Goal: Information Seeking & Learning: Learn about a topic

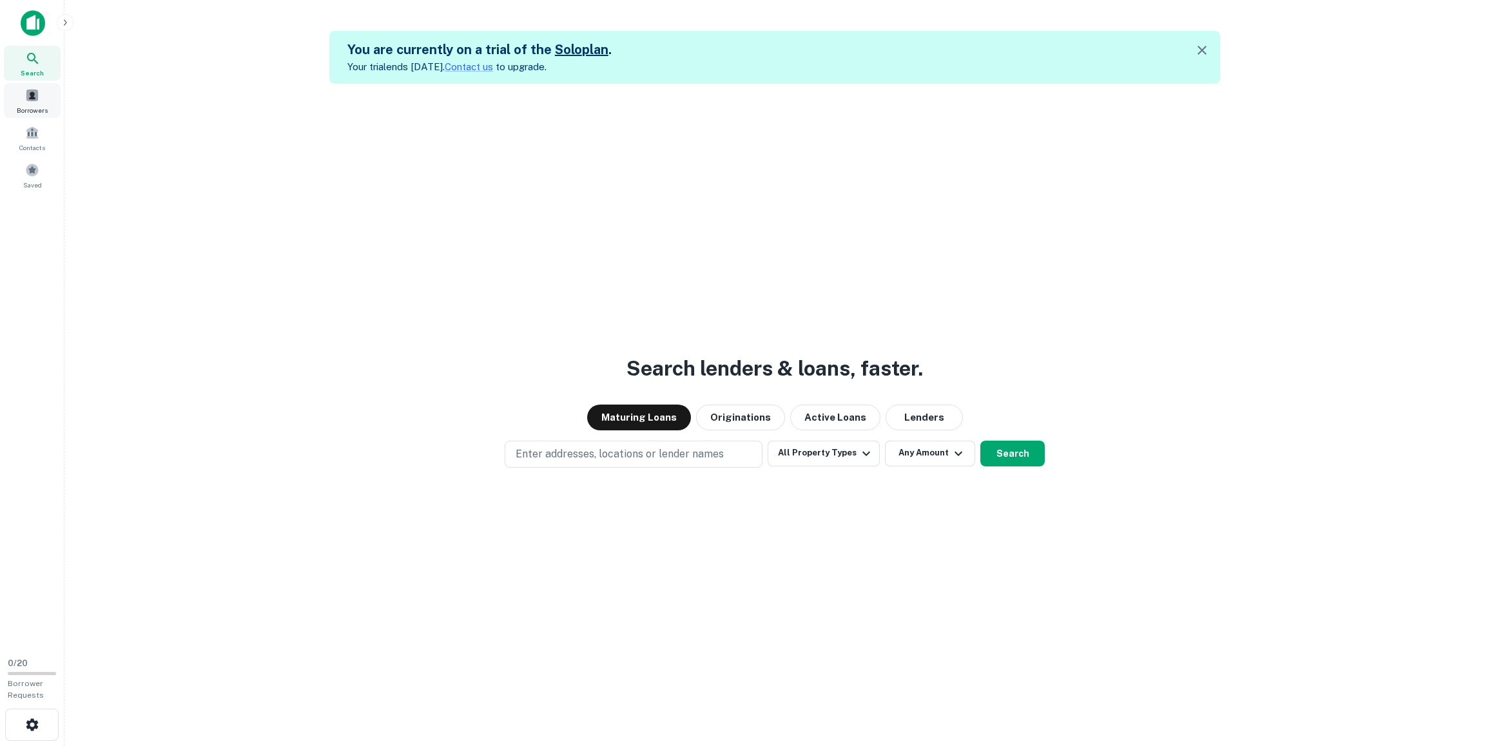
click at [34, 94] on span at bounding box center [32, 95] width 14 height 14
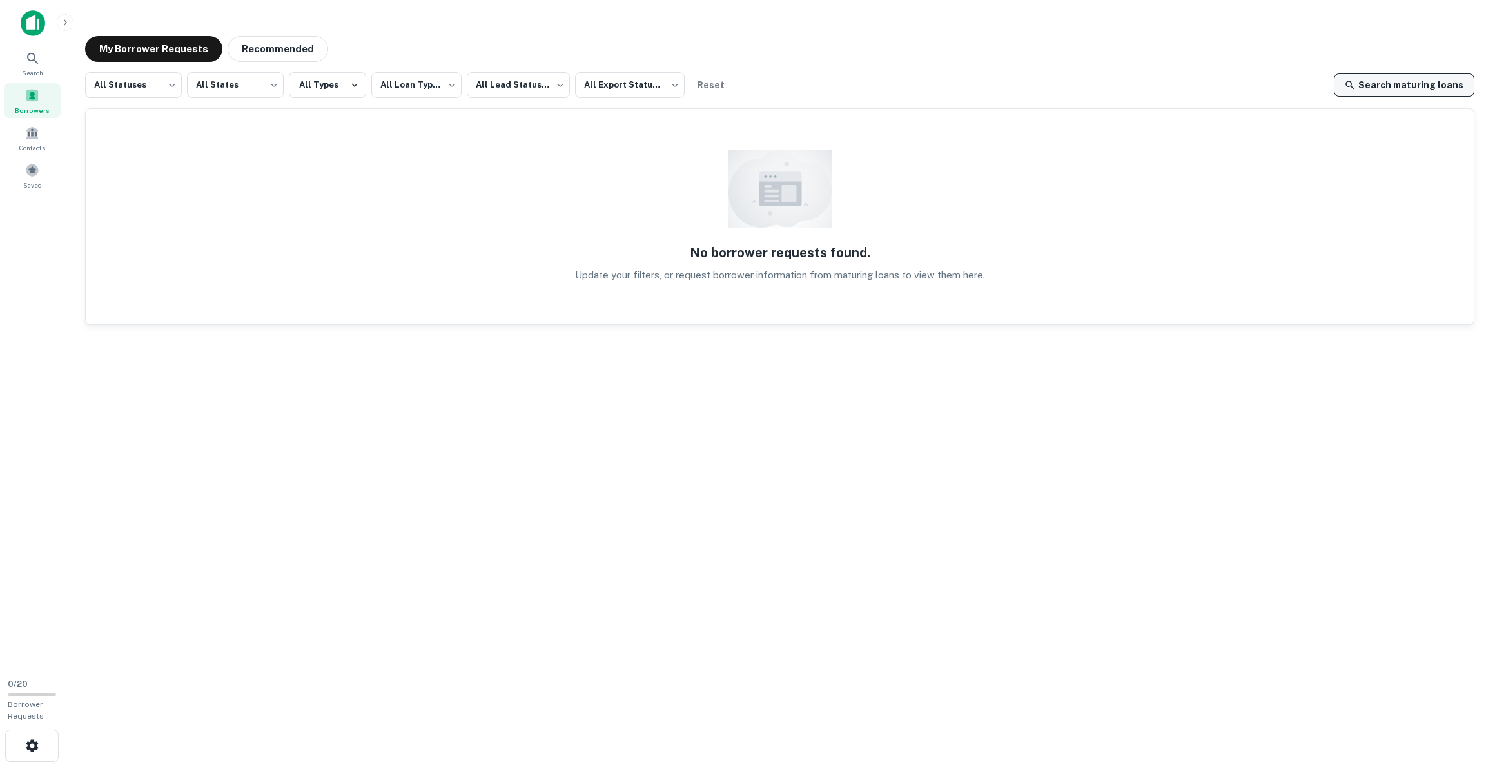
click at [1407, 84] on link "Search maturing loans" at bounding box center [1404, 84] width 141 height 23
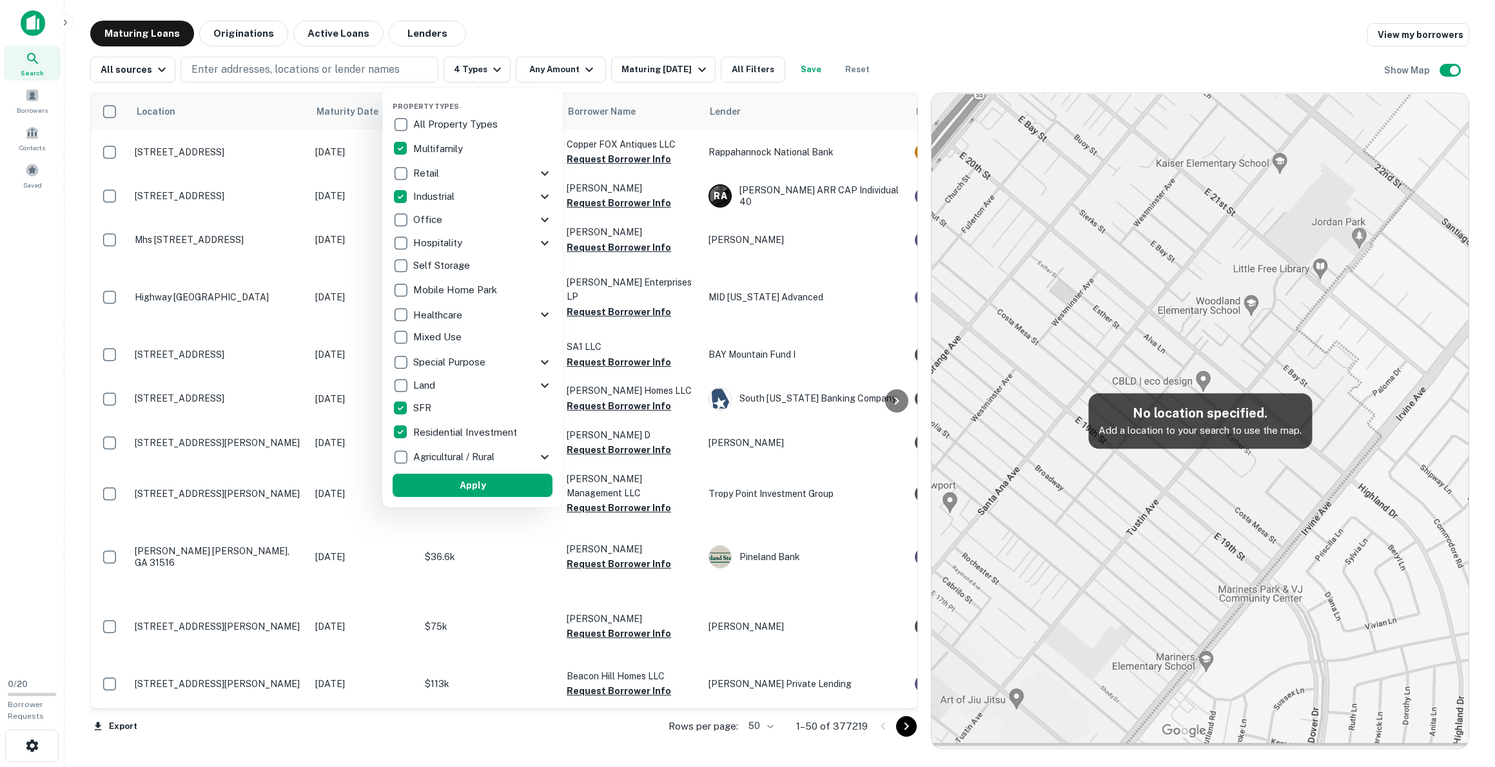
click at [480, 486] on button "Apply" at bounding box center [473, 485] width 160 height 23
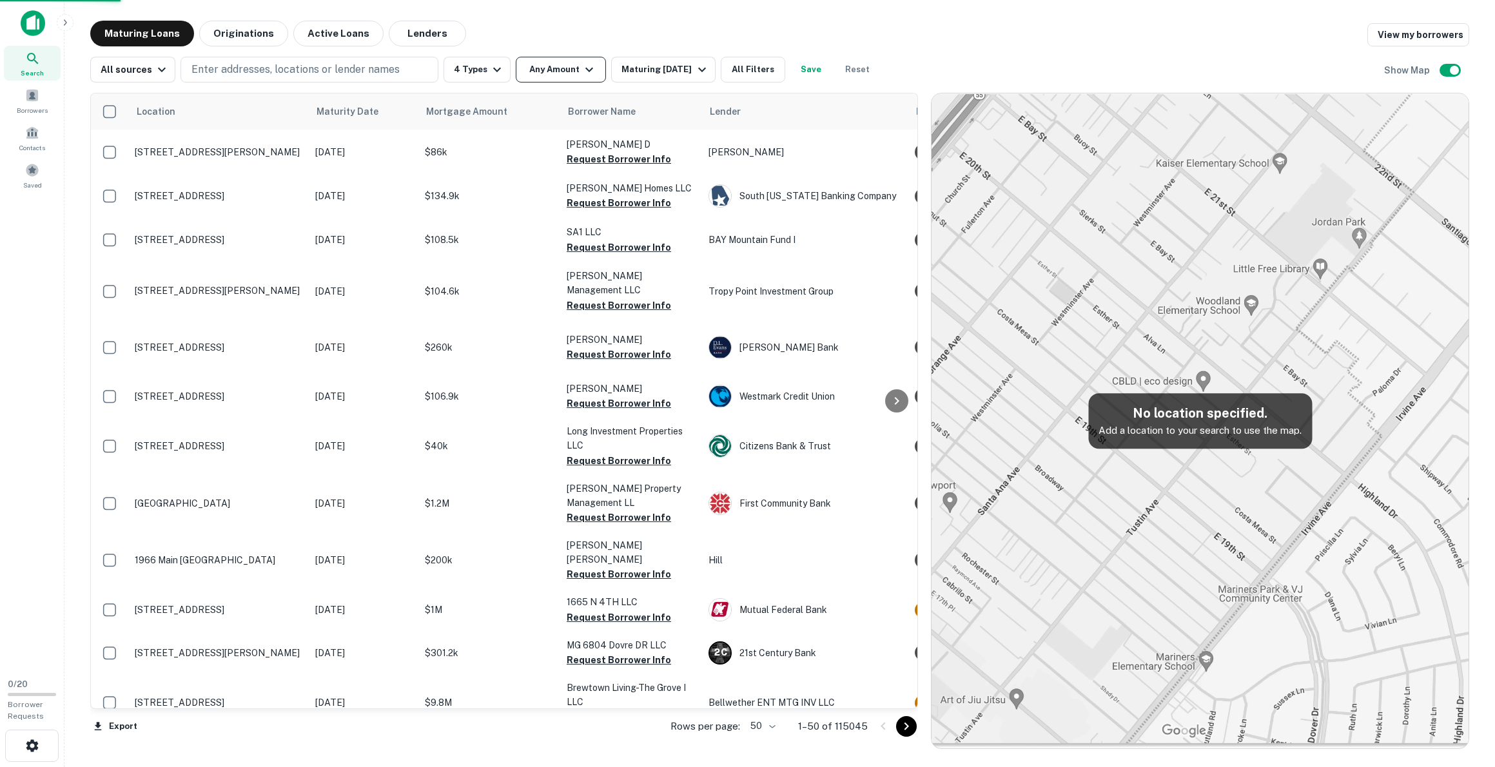
click at [581, 67] on icon "button" at bounding box center [588, 69] width 15 height 15
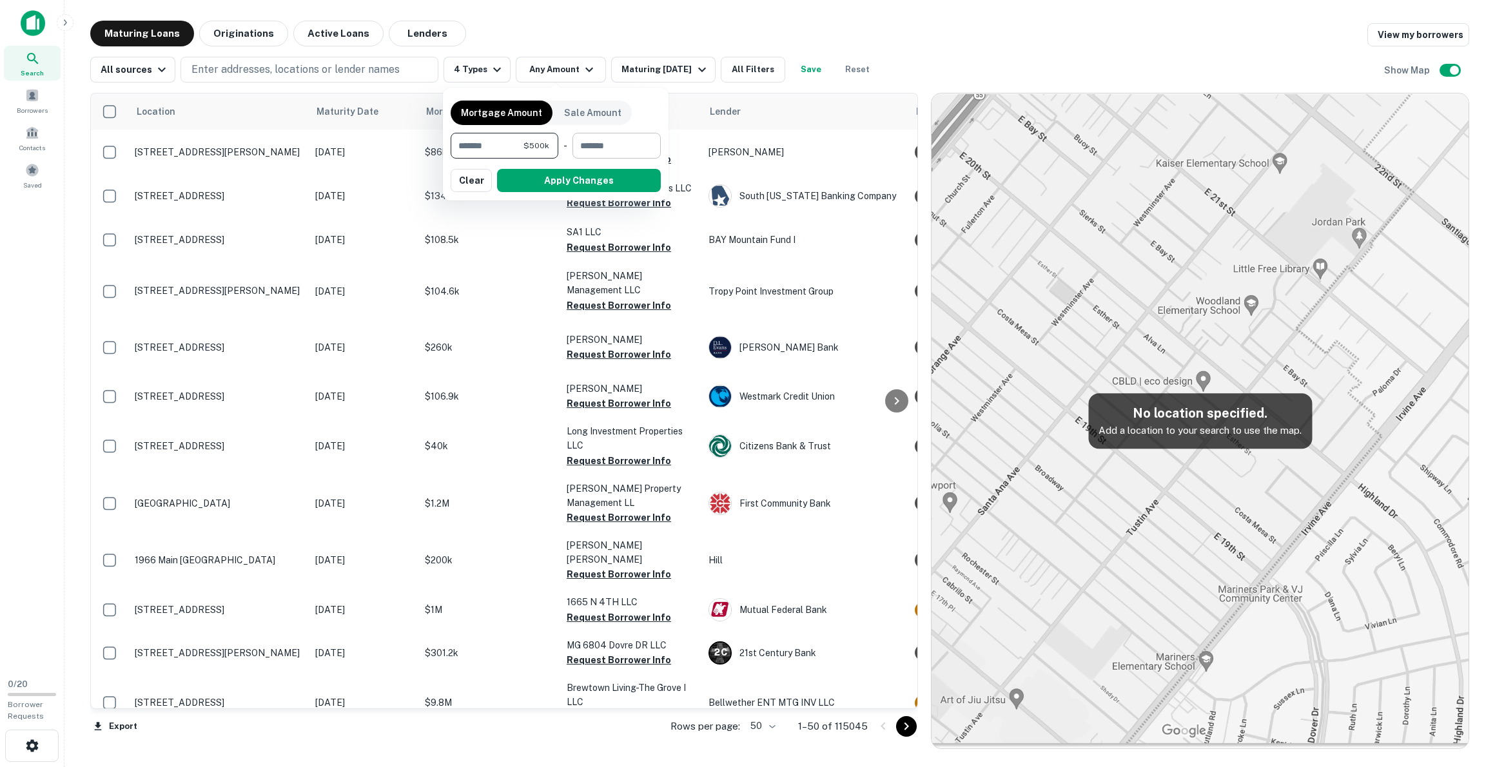
type input "******"
click at [618, 148] on input "number" at bounding box center [611, 146] width 79 height 26
type input "*******"
click at [544, 181] on button "Apply Changes" at bounding box center [579, 180] width 164 height 23
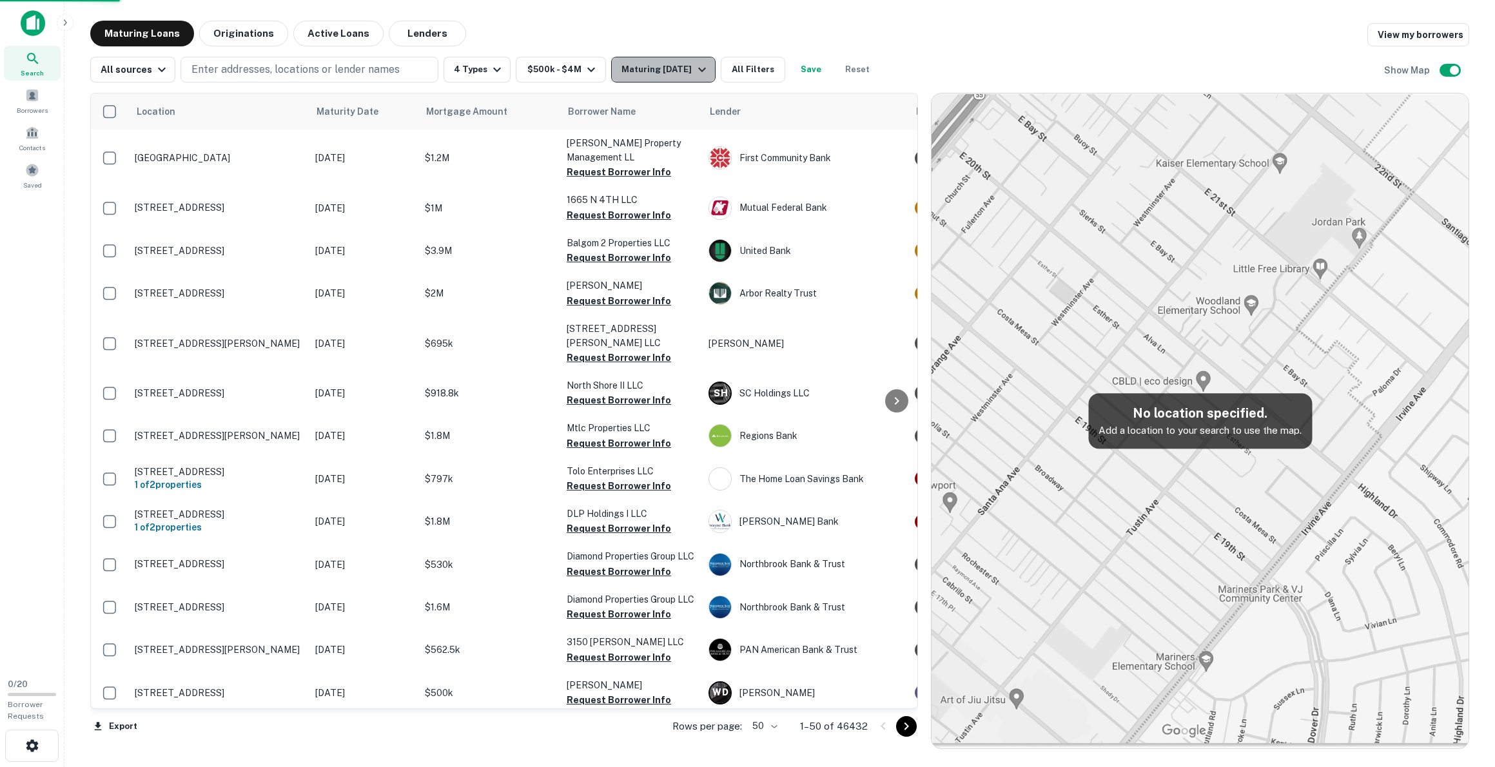
click at [699, 71] on icon "button" at bounding box center [701, 69] width 15 height 15
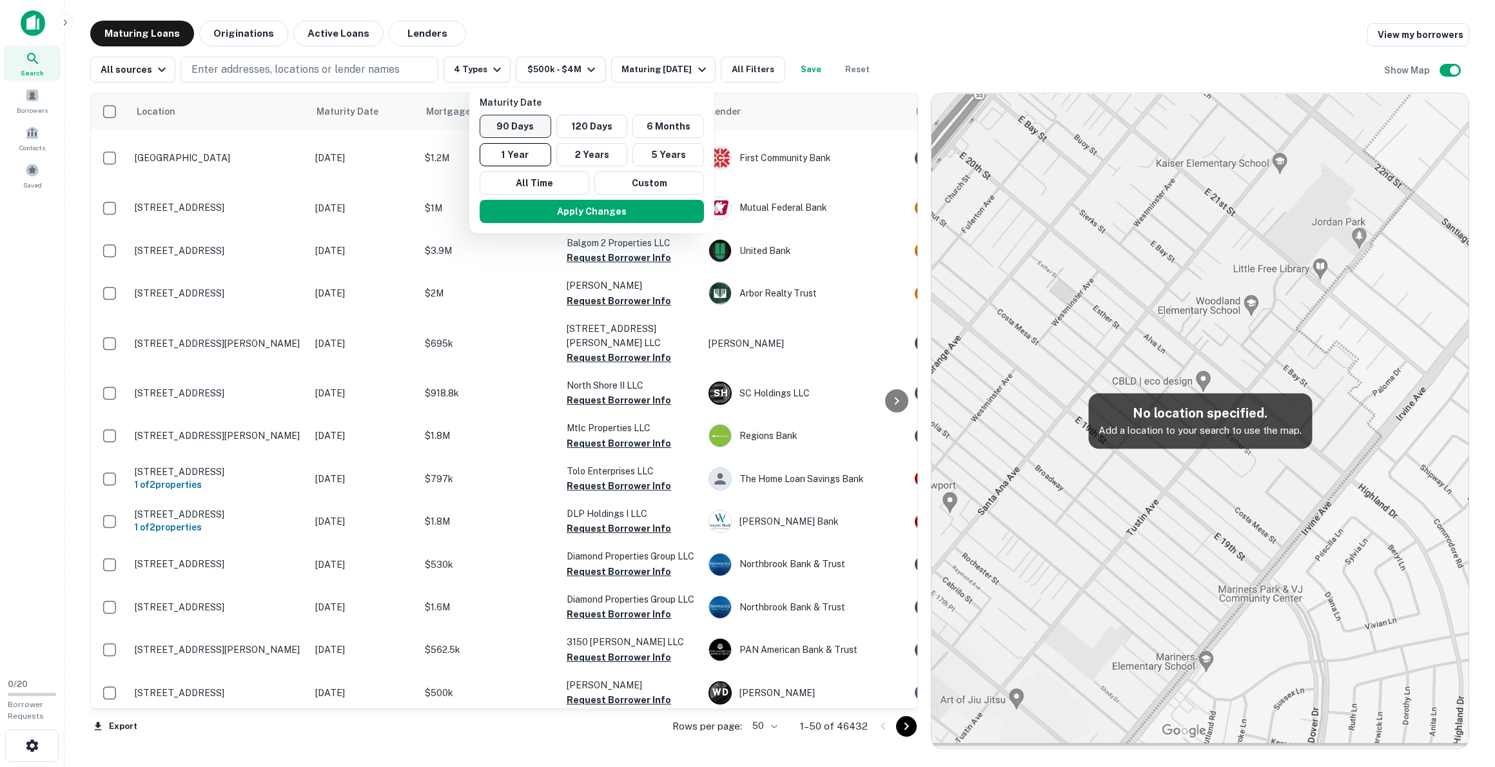
click at [522, 124] on button "90 Days" at bounding box center [516, 126] width 72 height 23
click at [607, 211] on button "Apply Changes" at bounding box center [601, 211] width 224 height 23
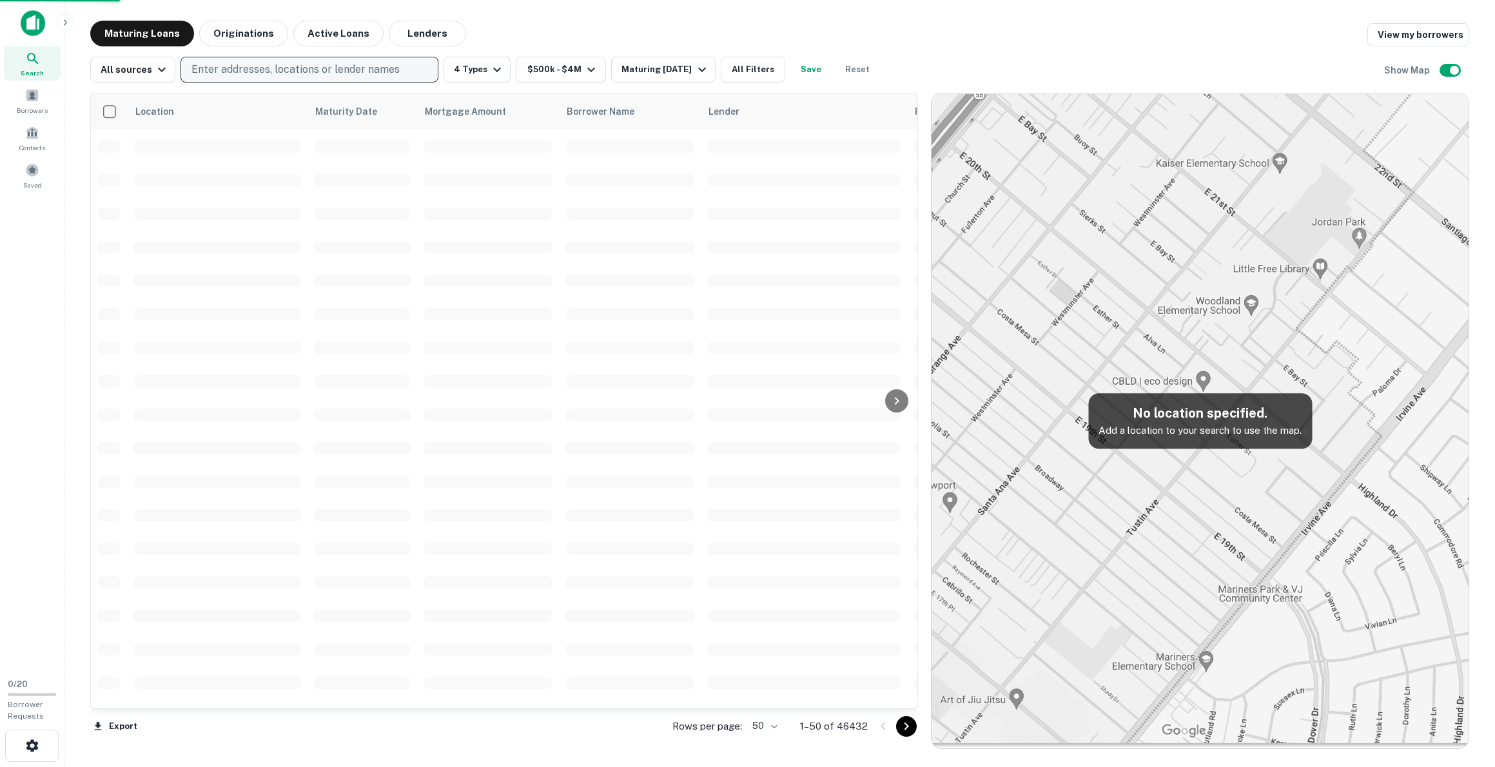
click at [215, 70] on p "Enter addresses, locations or lender names" at bounding box center [295, 69] width 208 height 15
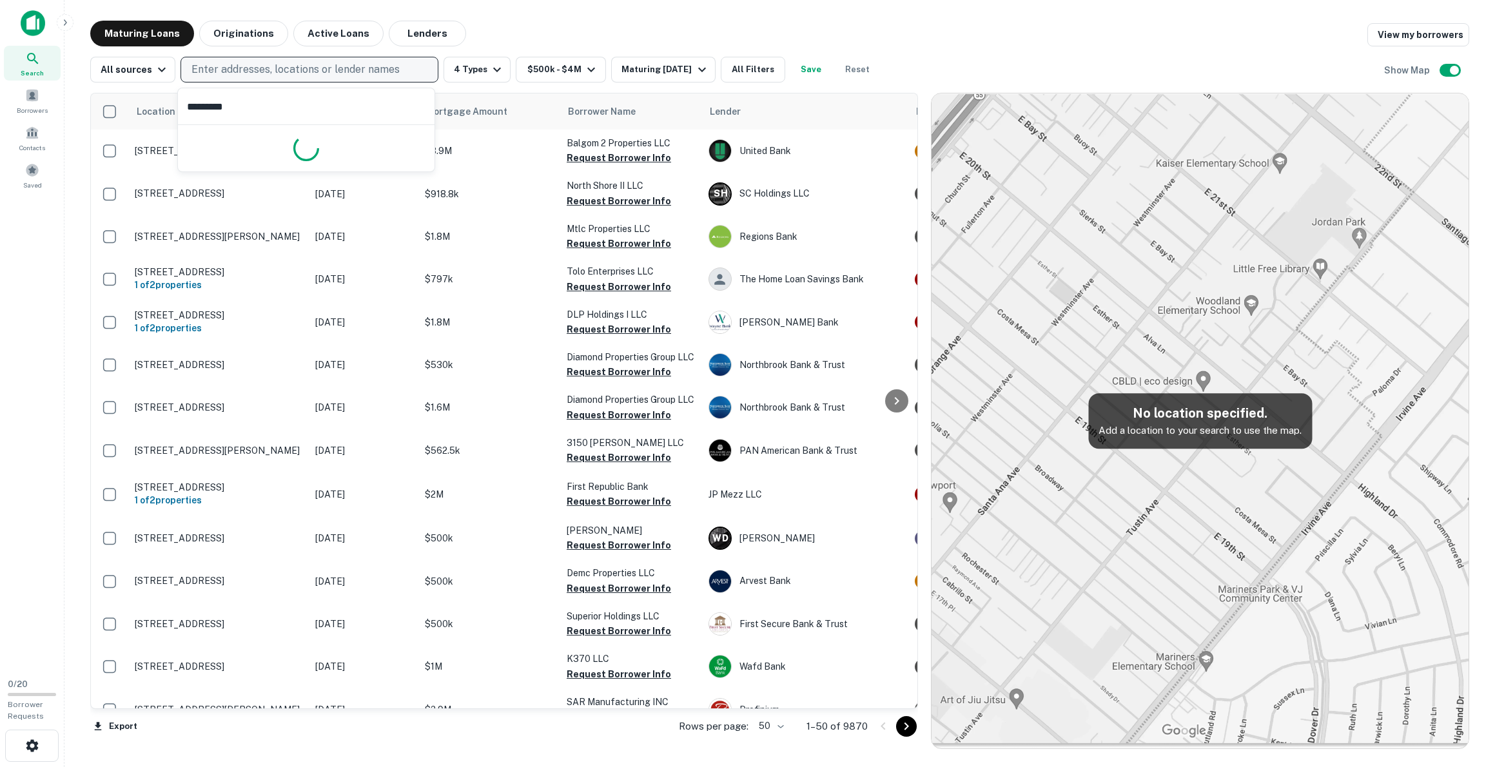
type input "**********"
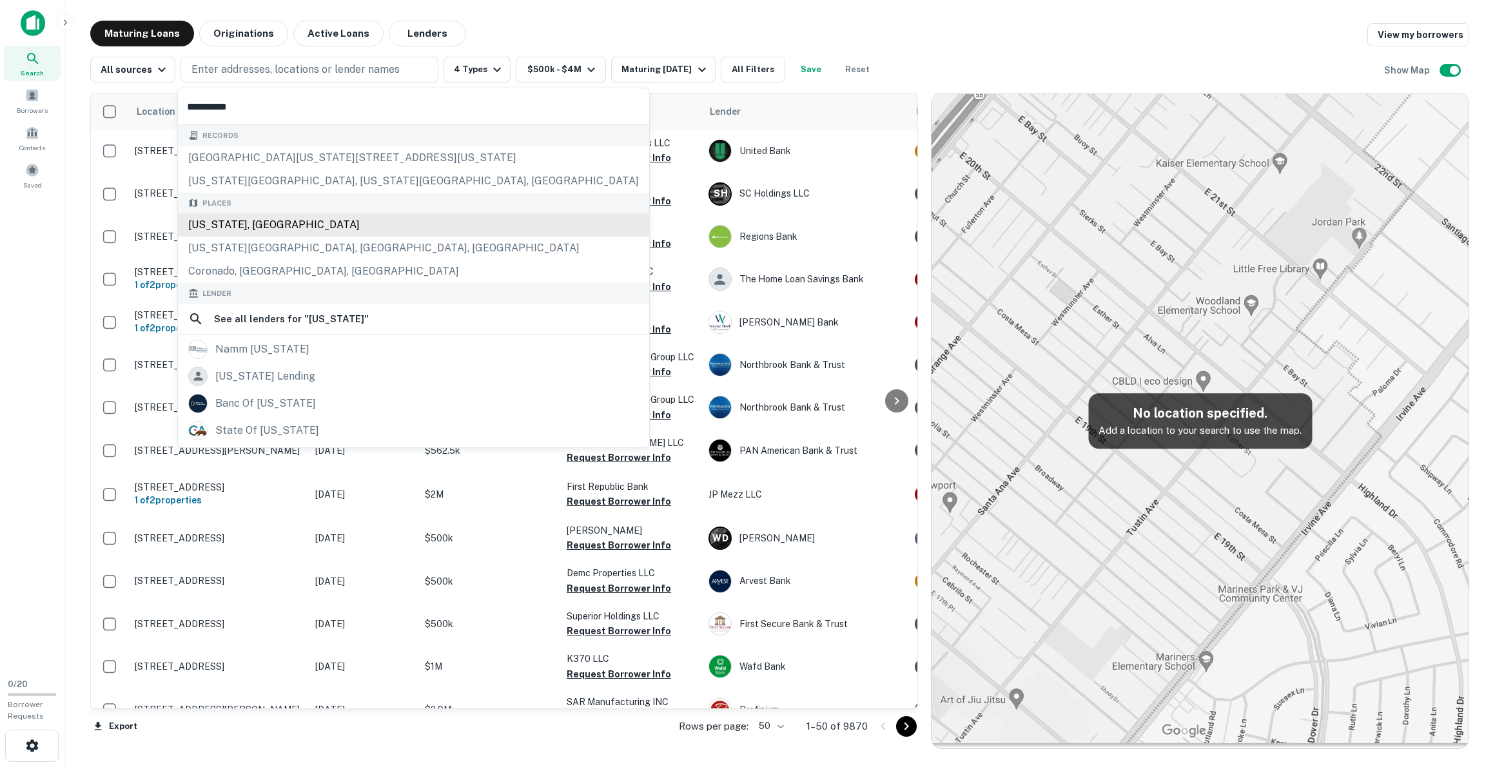
click at [220, 237] on div "[US_STATE], [GEOGRAPHIC_DATA]" at bounding box center [413, 224] width 471 height 23
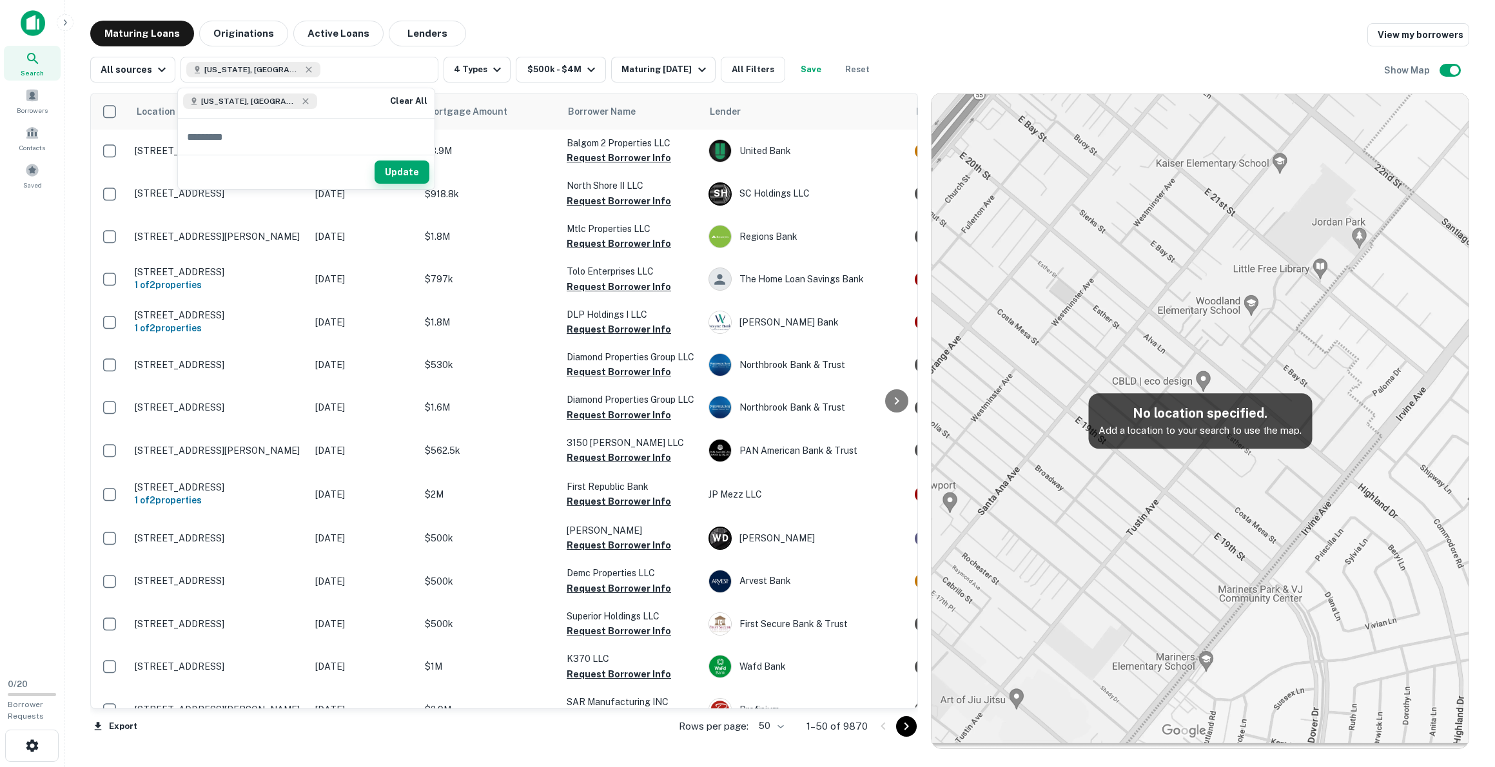
click at [399, 170] on button "Update" at bounding box center [402, 172] width 55 height 23
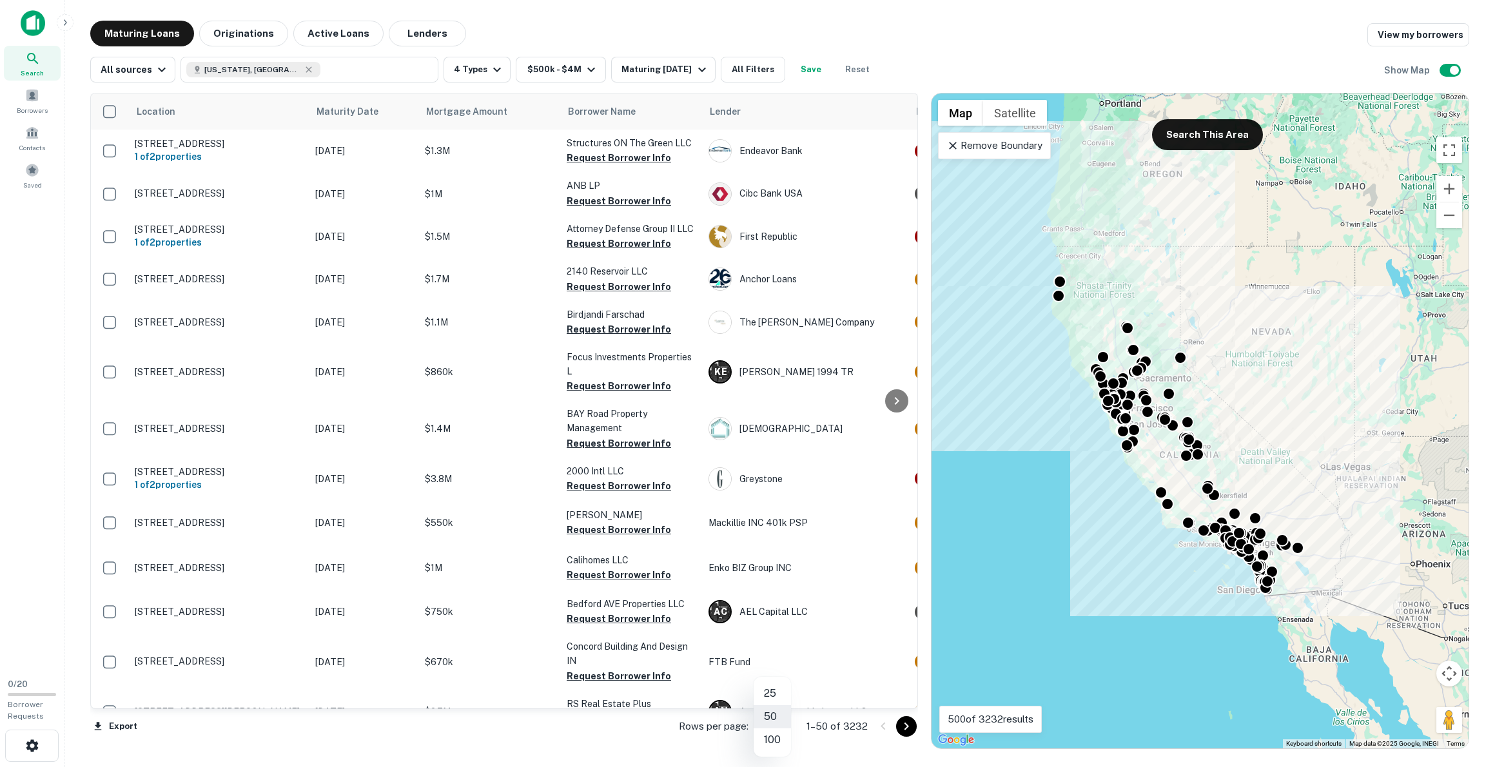
click at [779, 727] on body "Search Borrowers Contacts Saved 0 / 20 Borrower Requests Maturing Loans Origina…" at bounding box center [747, 383] width 1495 height 767
click at [770, 741] on li "100" at bounding box center [772, 739] width 37 height 23
type input "***"
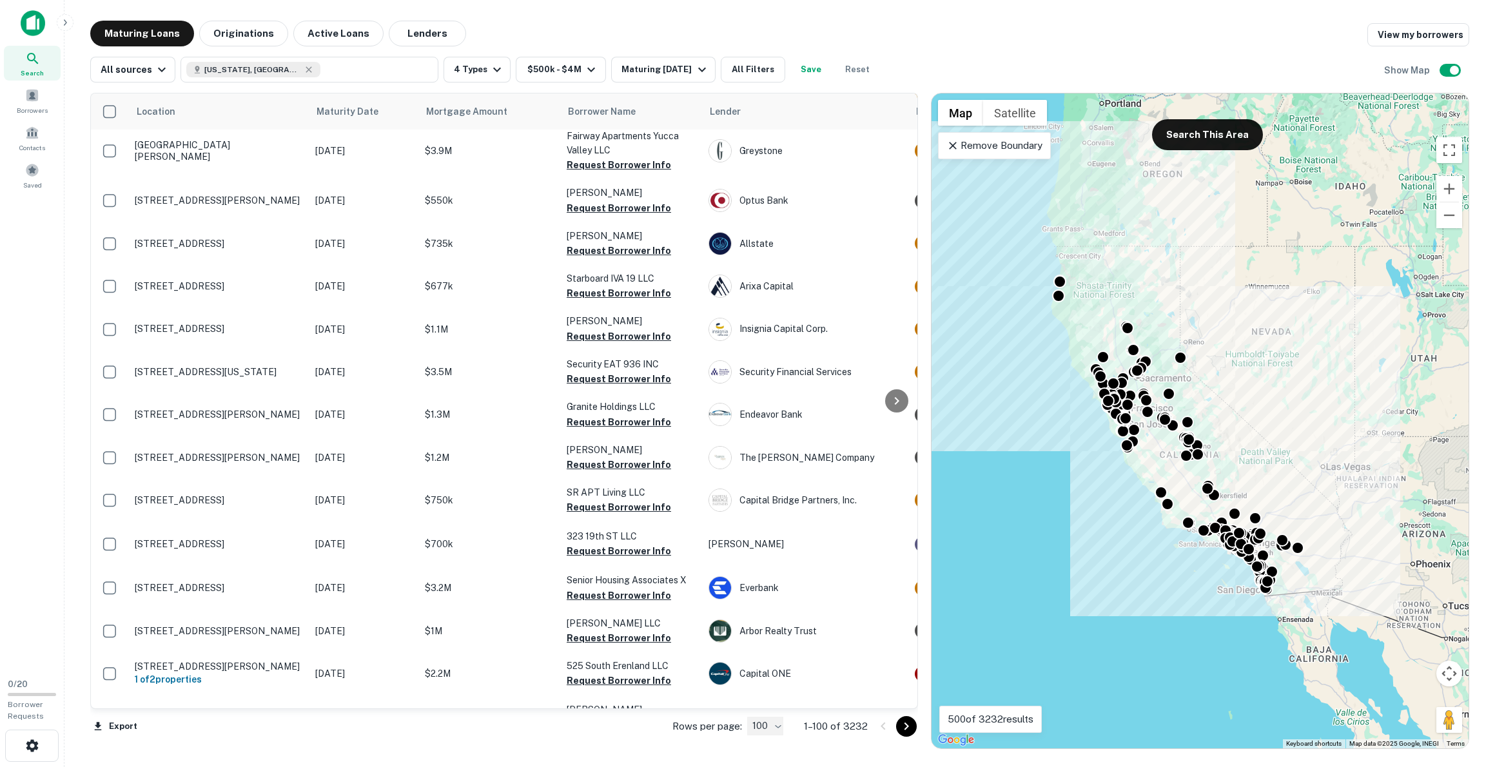
scroll to position [2657, 0]
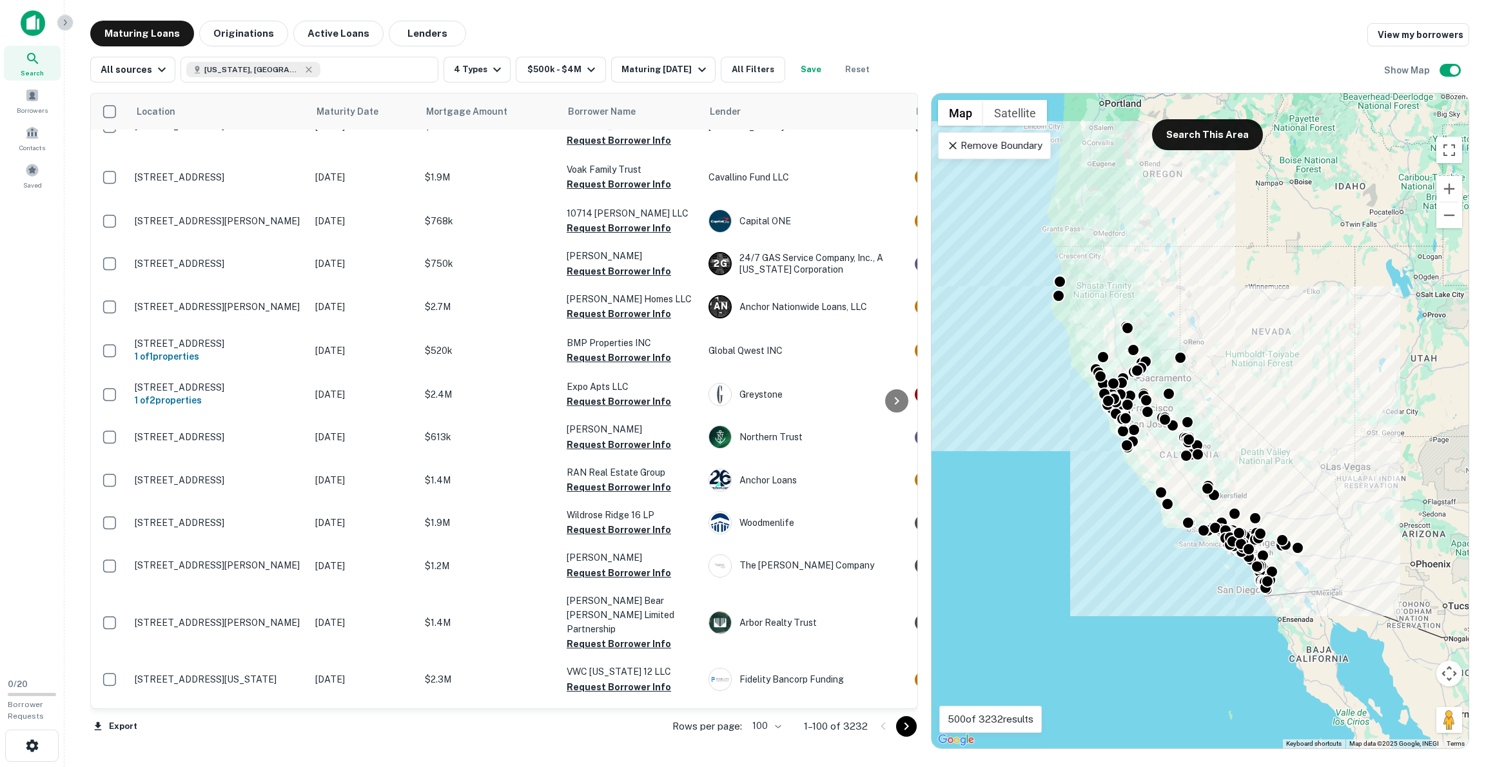
click at [67, 23] on icon "button" at bounding box center [65, 22] width 10 height 10
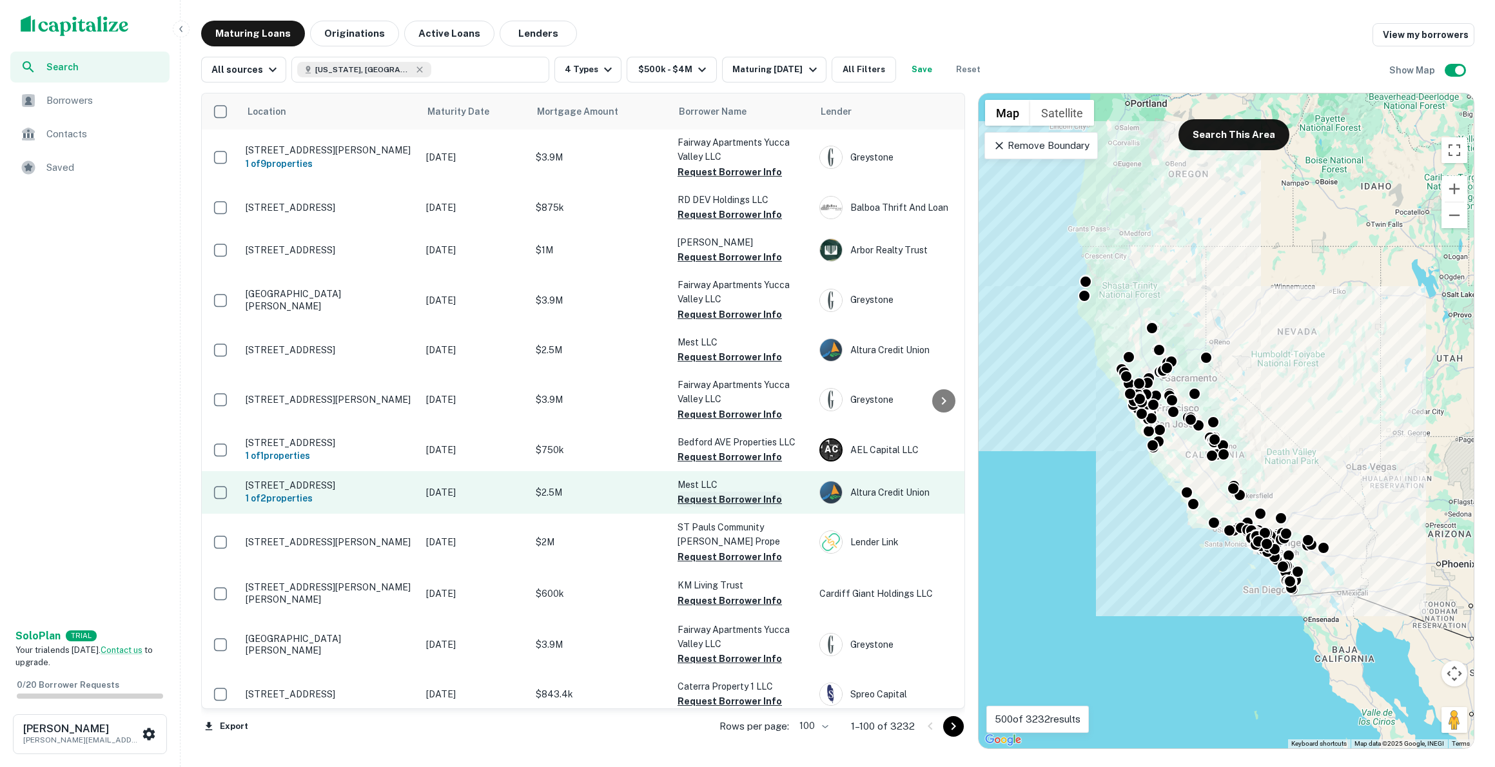
scroll to position [905, 0]
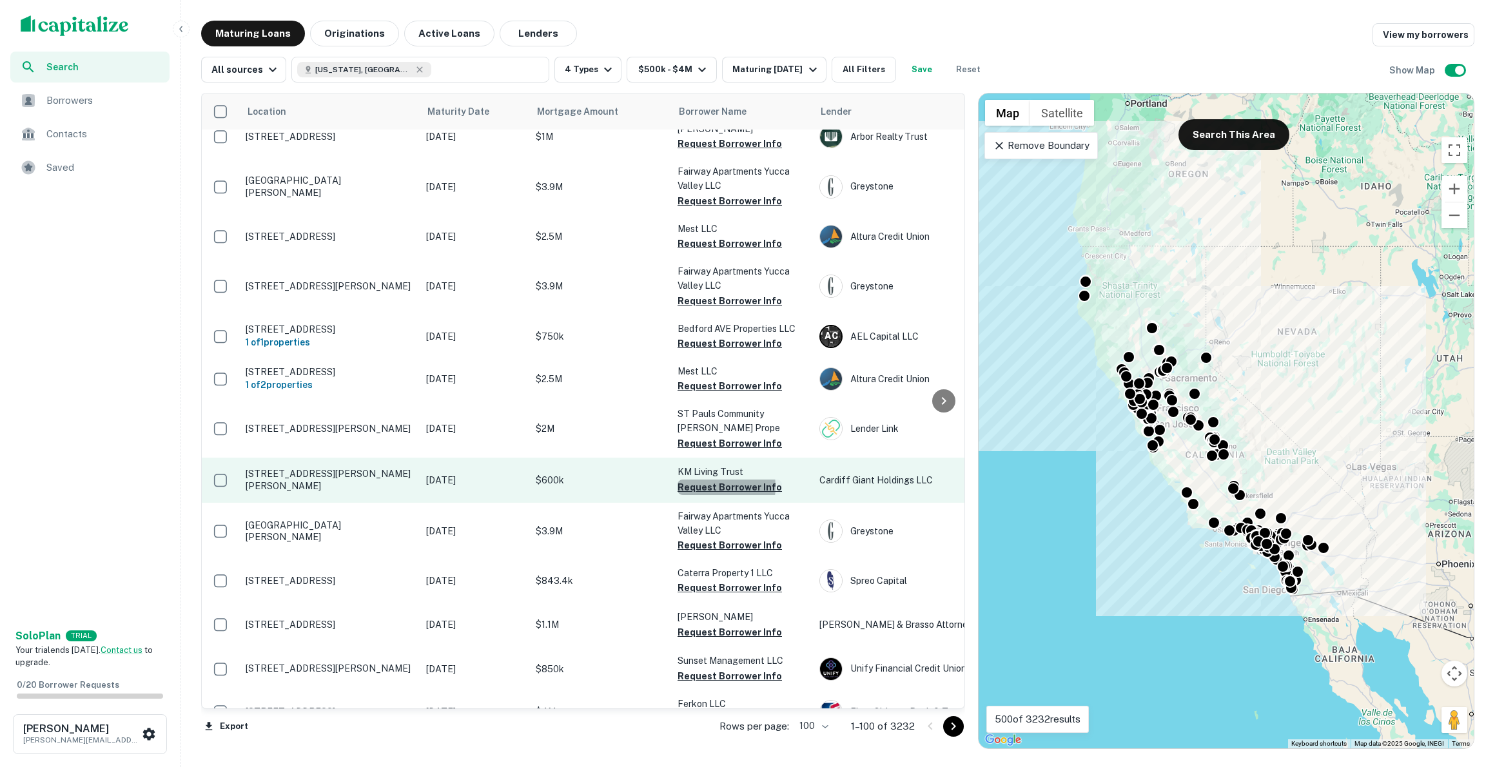
click at [712, 492] on button "Request Borrower Info" at bounding box center [729, 487] width 104 height 15
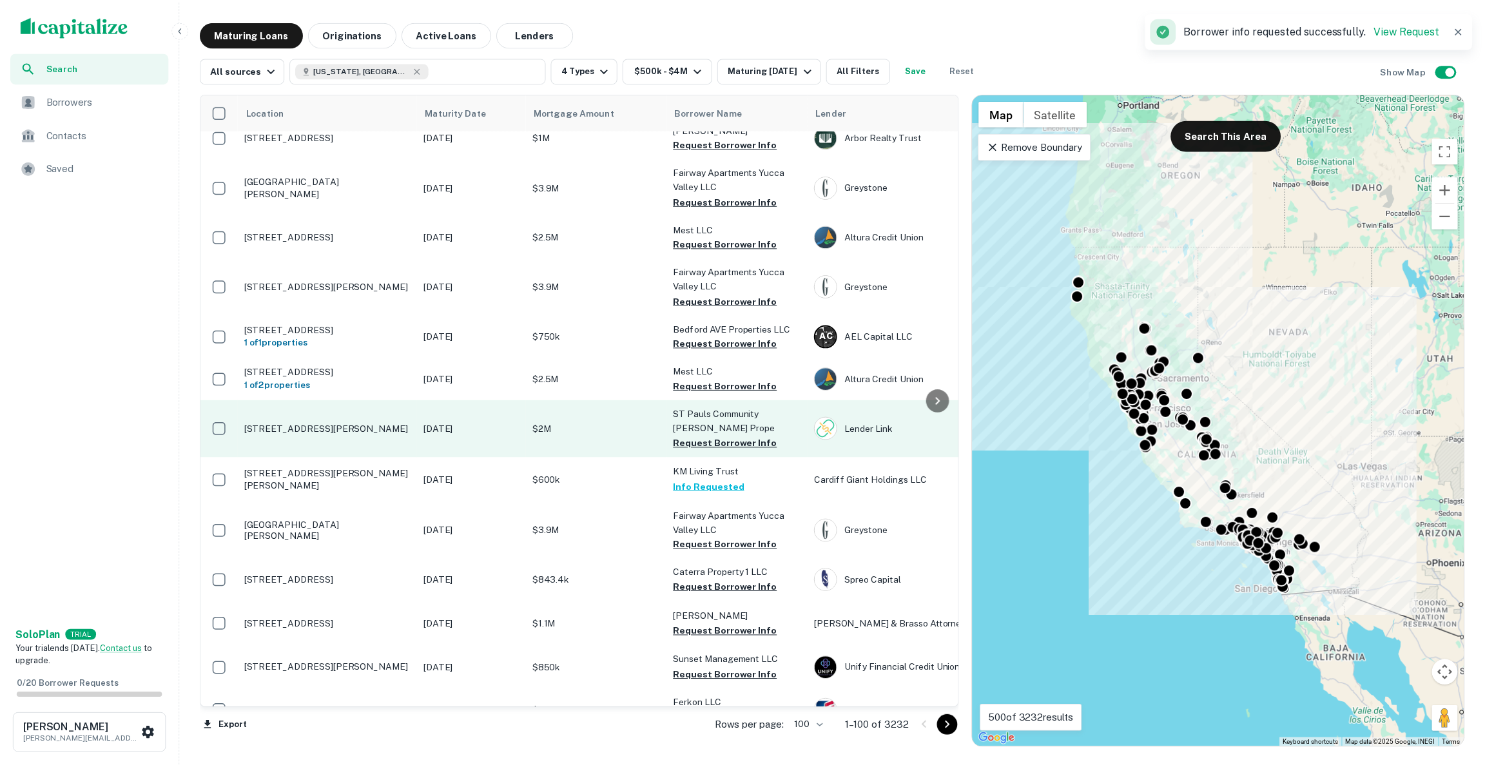
scroll to position [930, 0]
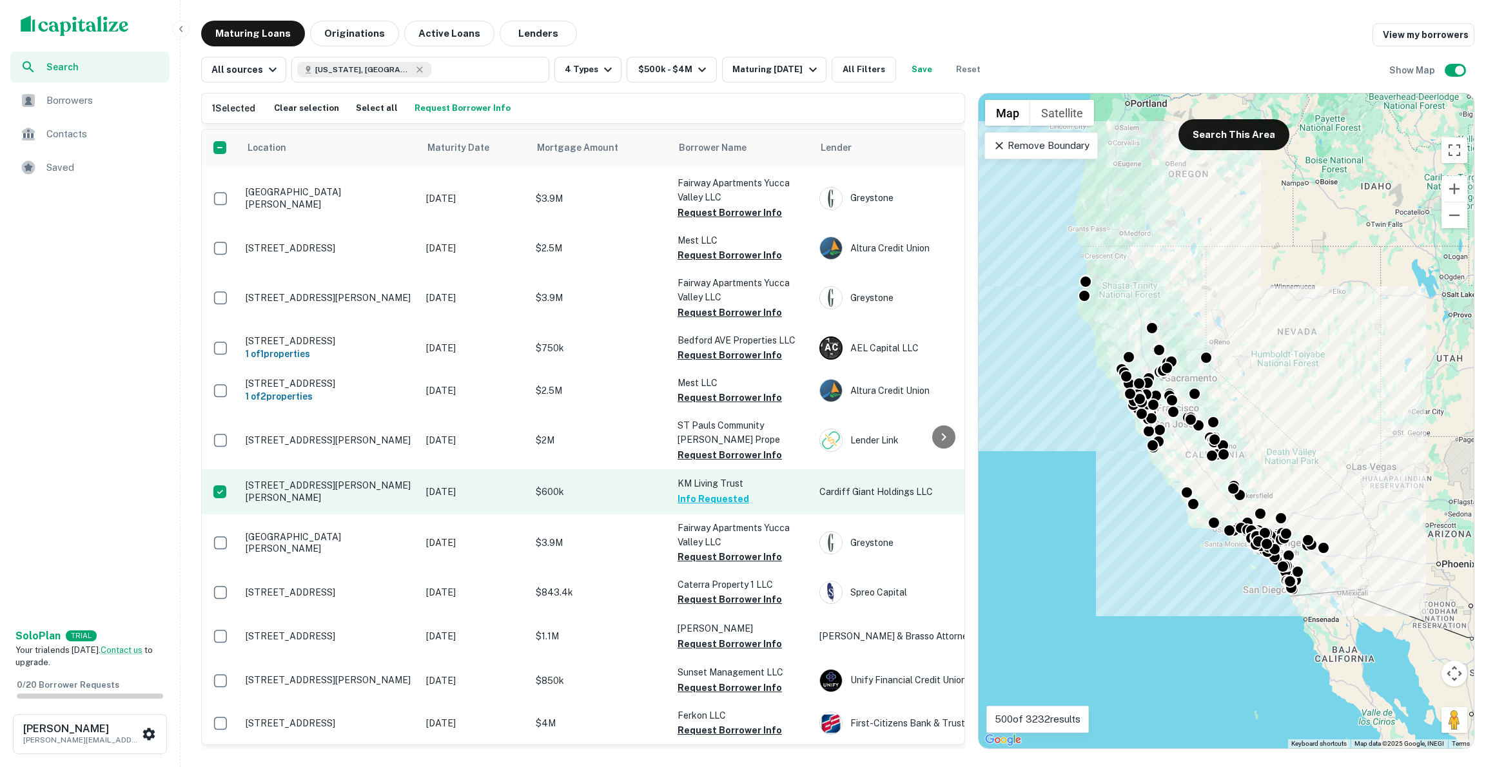
click at [363, 500] on p "[STREET_ADDRESS][PERSON_NAME][PERSON_NAME]" at bounding box center [330, 491] width 168 height 23
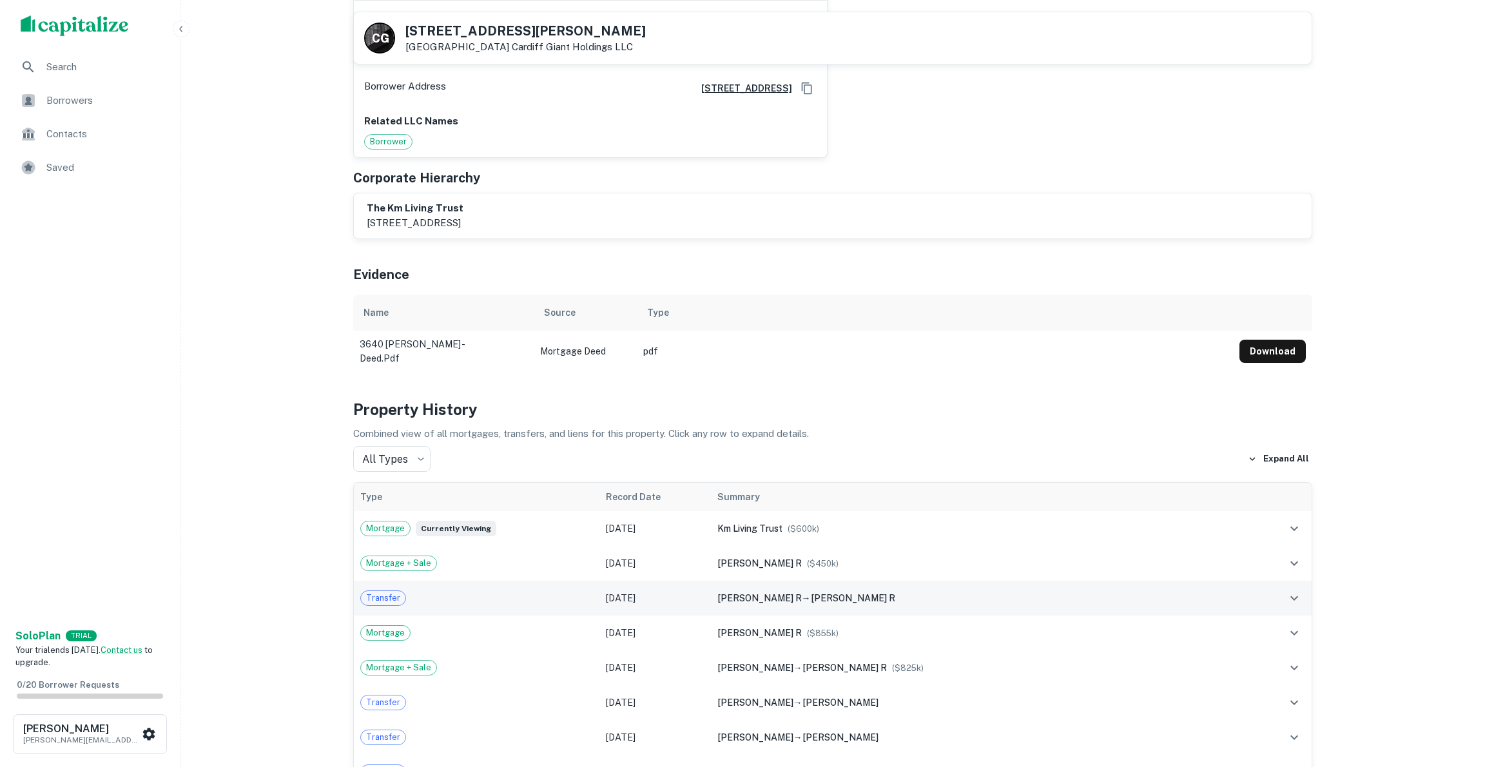
scroll to position [627, 0]
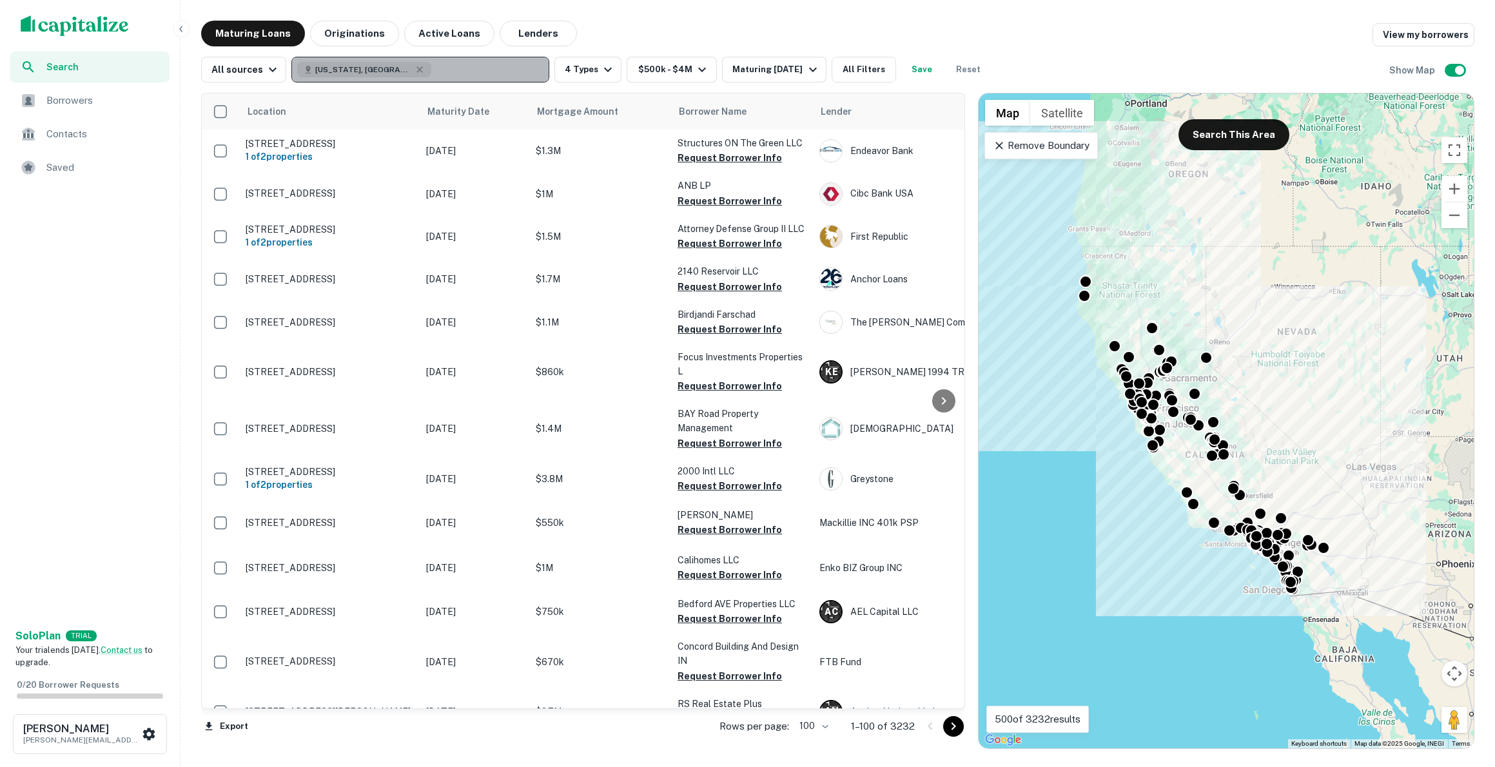
click at [395, 68] on button "[US_STATE], [GEOGRAPHIC_DATA]" at bounding box center [420, 70] width 258 height 26
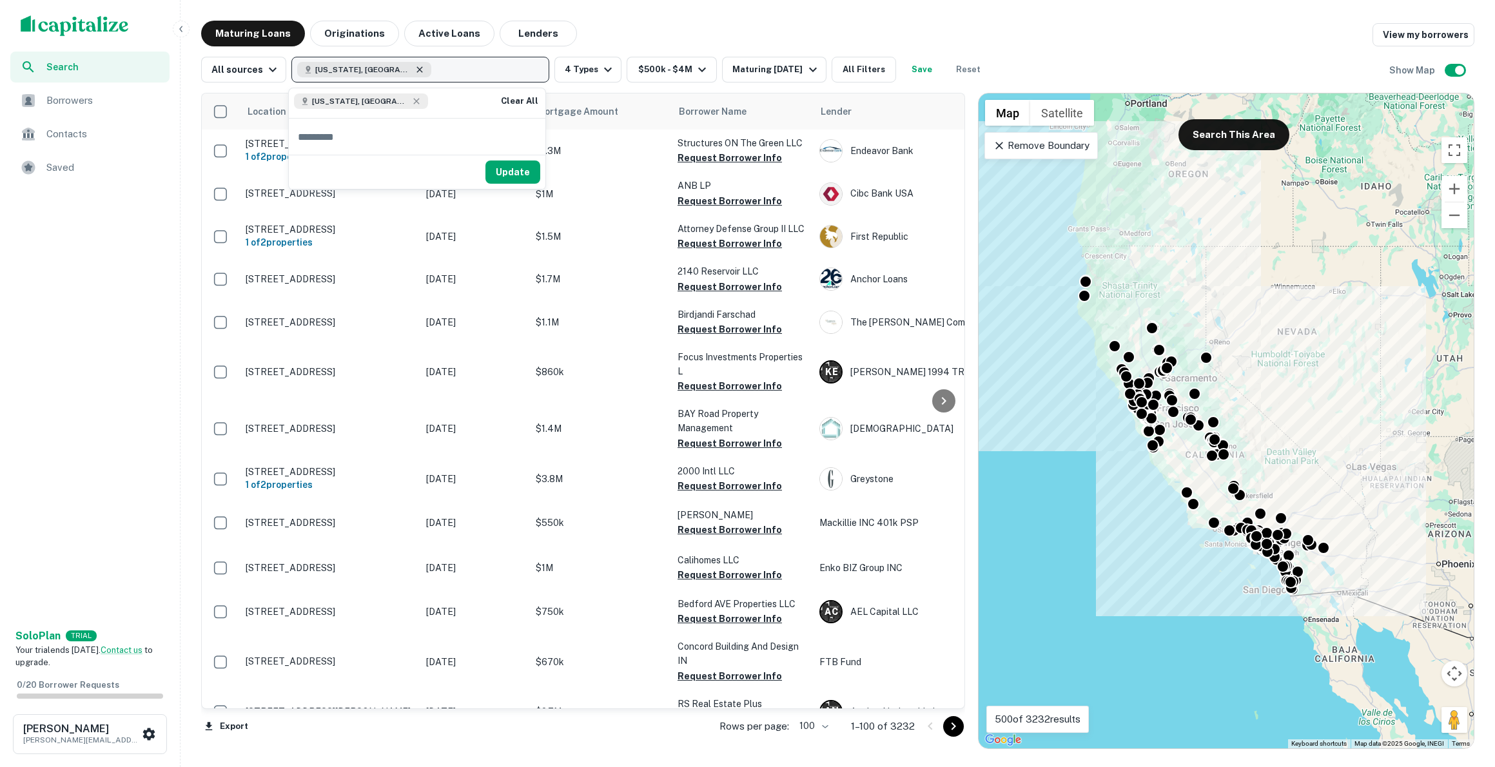
click at [414, 69] on icon "button" at bounding box center [419, 69] width 10 height 10
click at [343, 62] on p "Enter addresses, locations or lender names" at bounding box center [406, 69] width 208 height 15
type input "**********"
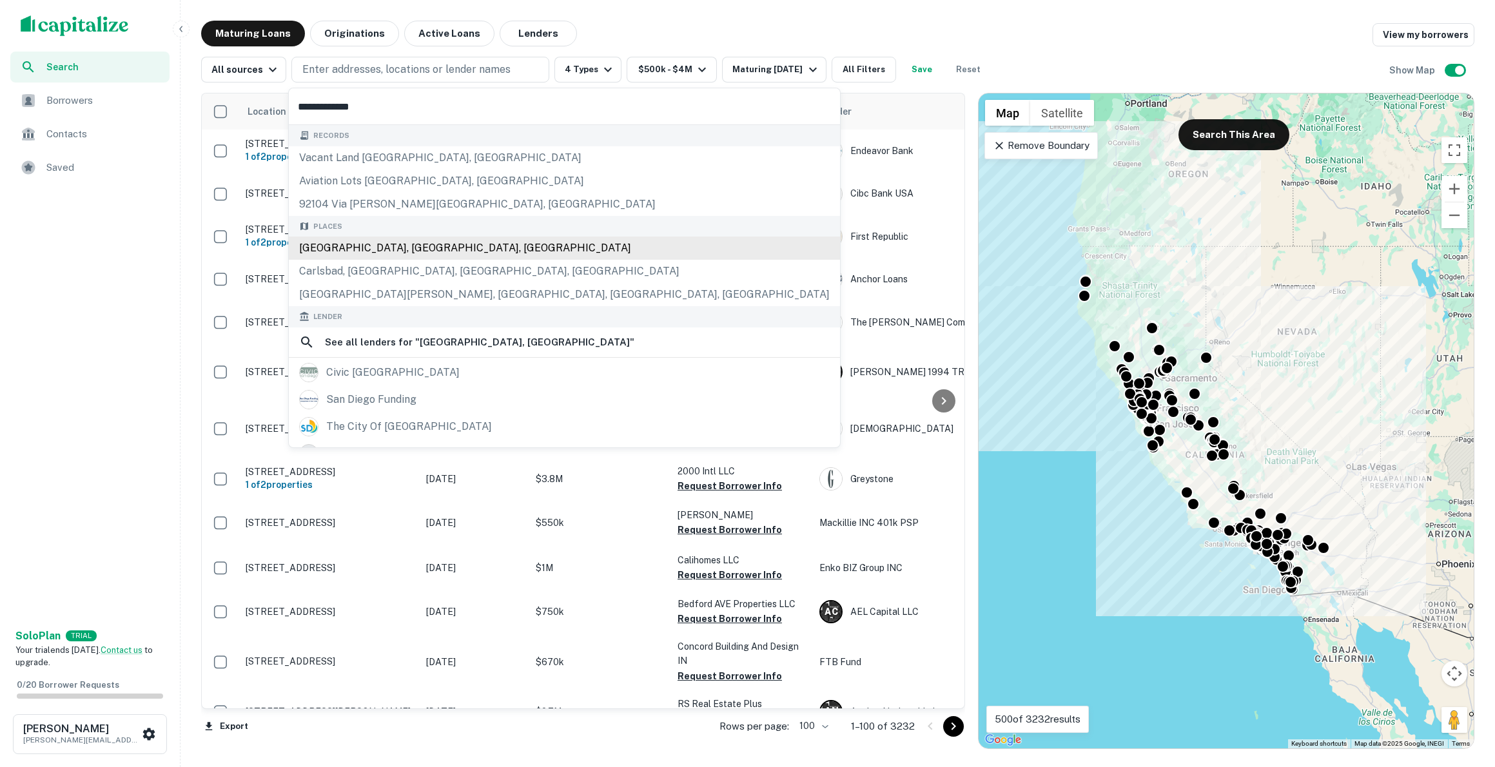
click at [322, 246] on div "[GEOGRAPHIC_DATA], [GEOGRAPHIC_DATA], [GEOGRAPHIC_DATA]" at bounding box center [564, 248] width 551 height 23
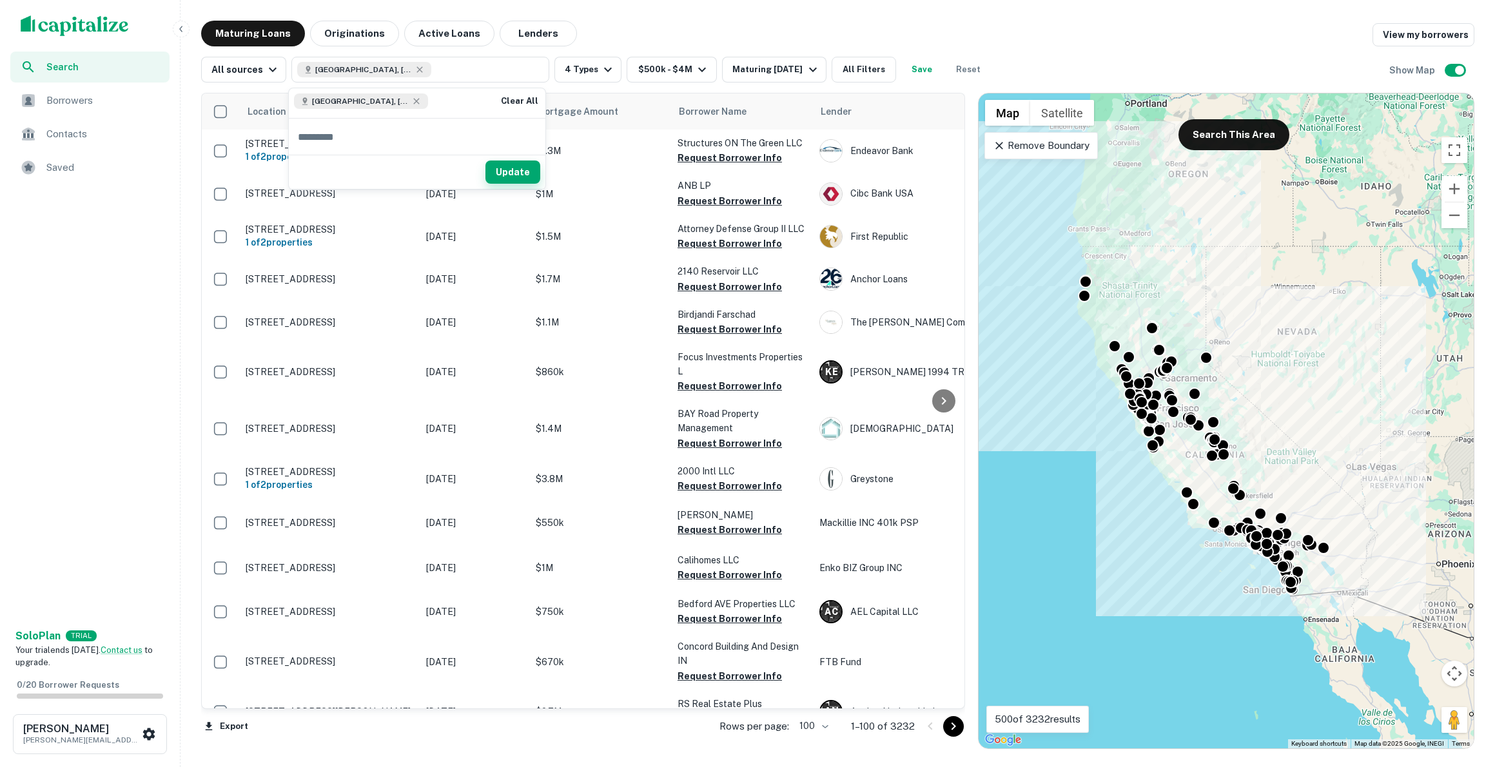
click at [503, 167] on button "Update" at bounding box center [512, 172] width 55 height 23
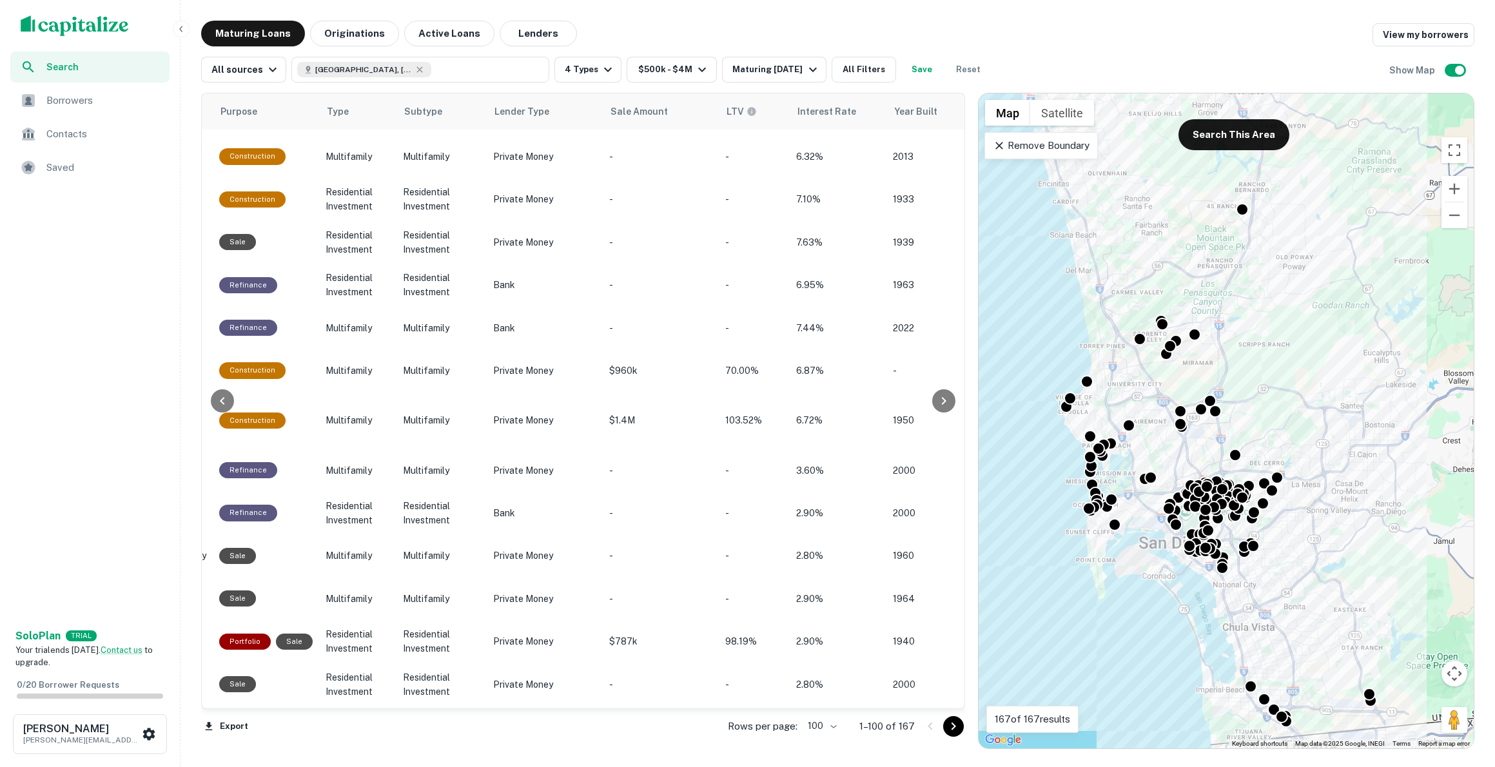
scroll to position [268, 811]
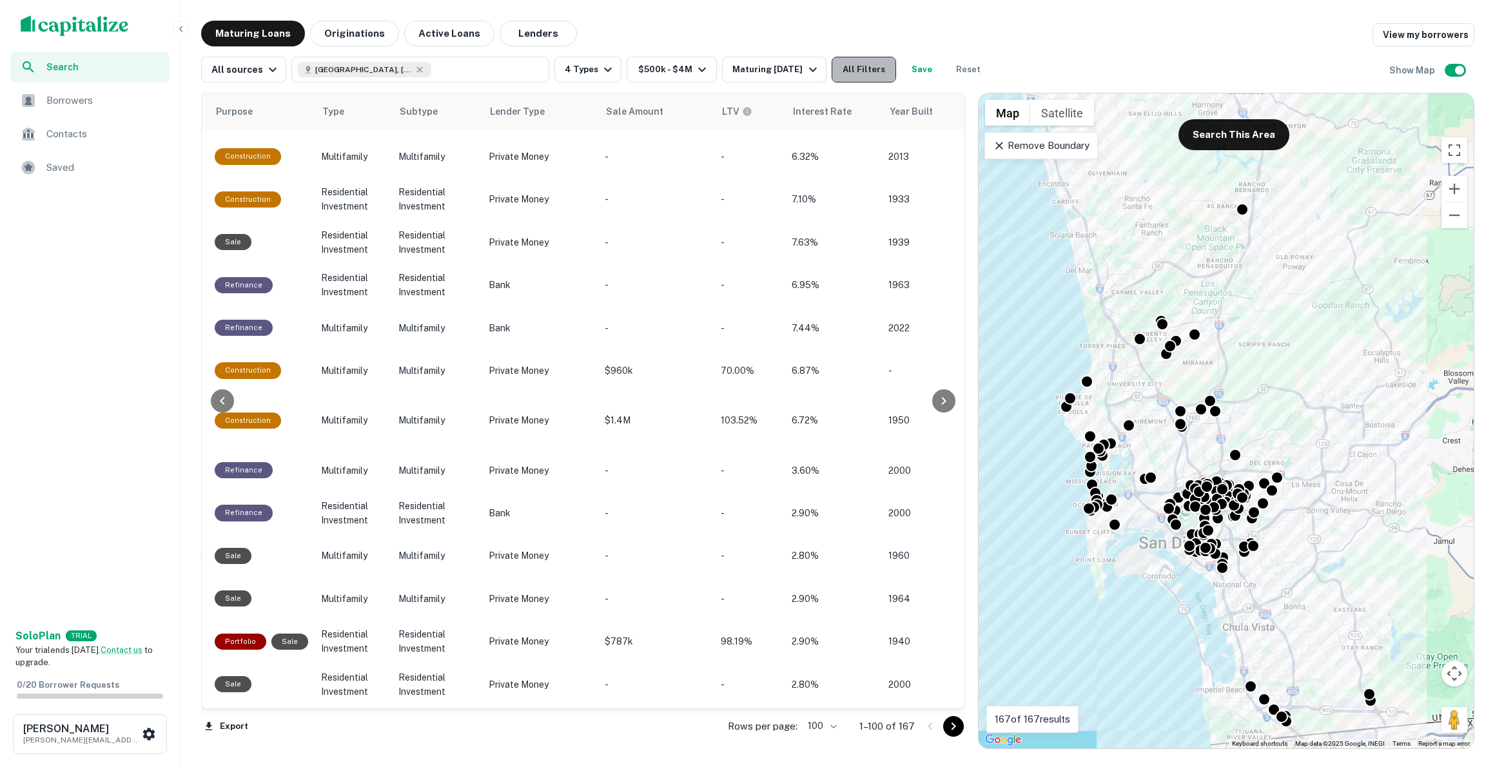
click at [866, 66] on button "All Filters" at bounding box center [864, 70] width 64 height 26
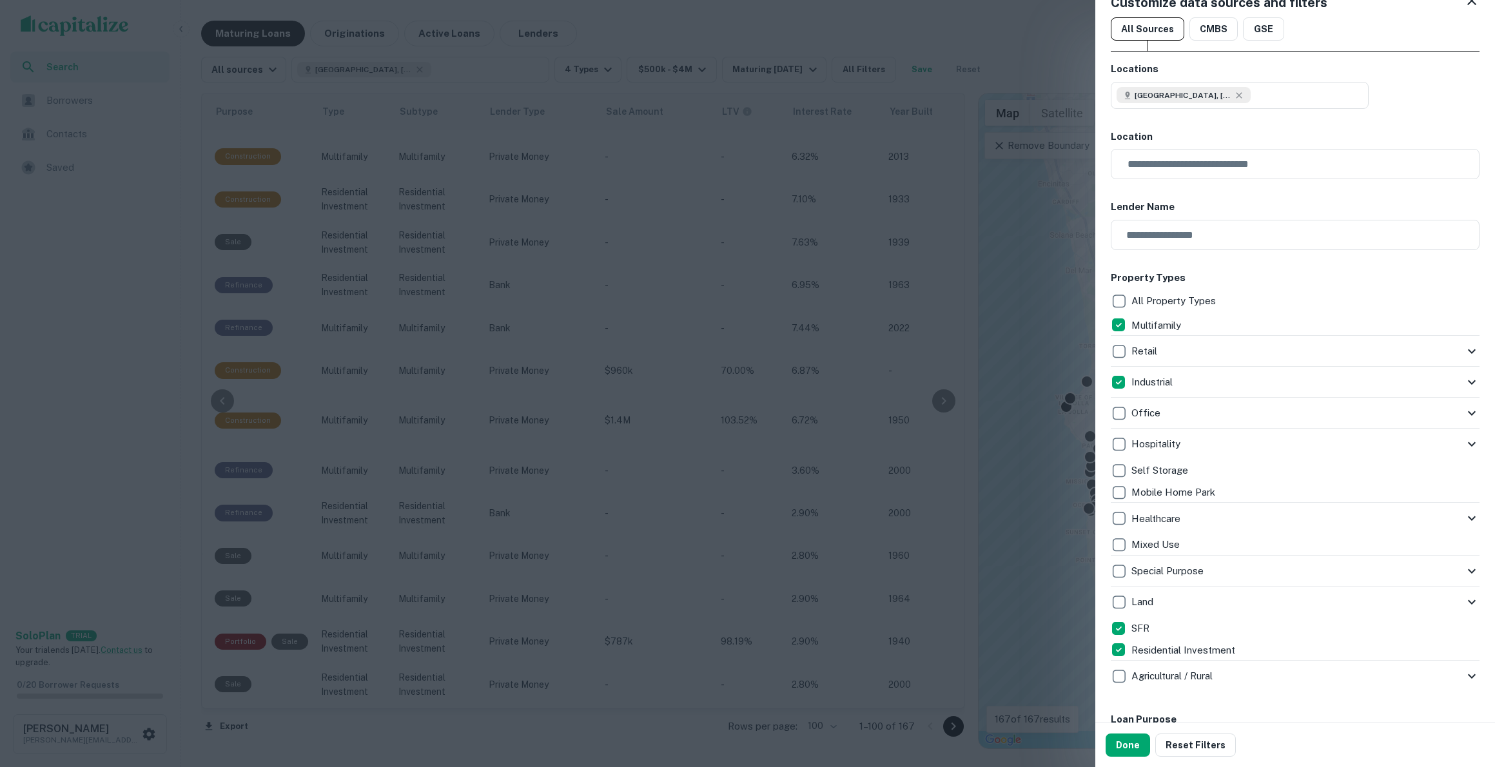
scroll to position [304, 0]
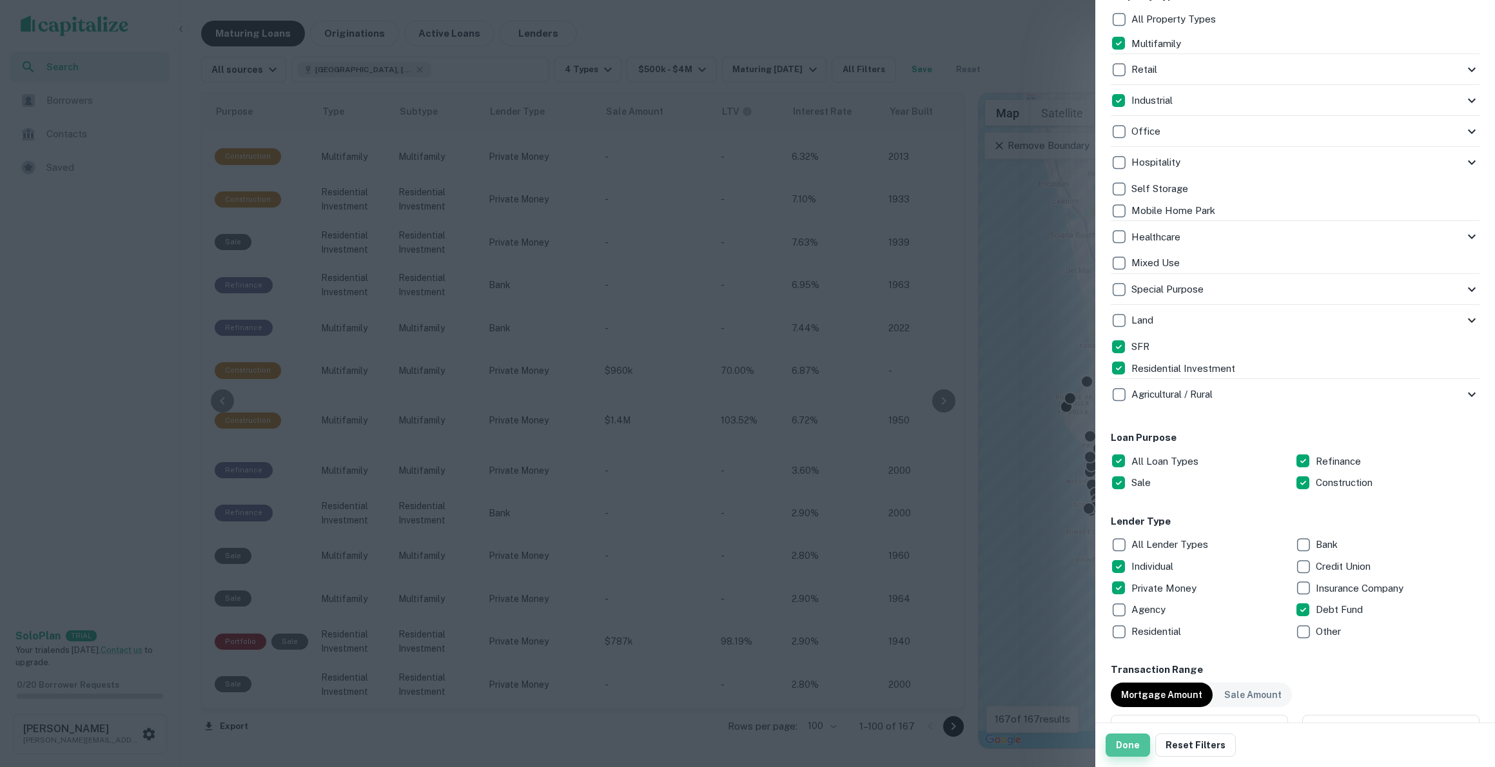
click at [1136, 748] on button "Done" at bounding box center [1128, 745] width 44 height 23
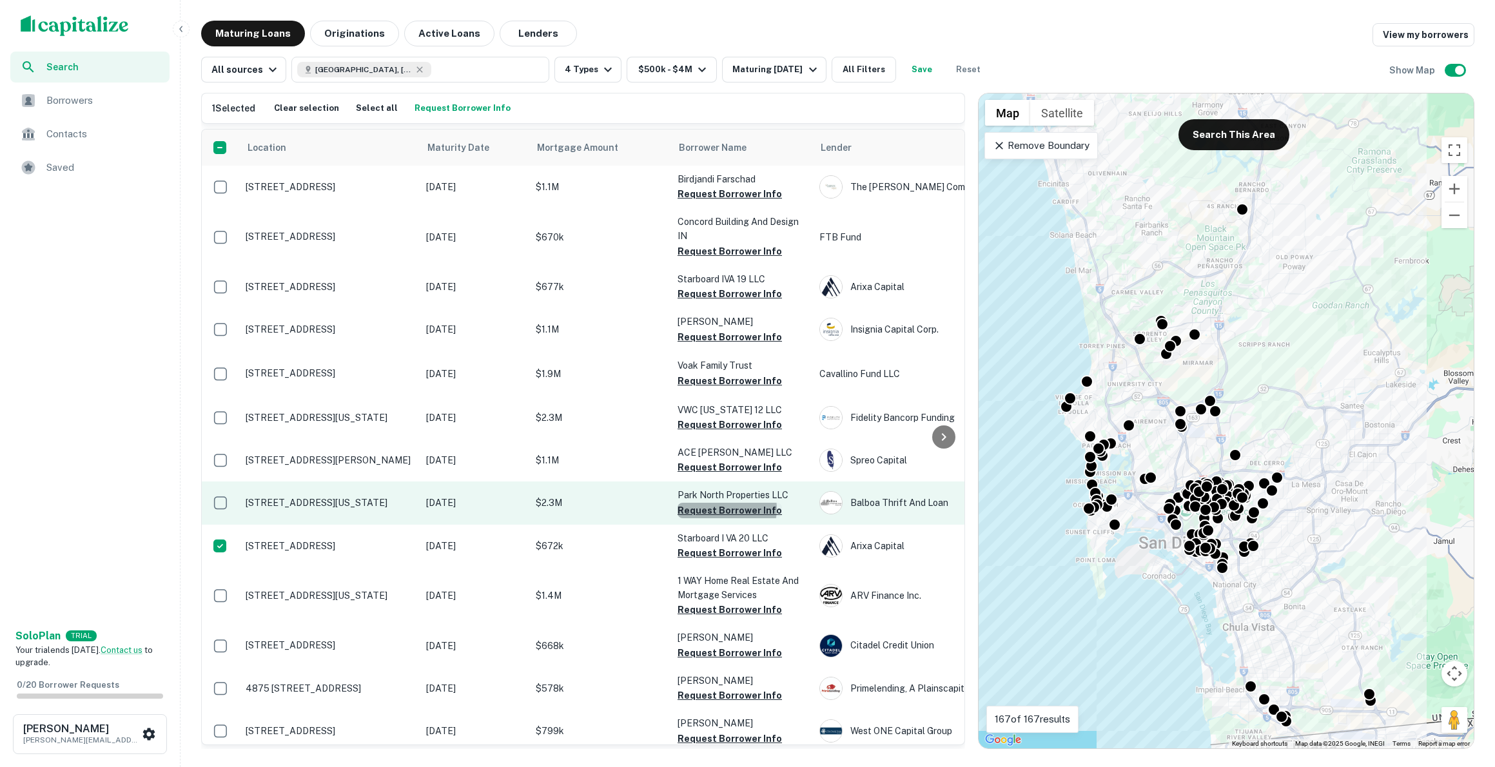
click at [726, 509] on button "Request Borrower Info" at bounding box center [729, 510] width 104 height 15
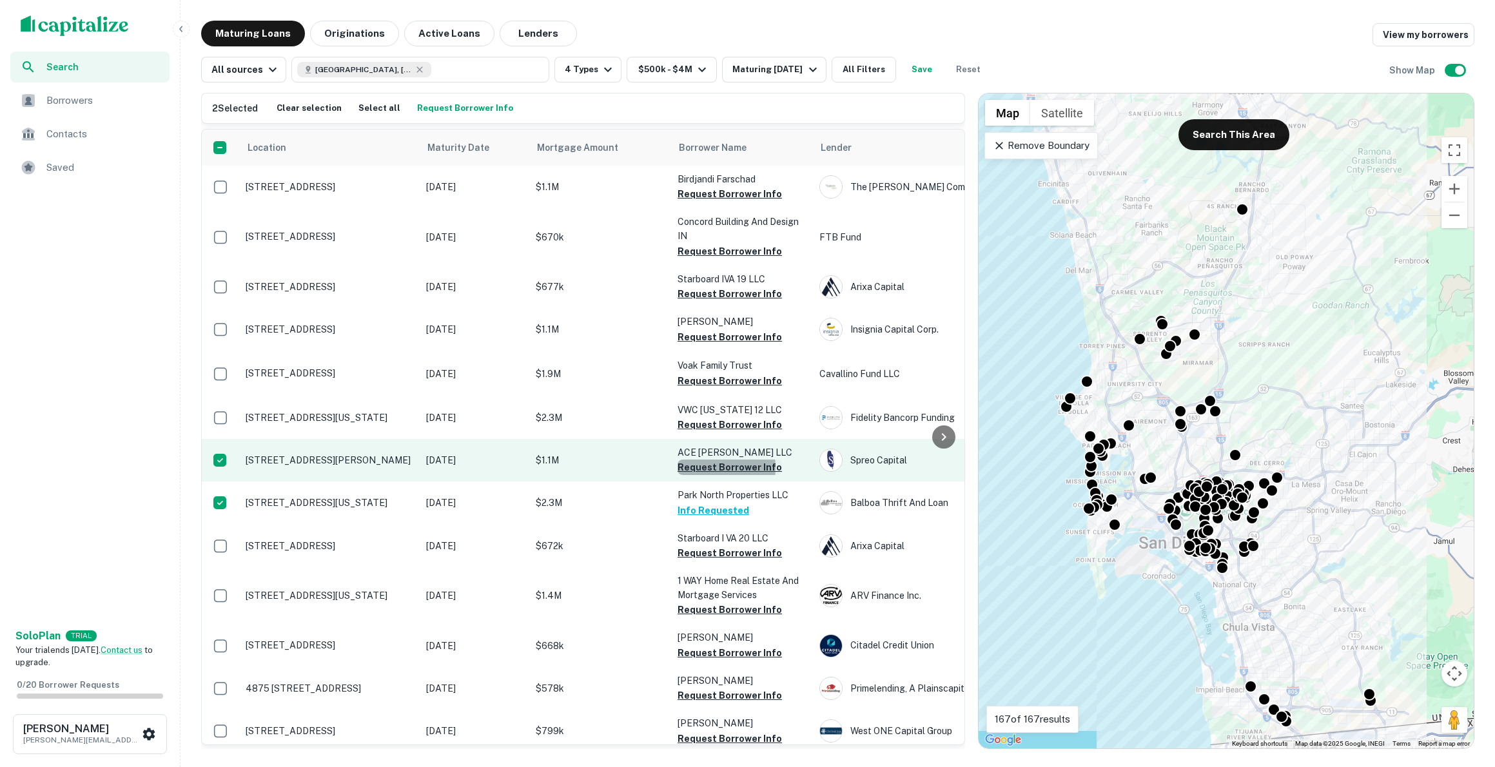
click at [701, 467] on button "Request Borrower Info" at bounding box center [729, 467] width 104 height 15
click at [318, 457] on p "[STREET_ADDRESS][PERSON_NAME]" at bounding box center [330, 460] width 168 height 12
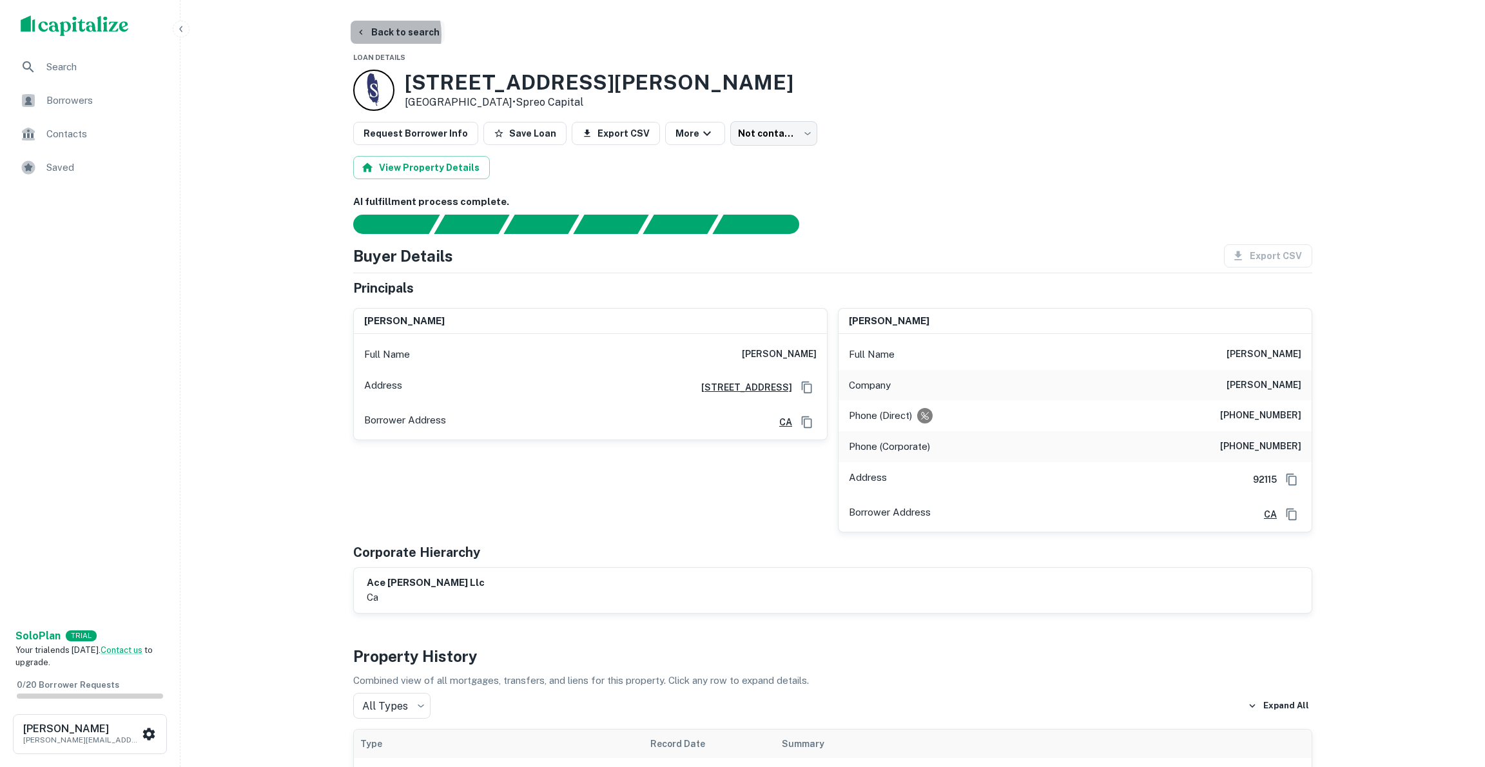
click at [363, 35] on icon "button" at bounding box center [361, 32] width 10 height 10
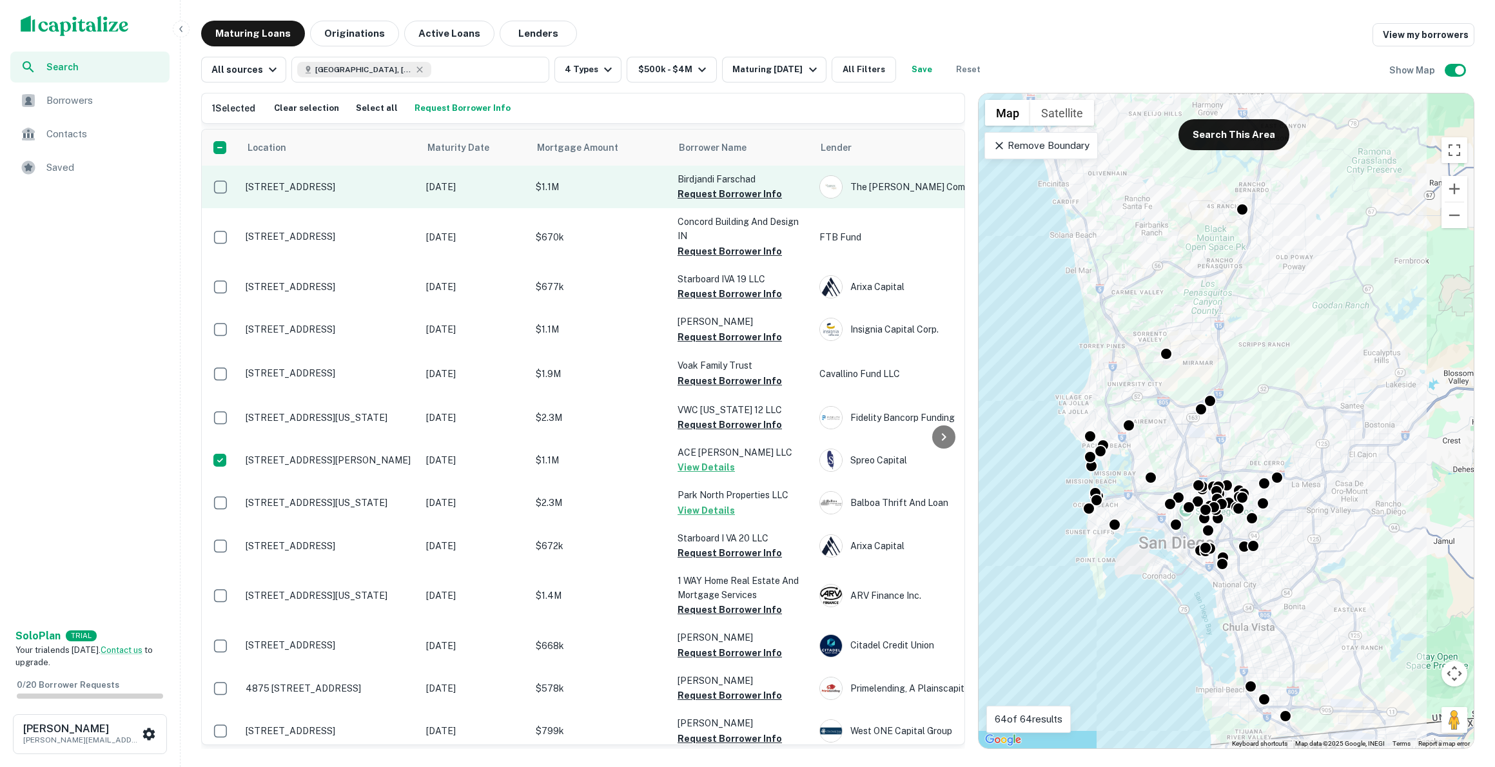
click at [264, 186] on p "[STREET_ADDRESS]" at bounding box center [330, 187] width 168 height 12
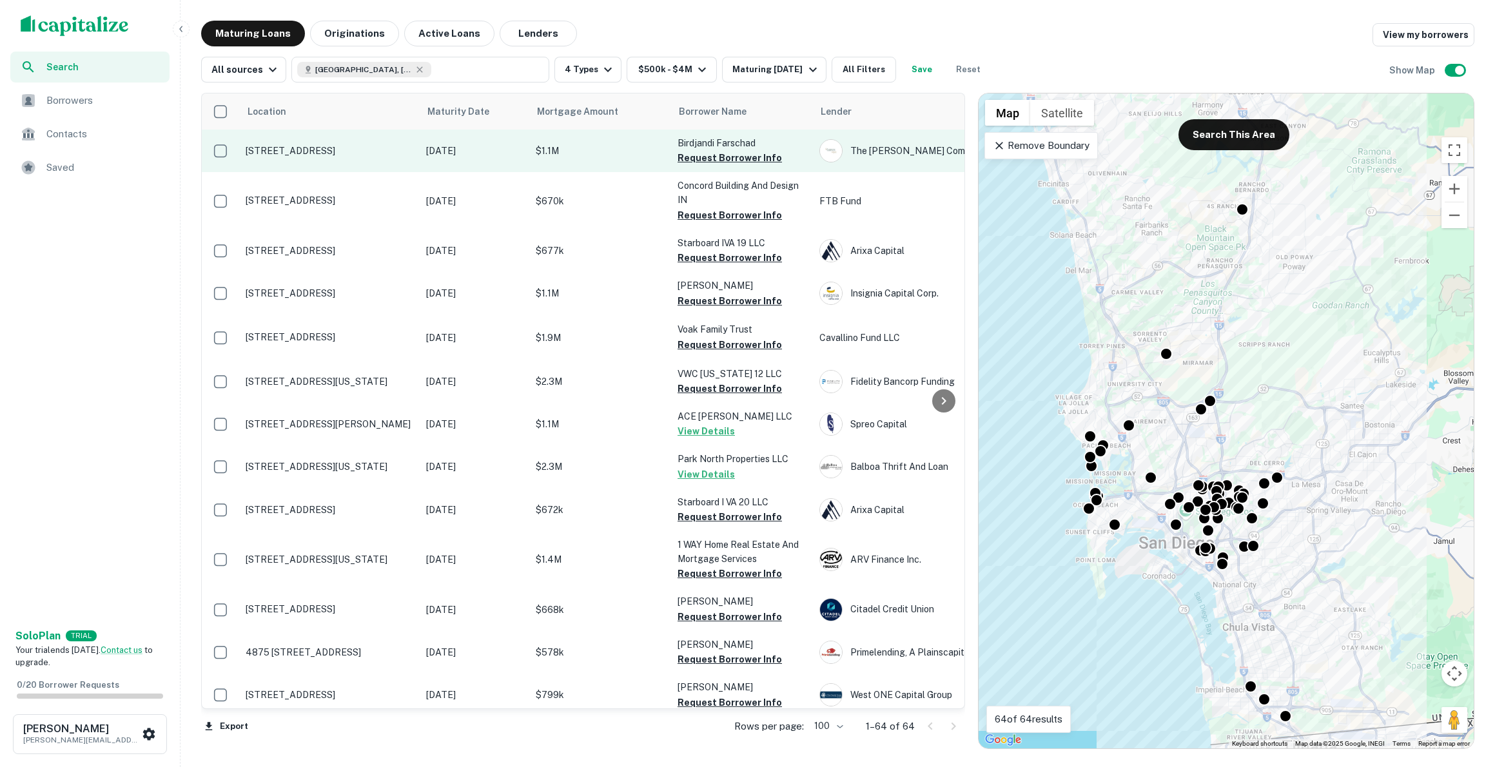
click at [318, 151] on p "[STREET_ADDRESS]" at bounding box center [330, 151] width 168 height 12
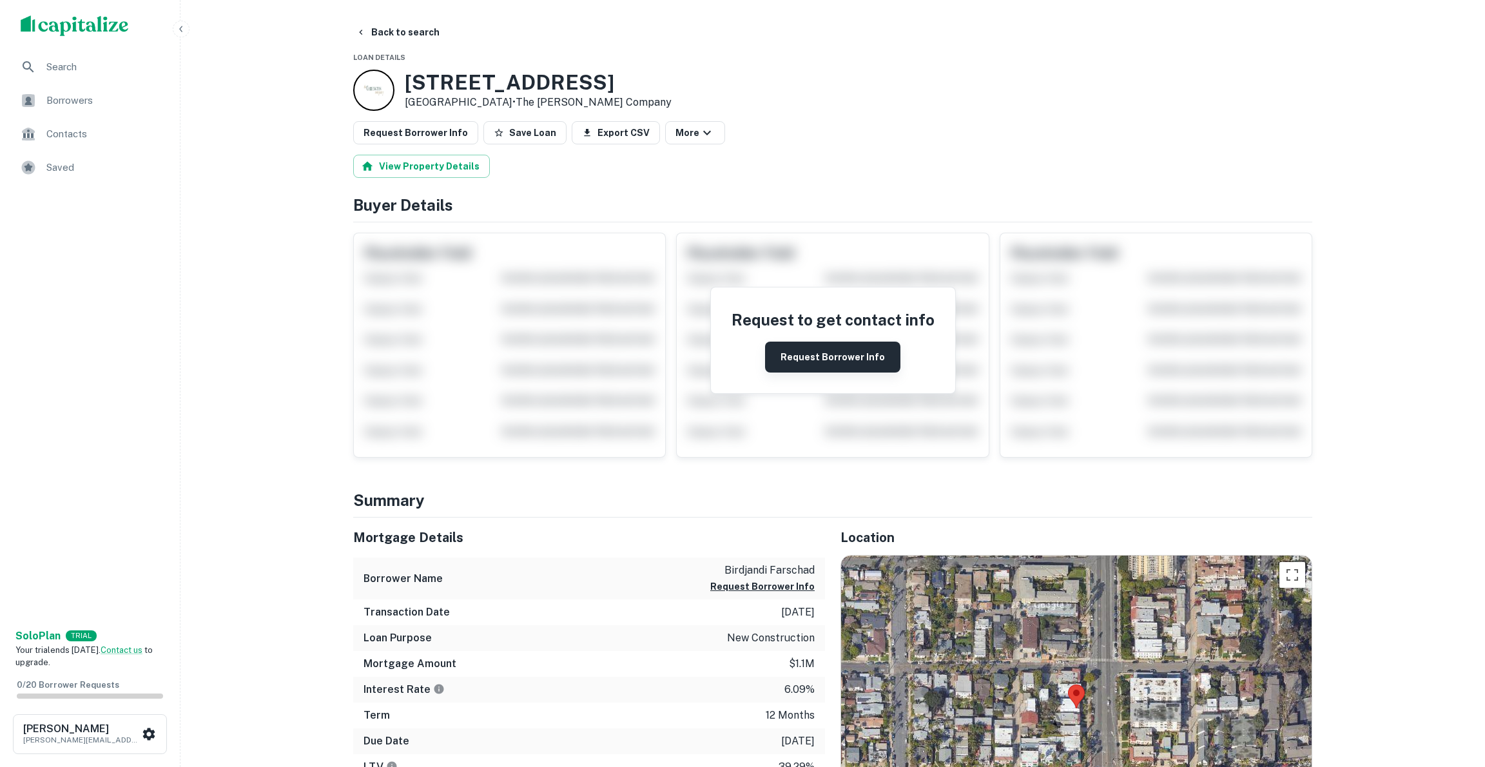
click at [817, 353] on button "Request Borrower Info" at bounding box center [832, 357] width 135 height 31
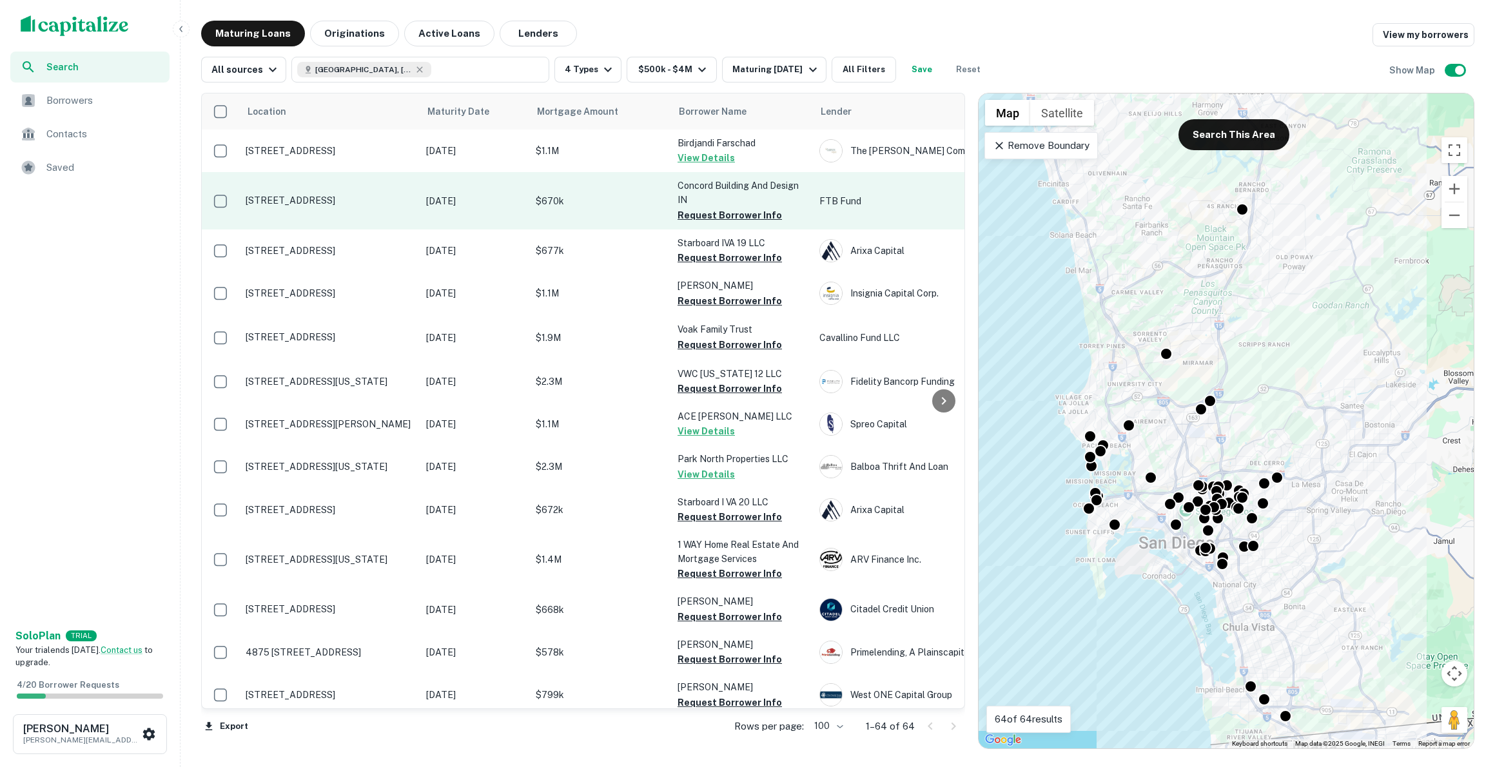
click at [328, 198] on p "[STREET_ADDRESS]" at bounding box center [330, 201] width 168 height 12
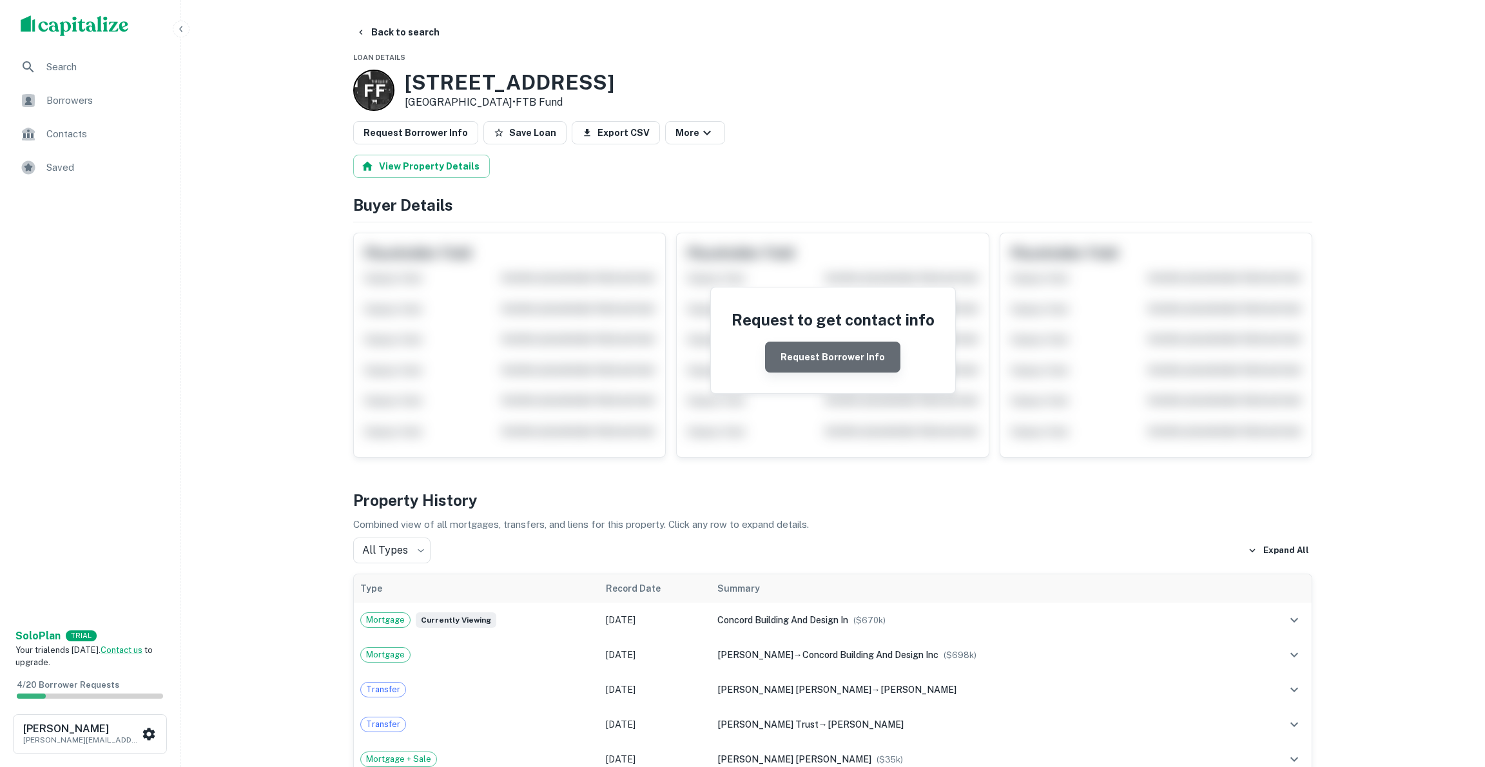
click at [851, 356] on button "Request Borrower Info" at bounding box center [832, 357] width 135 height 31
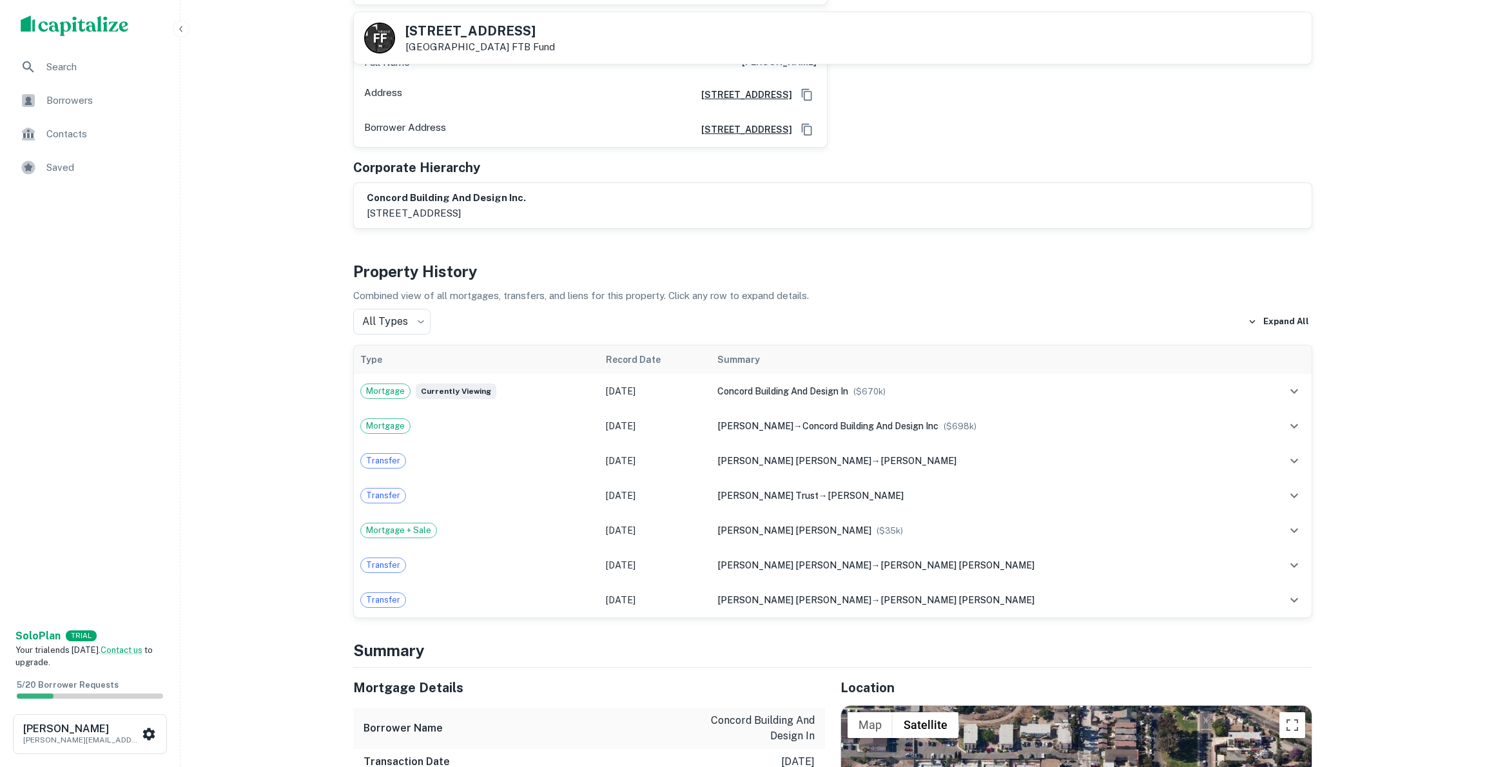
scroll to position [823, 0]
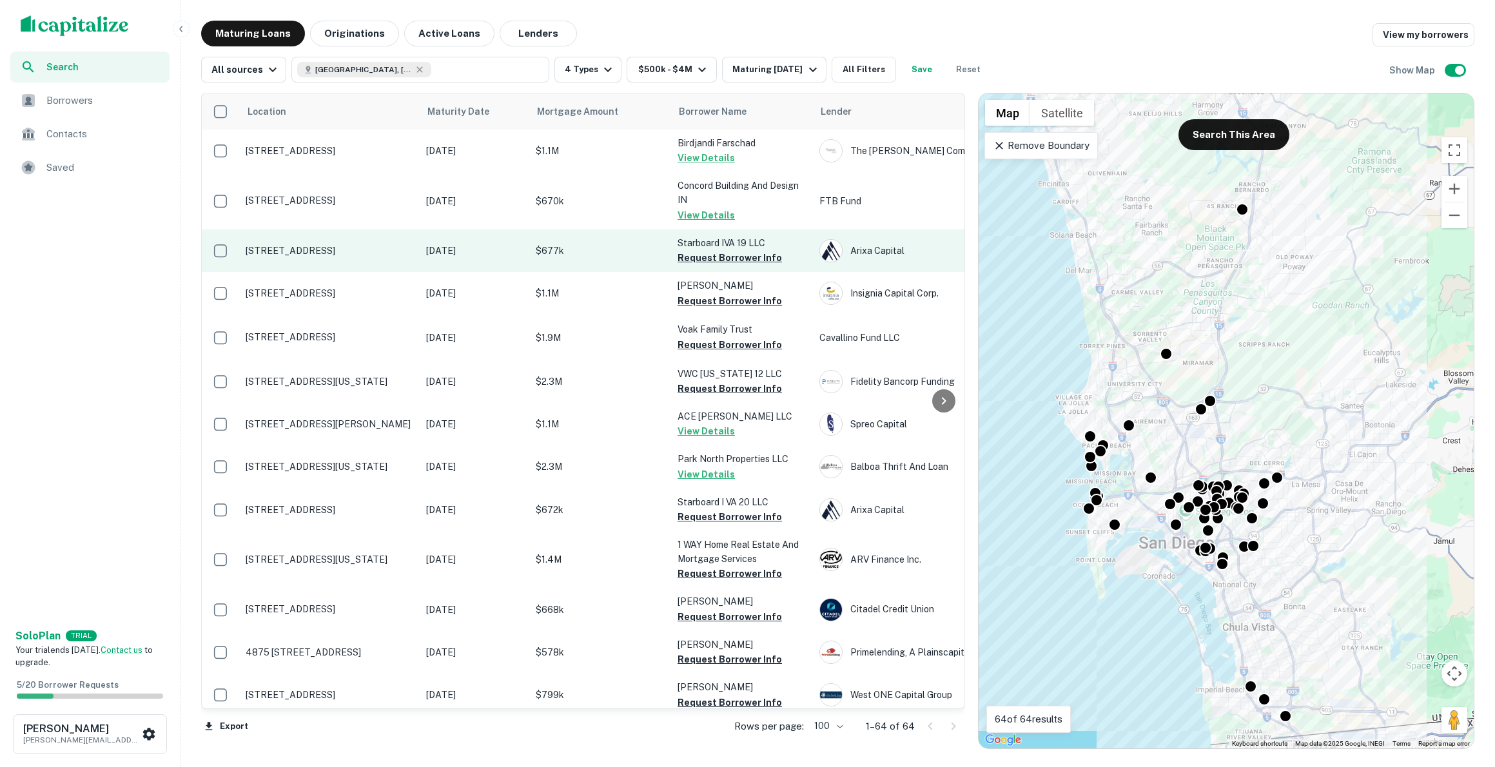
click at [315, 251] on p "[STREET_ADDRESS]" at bounding box center [330, 251] width 168 height 12
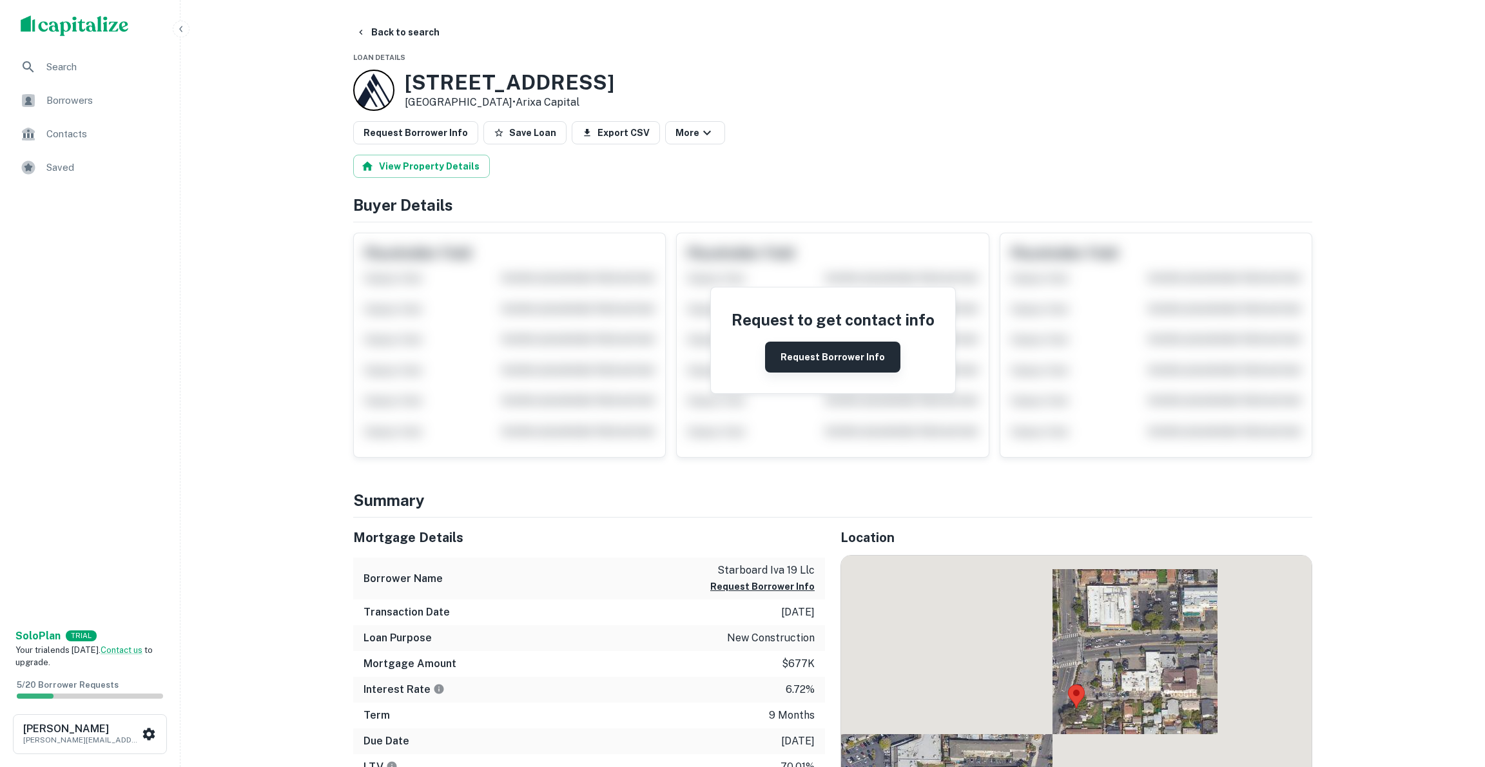
click at [813, 356] on button "Request Borrower Info" at bounding box center [832, 357] width 135 height 31
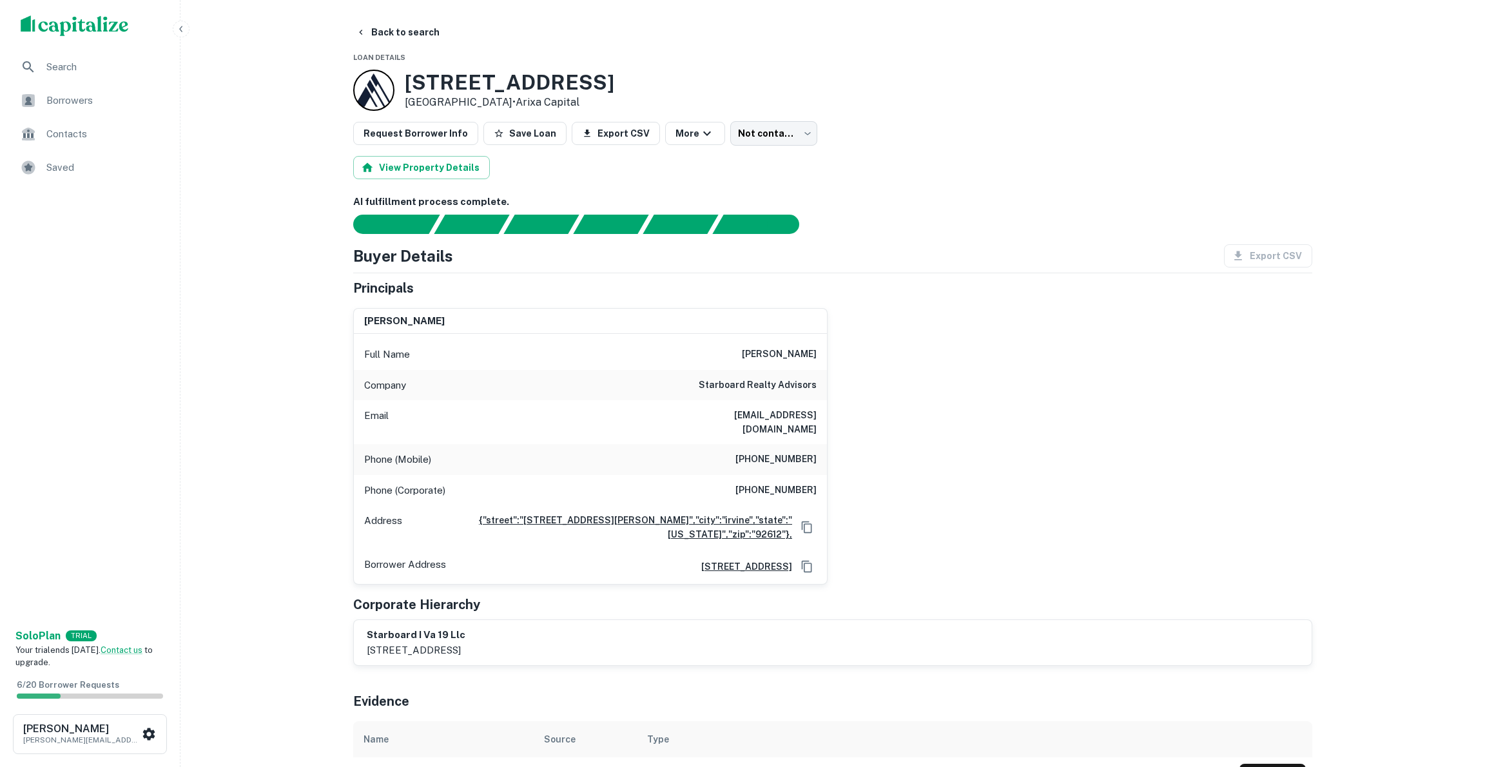
scroll to position [24, 0]
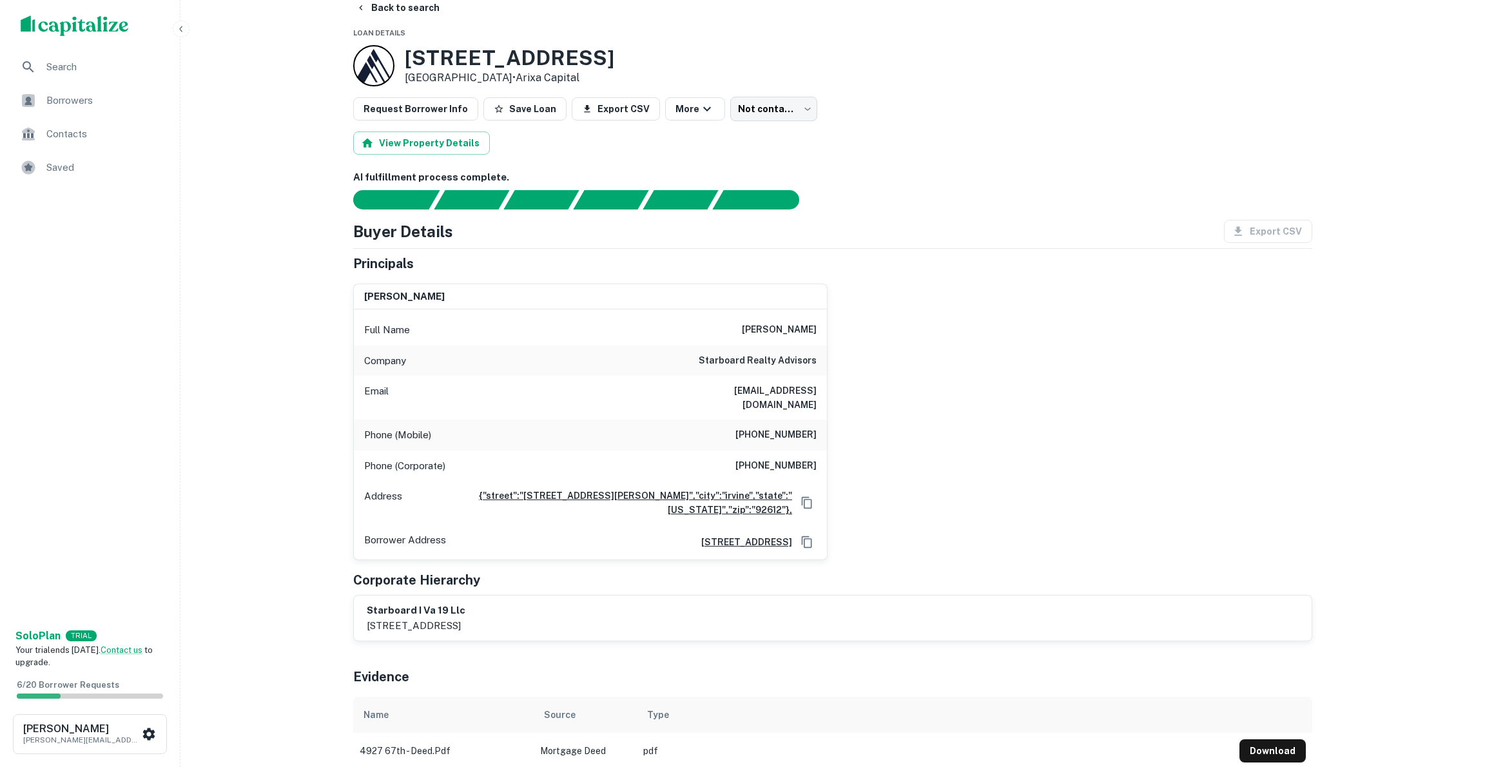
click at [377, 4] on button "Back to search" at bounding box center [398, 7] width 94 height 23
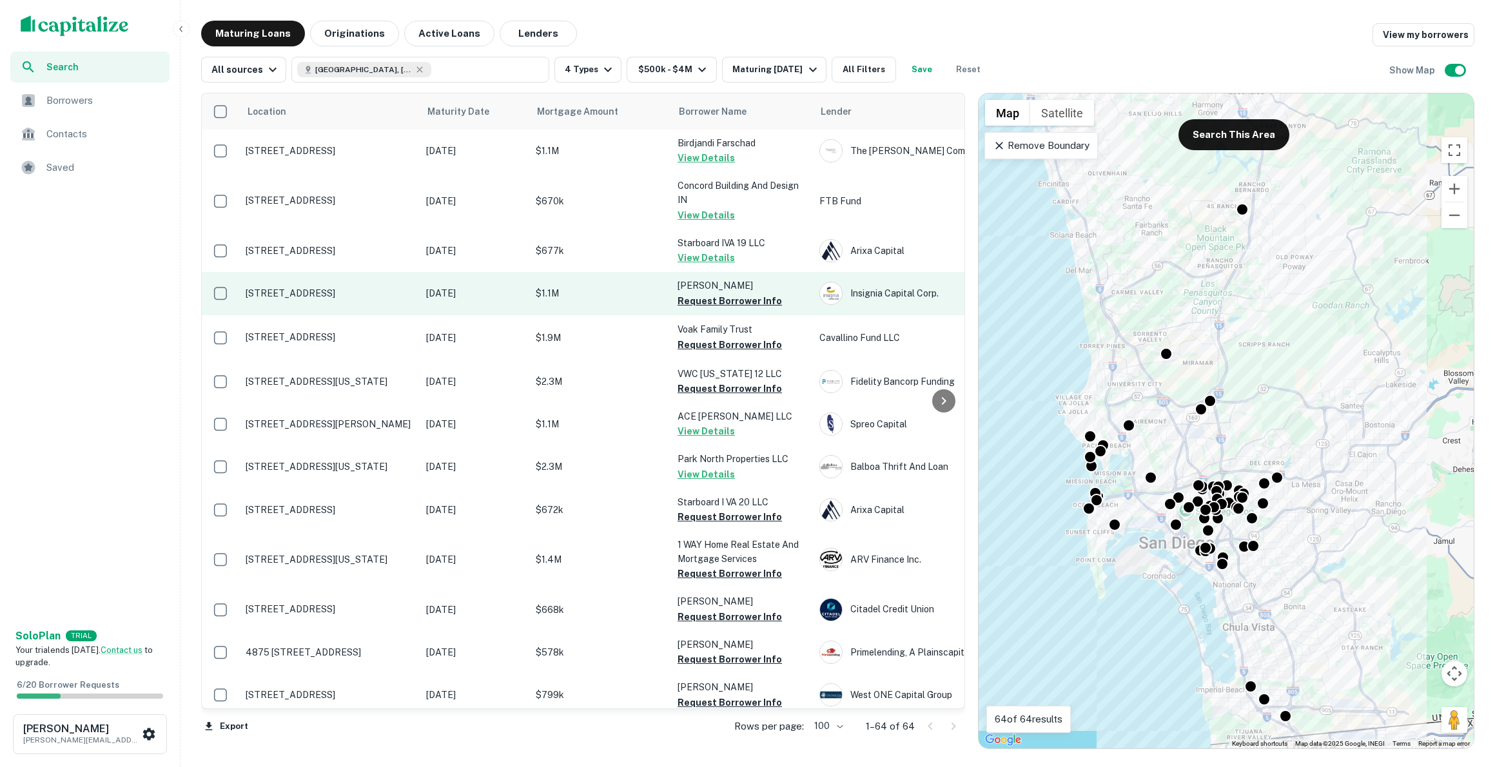
click at [323, 296] on p "[STREET_ADDRESS]" at bounding box center [330, 294] width 168 height 12
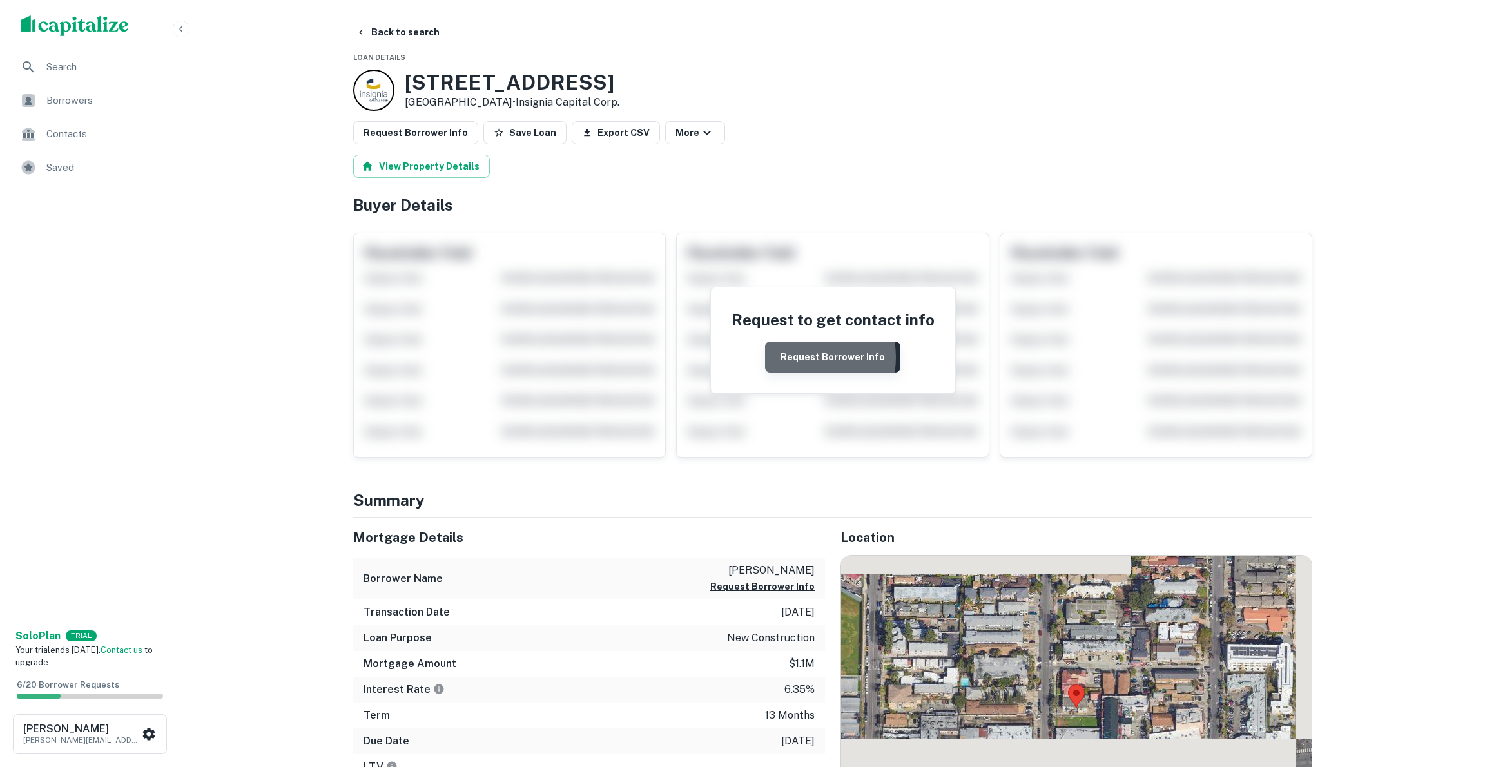
click at [810, 356] on button "Request Borrower Info" at bounding box center [832, 357] width 135 height 31
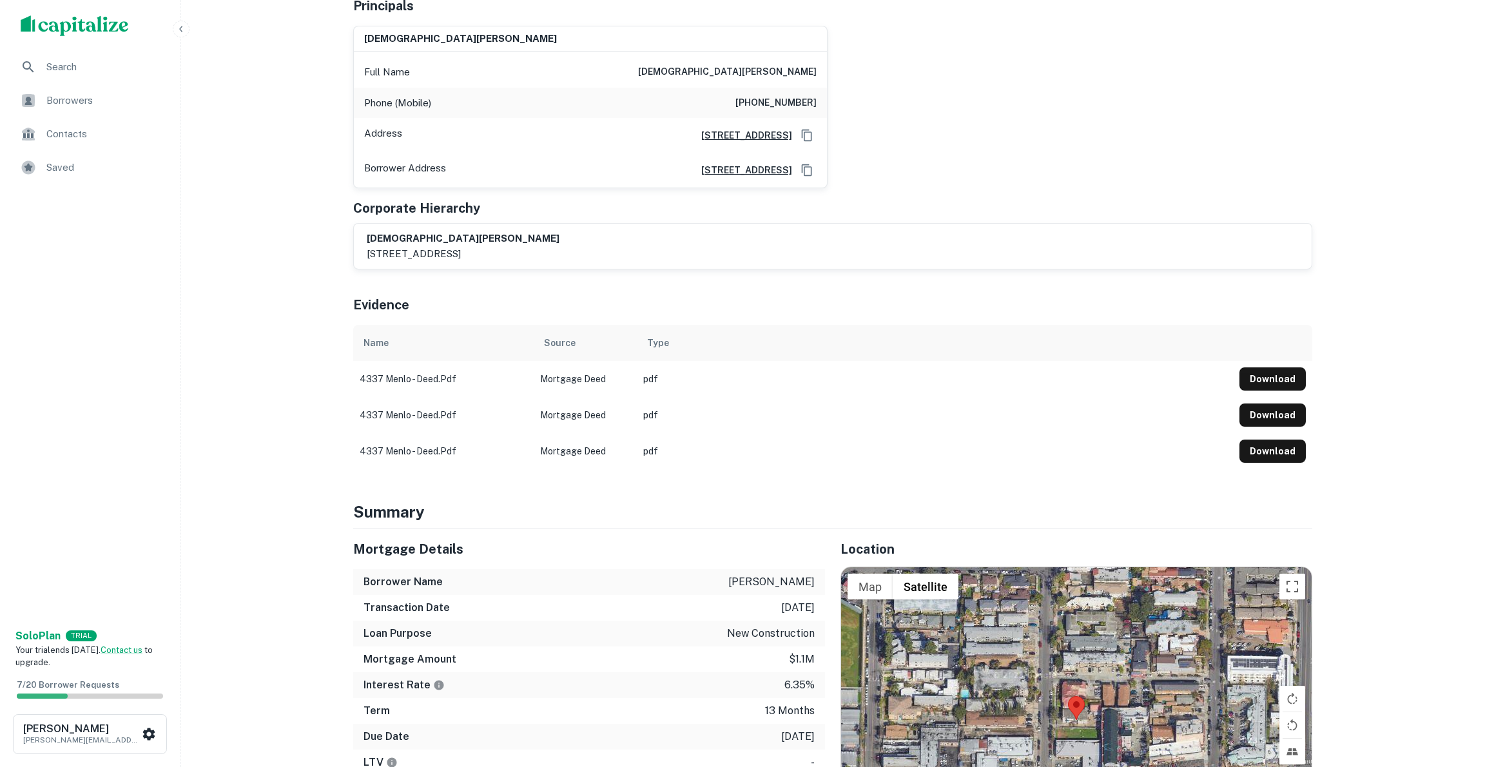
scroll to position [8, 0]
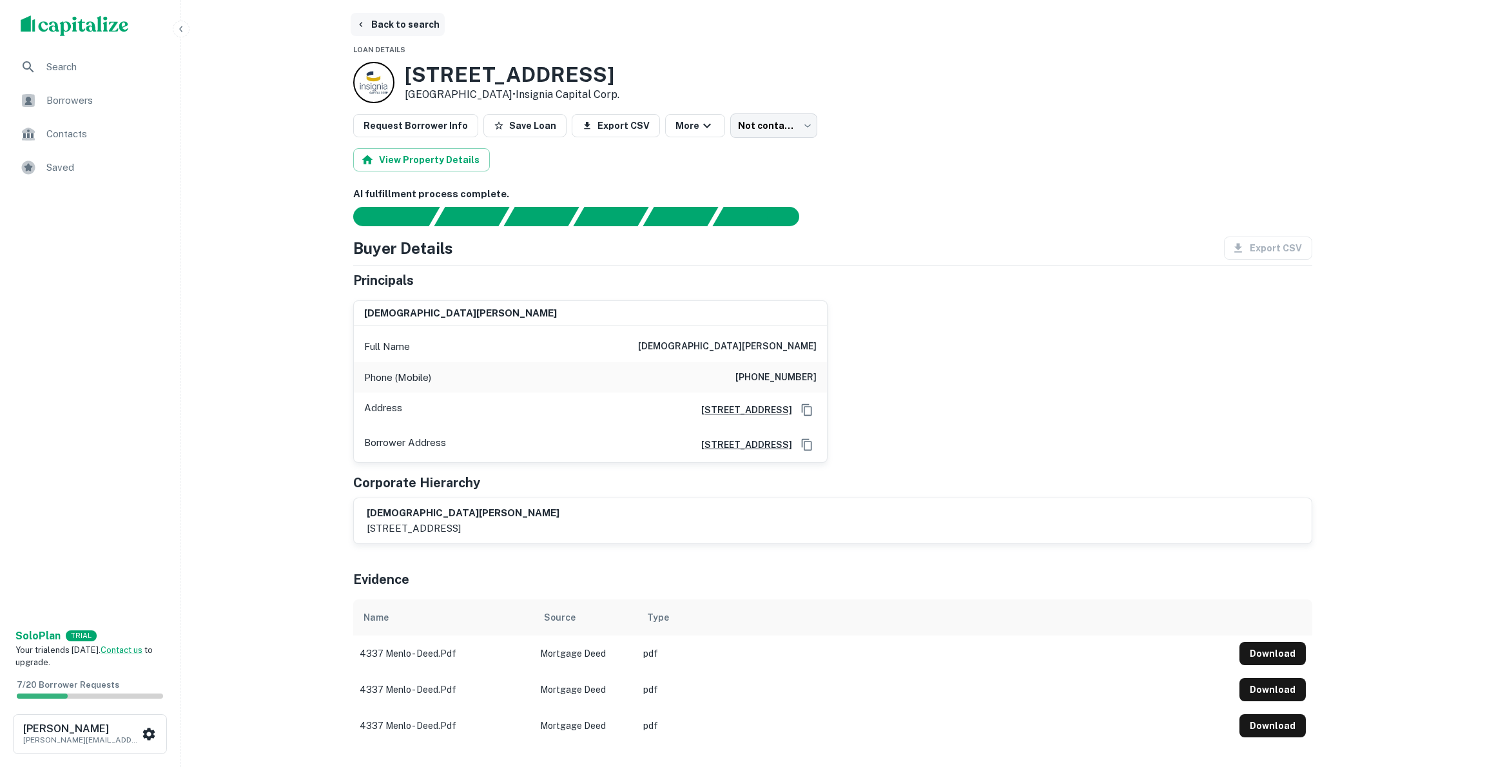
click at [379, 20] on button "Back to search" at bounding box center [398, 24] width 94 height 23
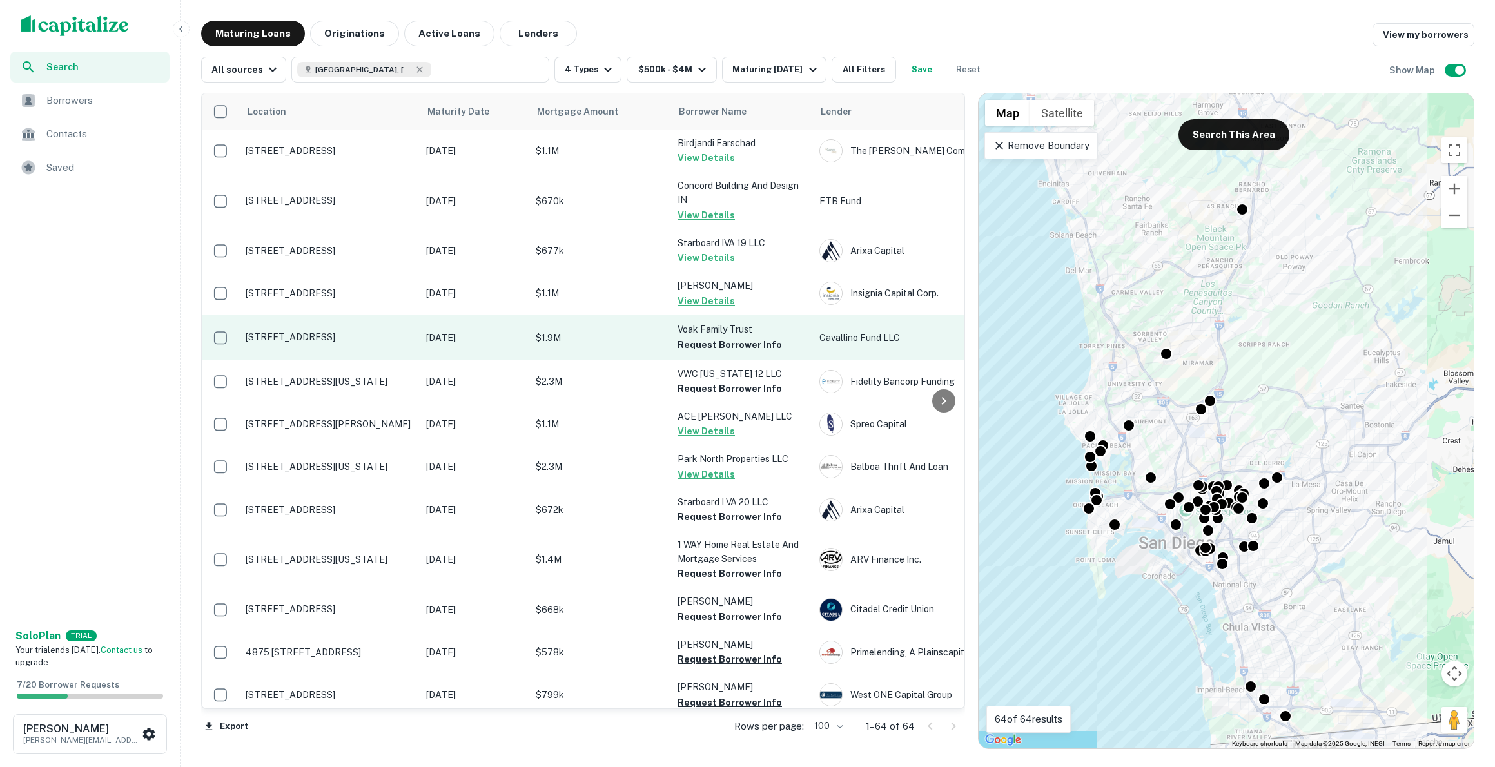
click at [300, 335] on p "[STREET_ADDRESS]" at bounding box center [330, 337] width 168 height 12
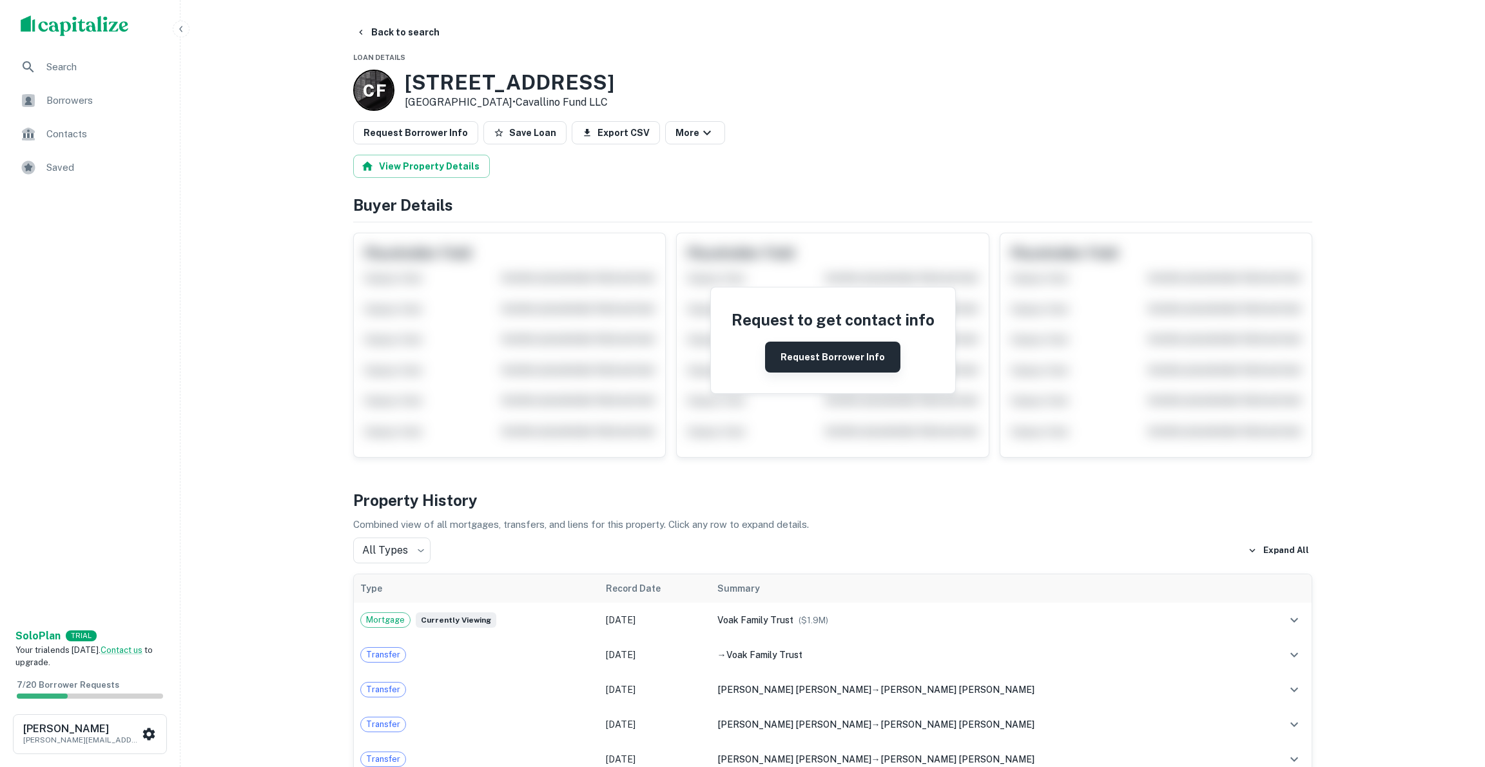
click at [827, 362] on button "Request Borrower Info" at bounding box center [832, 357] width 135 height 31
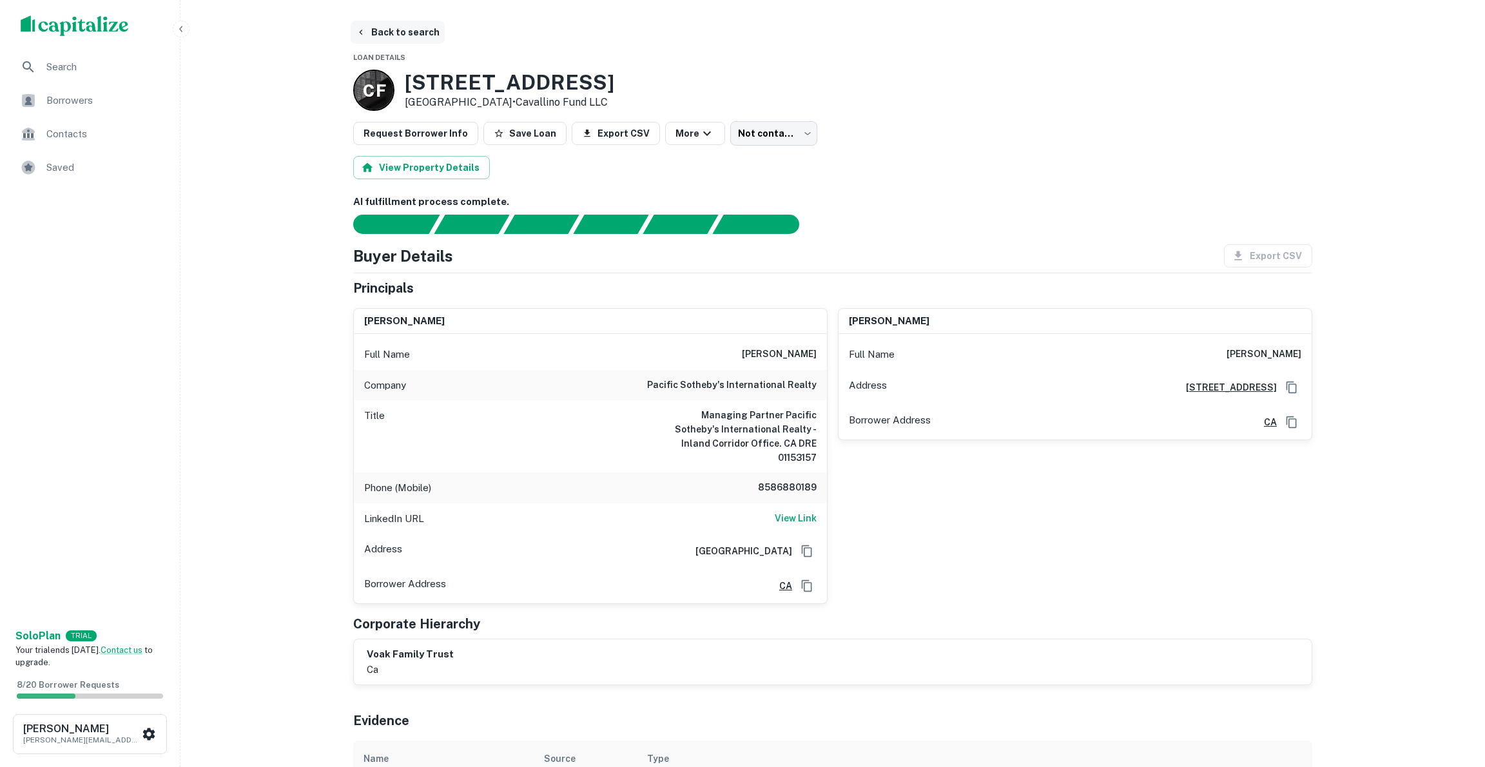
click at [393, 31] on button "Back to search" at bounding box center [398, 32] width 94 height 23
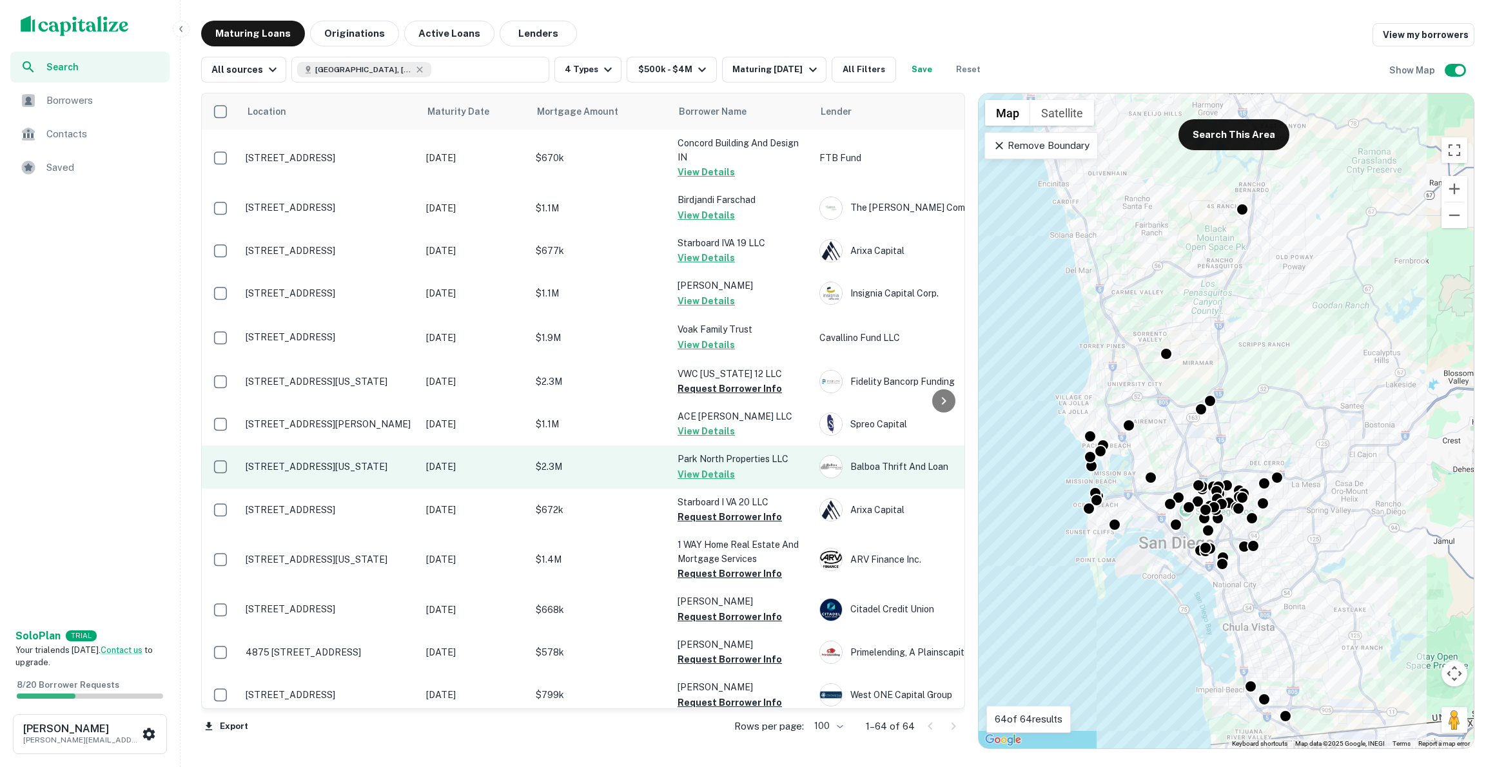
click at [284, 467] on p "[STREET_ADDRESS][US_STATE]" at bounding box center [330, 467] width 168 height 12
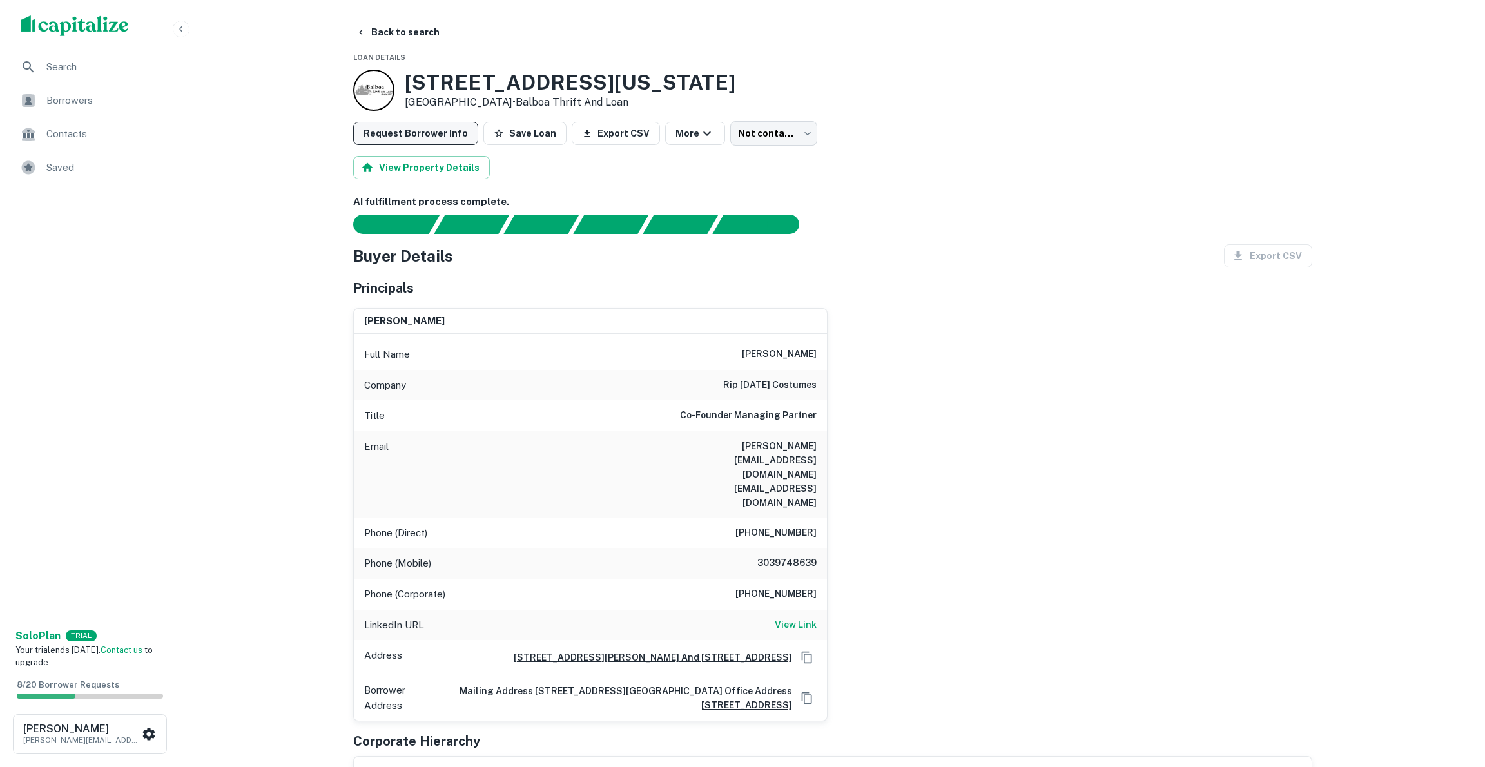
click at [404, 133] on button "Request Borrower Info" at bounding box center [415, 133] width 125 height 23
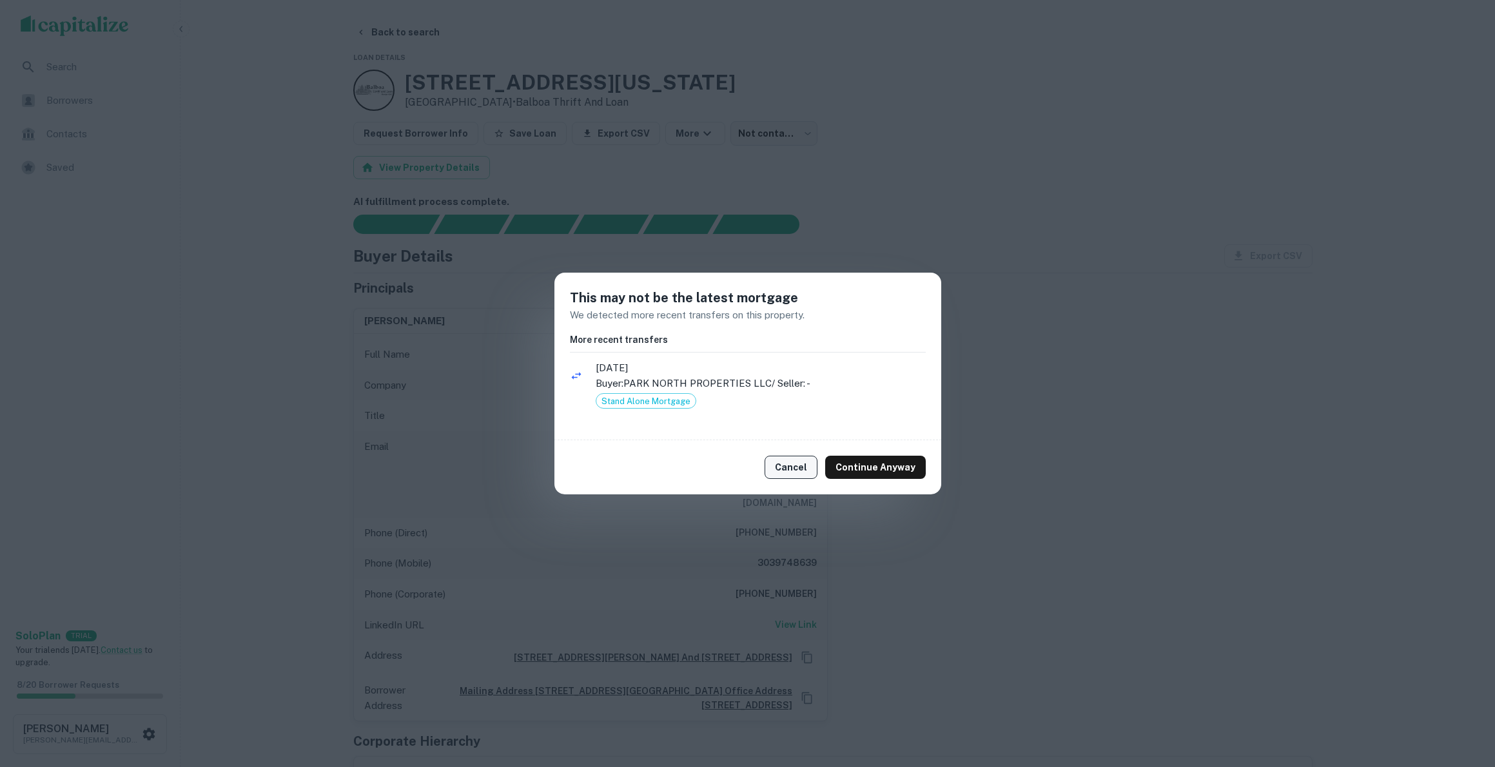
click at [785, 462] on button "Cancel" at bounding box center [791, 467] width 53 height 23
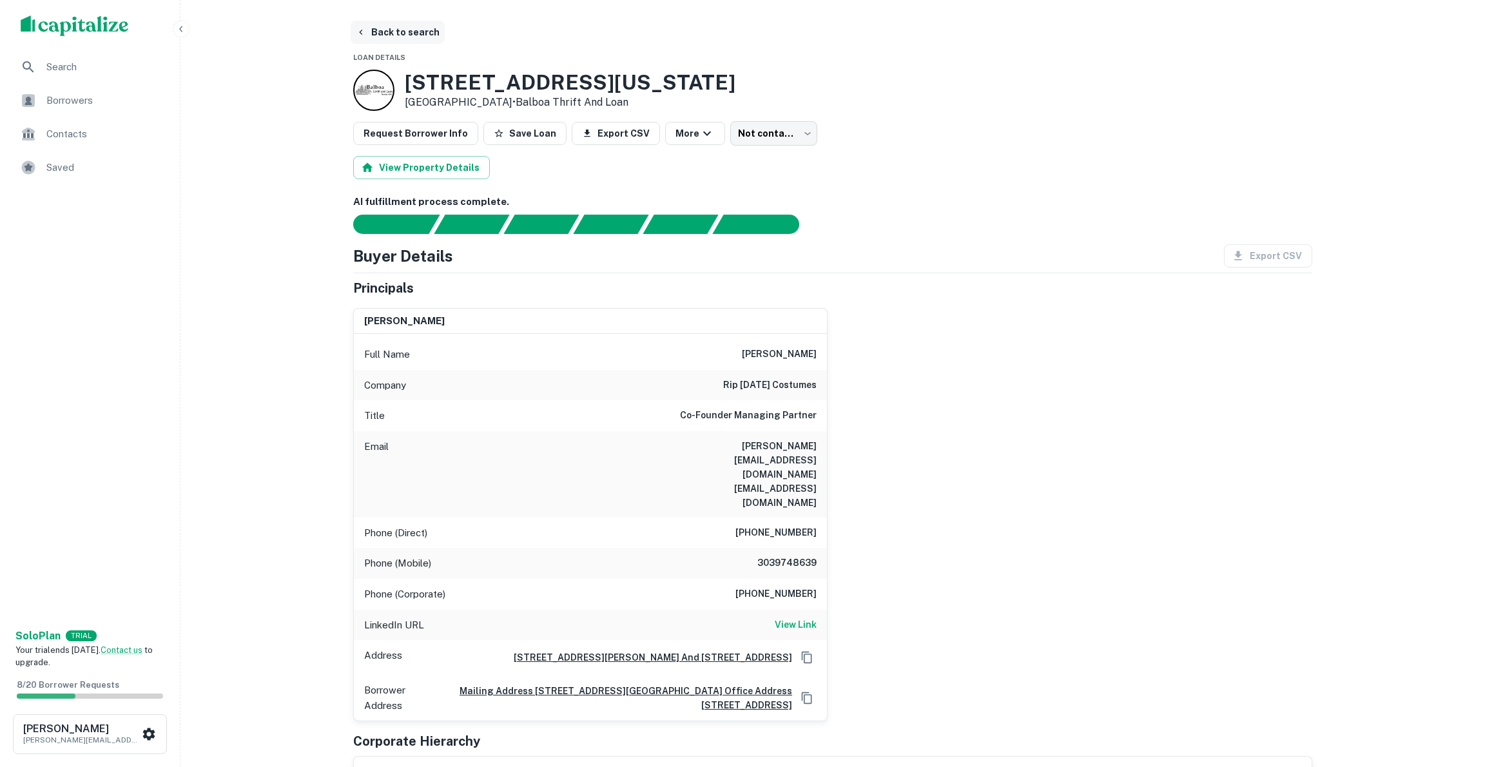
click at [375, 30] on button "Back to search" at bounding box center [398, 32] width 94 height 23
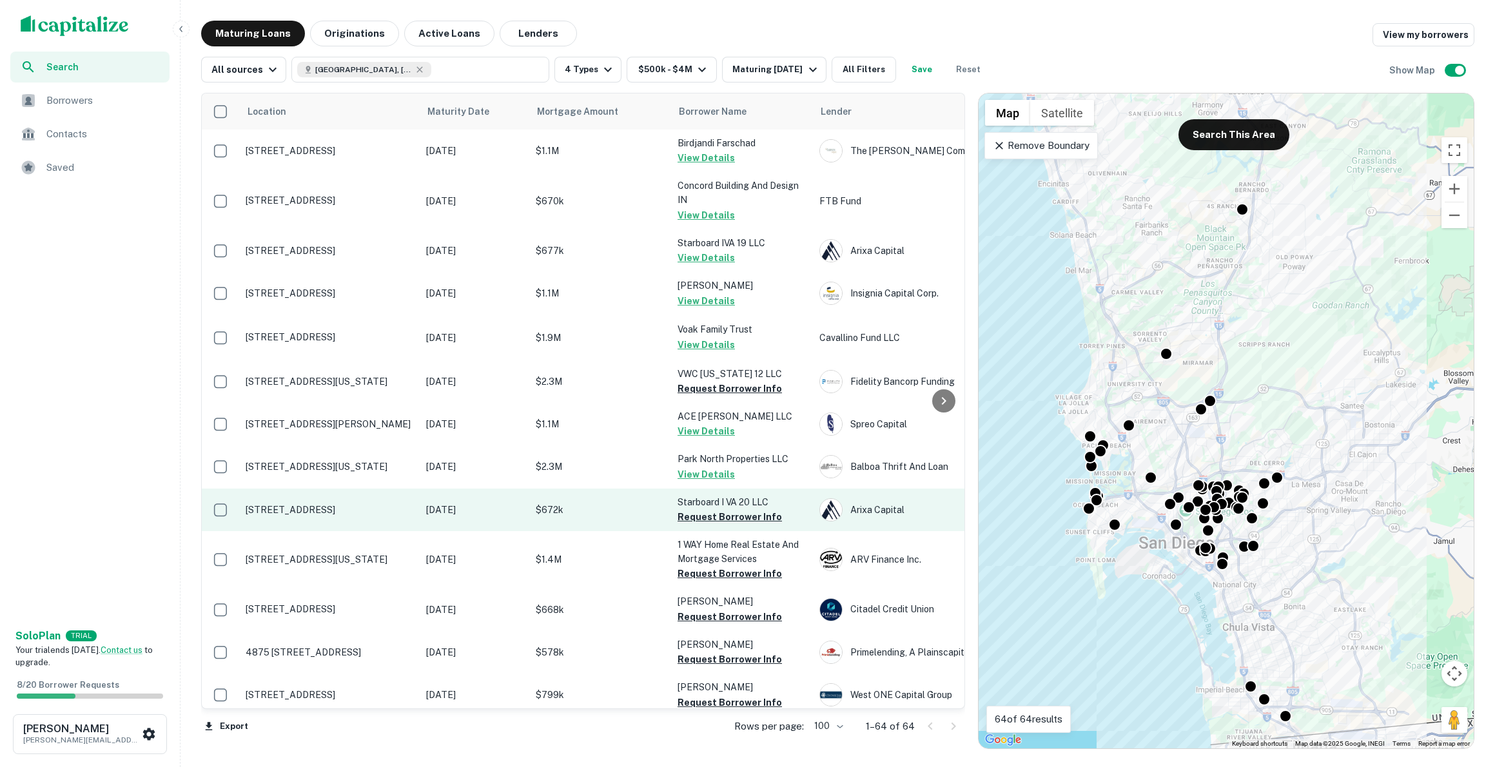
click at [307, 509] on p "[STREET_ADDRESS]" at bounding box center [330, 510] width 168 height 12
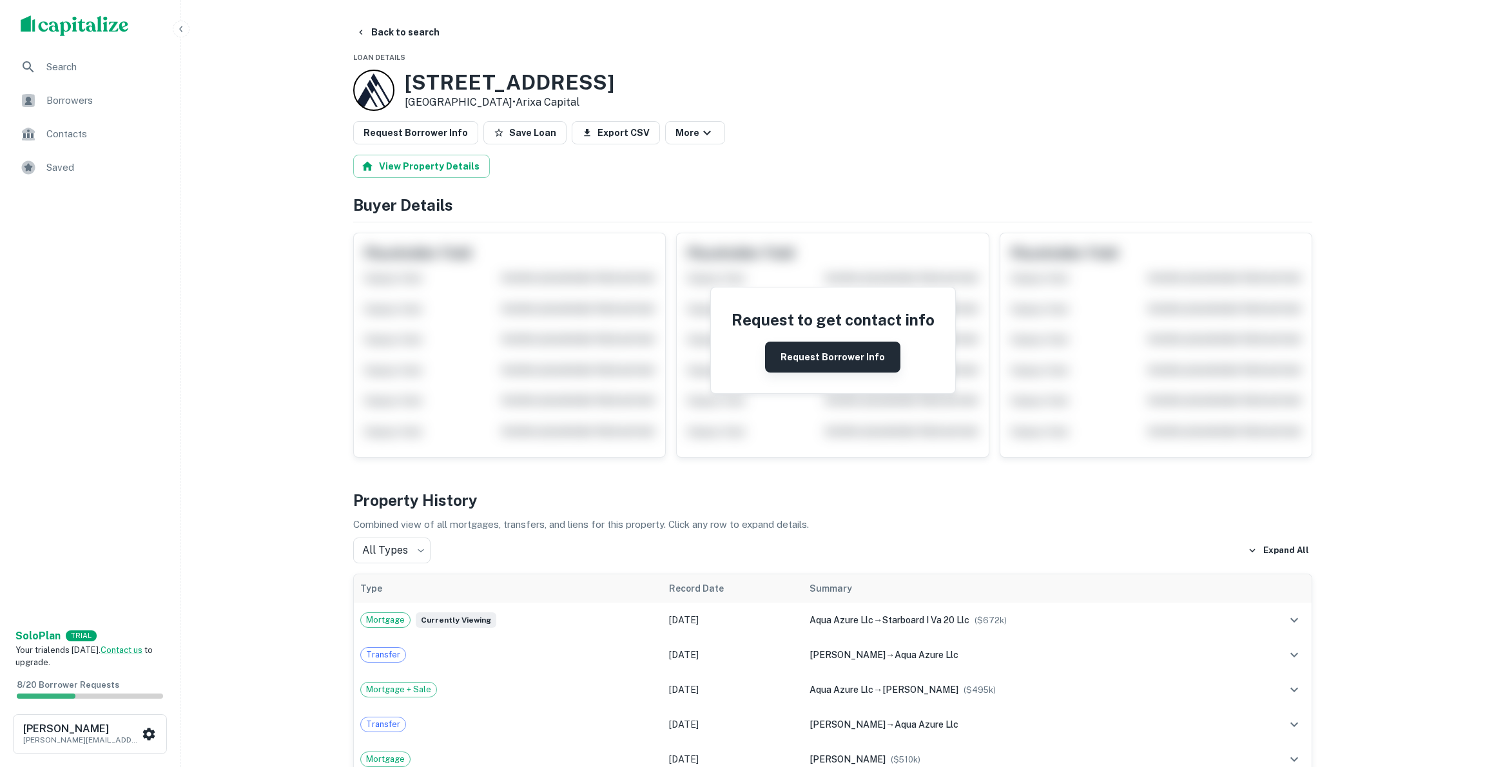
click at [819, 360] on button "Request Borrower Info" at bounding box center [832, 357] width 135 height 31
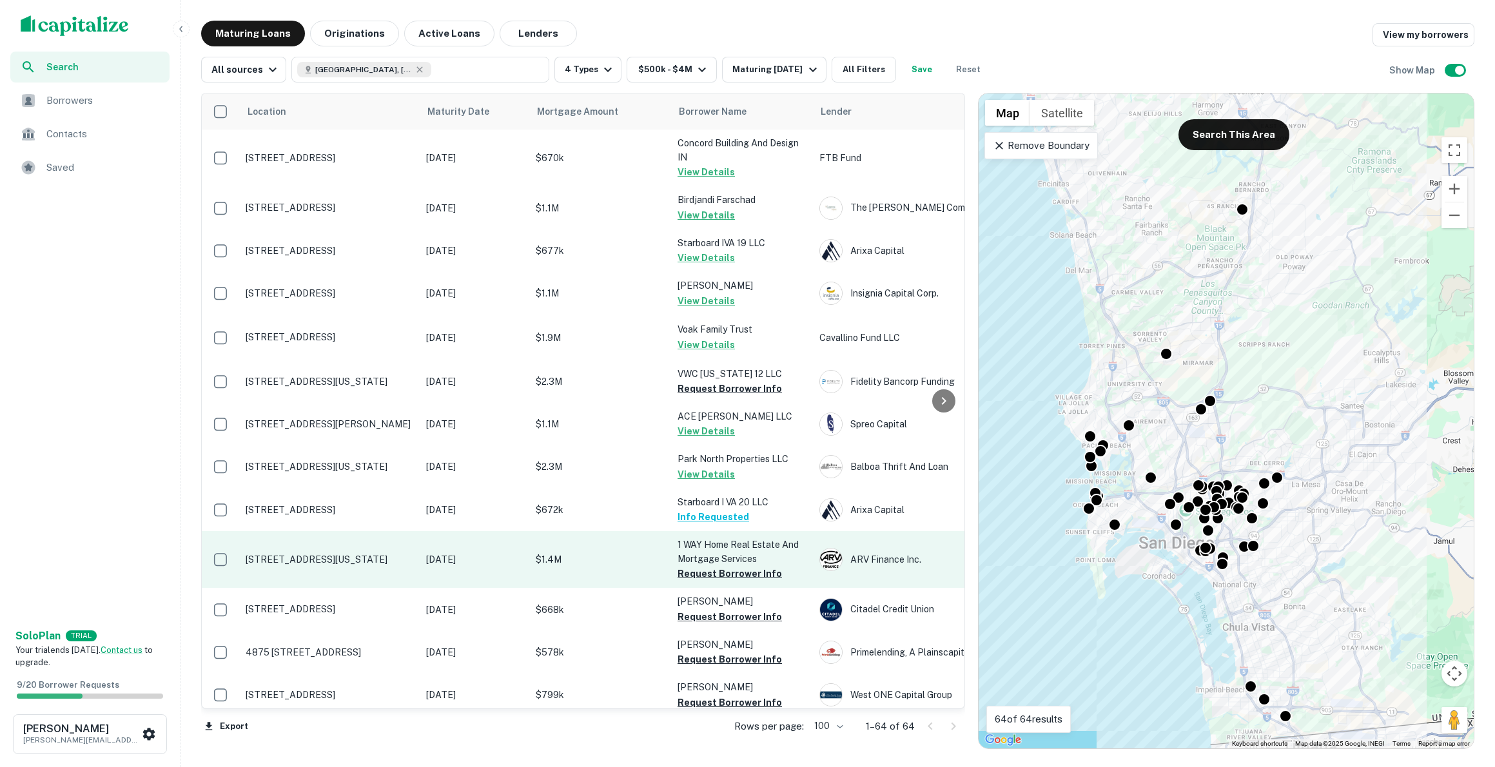
click at [309, 558] on p "[STREET_ADDRESS][US_STATE]" at bounding box center [330, 560] width 168 height 12
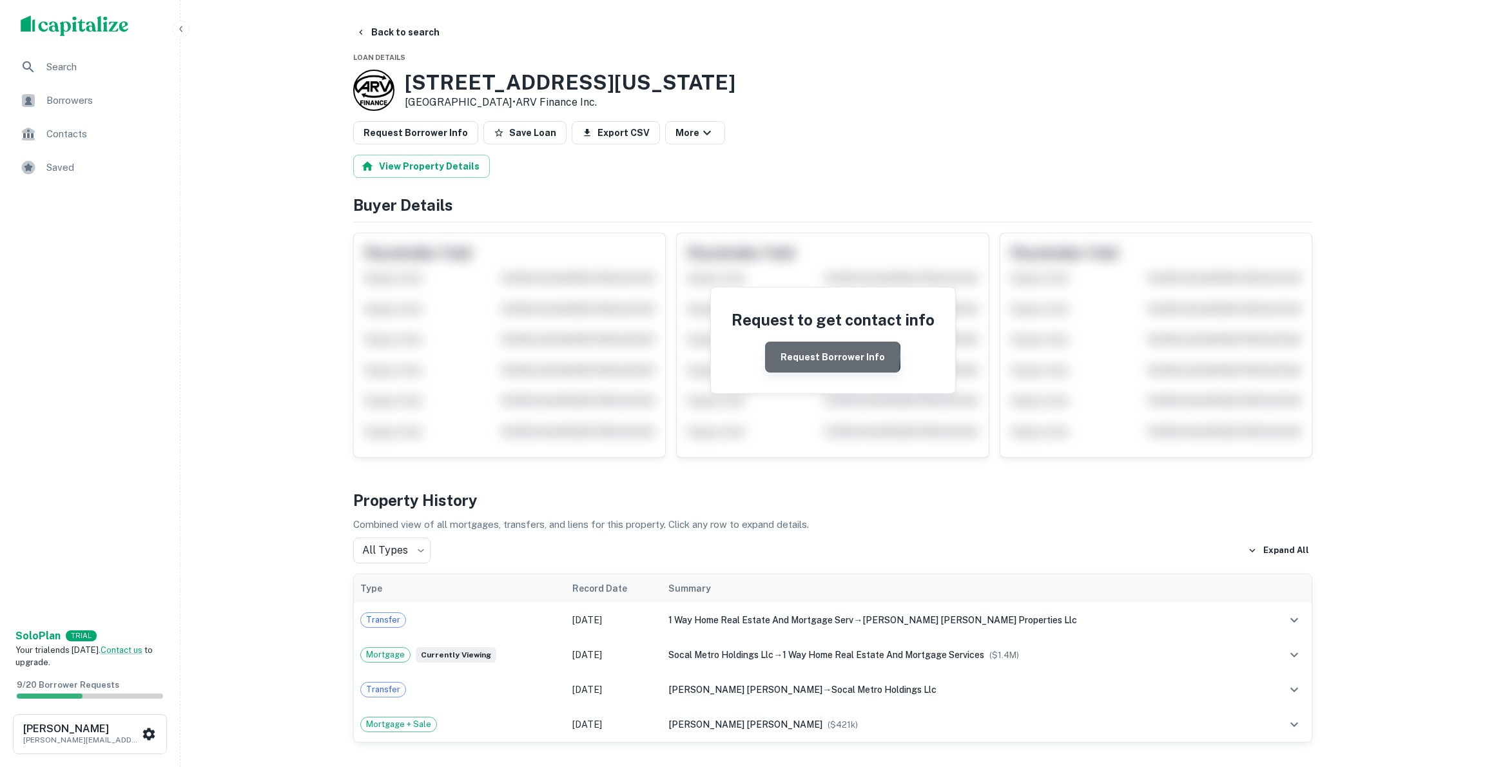
click at [835, 355] on button "Request Borrower Info" at bounding box center [832, 357] width 135 height 31
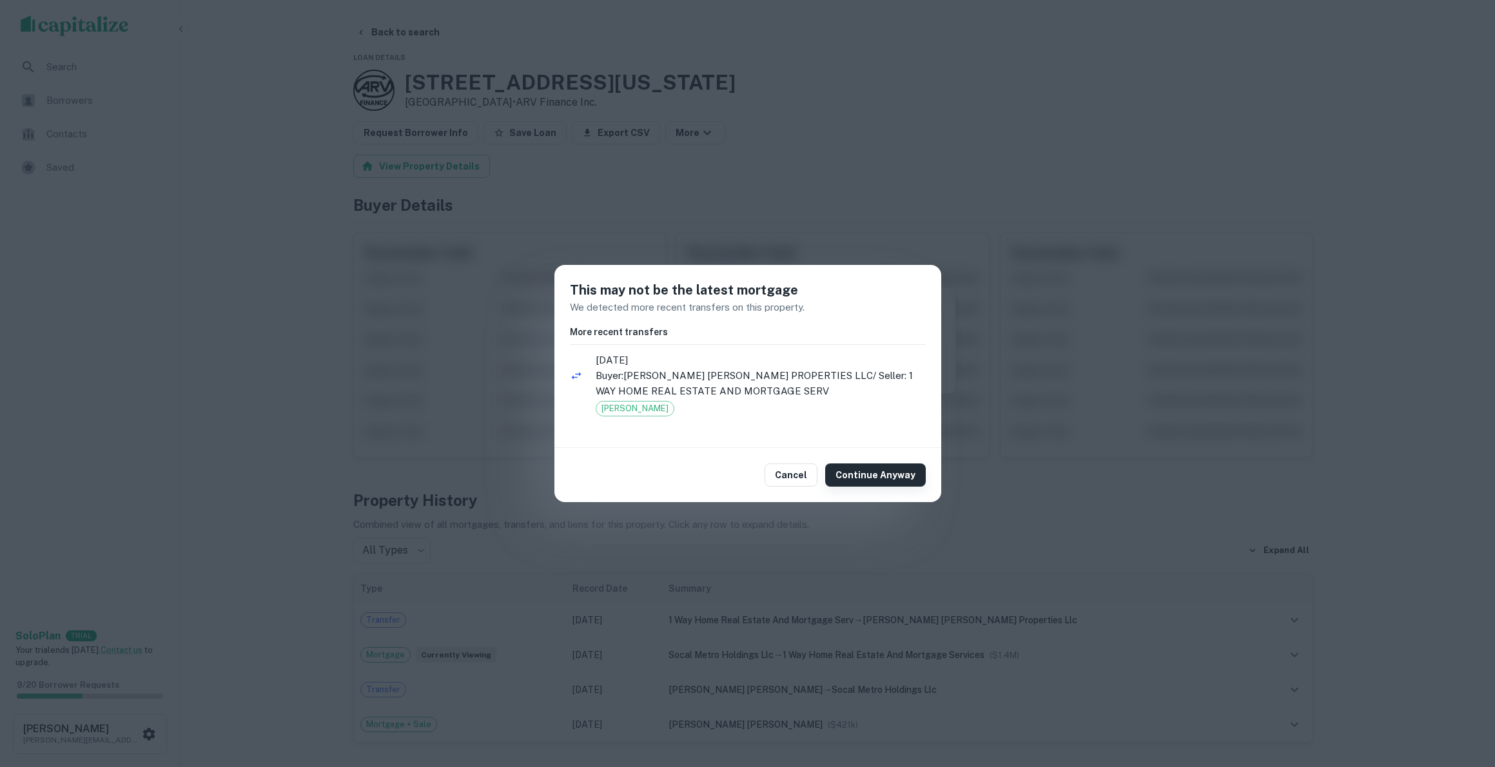
click at [879, 472] on button "Continue Anyway" at bounding box center [875, 474] width 101 height 23
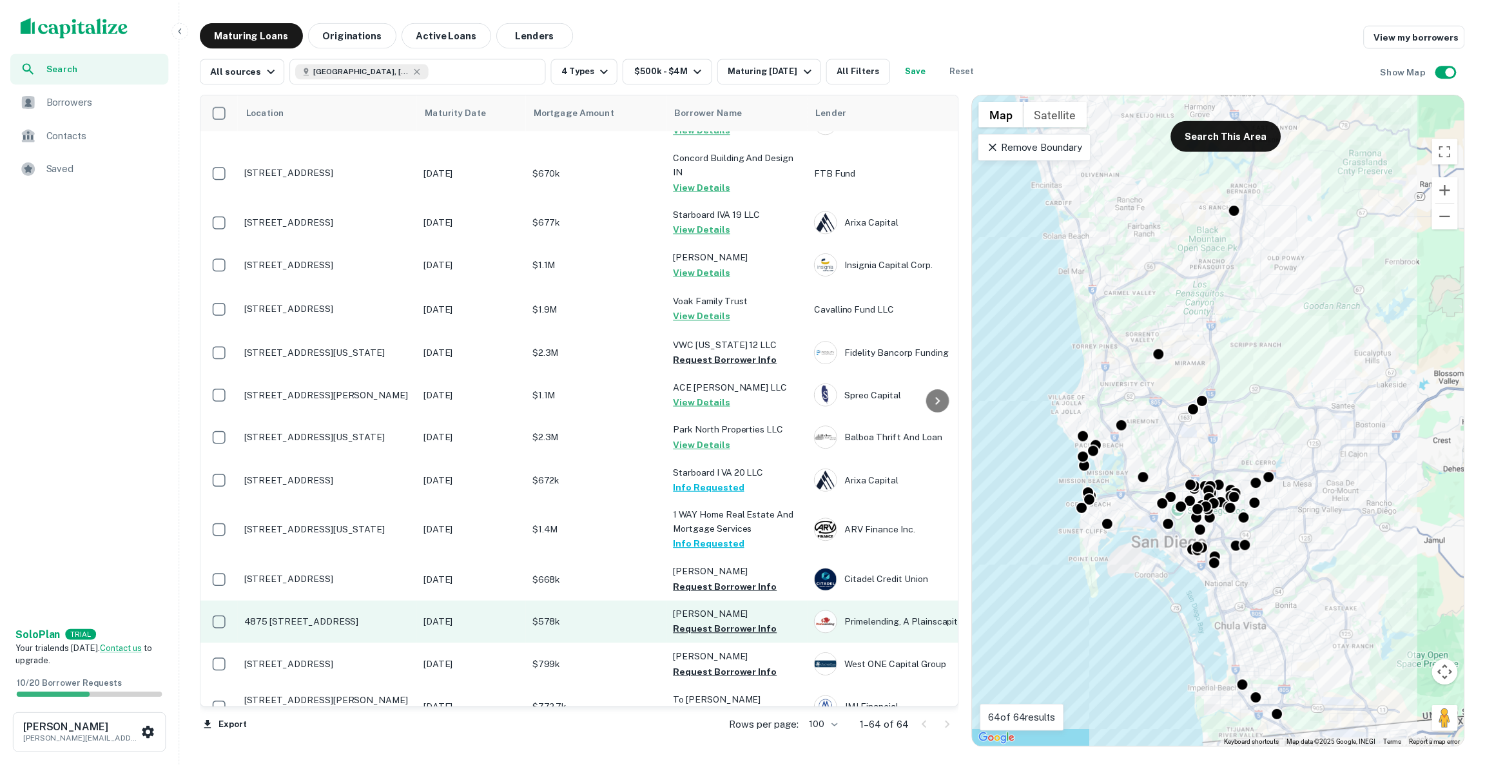
scroll to position [55, 0]
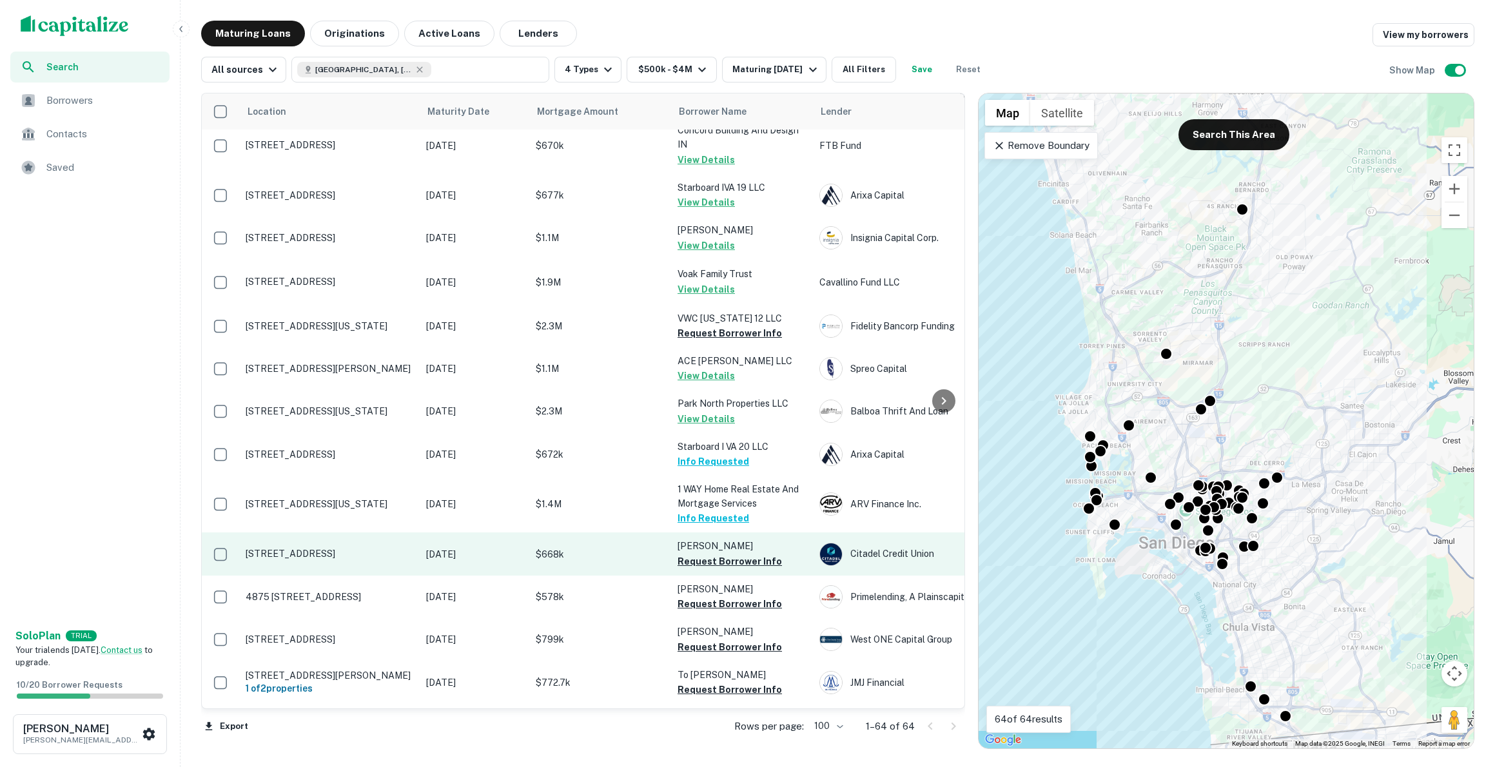
click at [316, 549] on p "[STREET_ADDRESS]" at bounding box center [330, 554] width 168 height 12
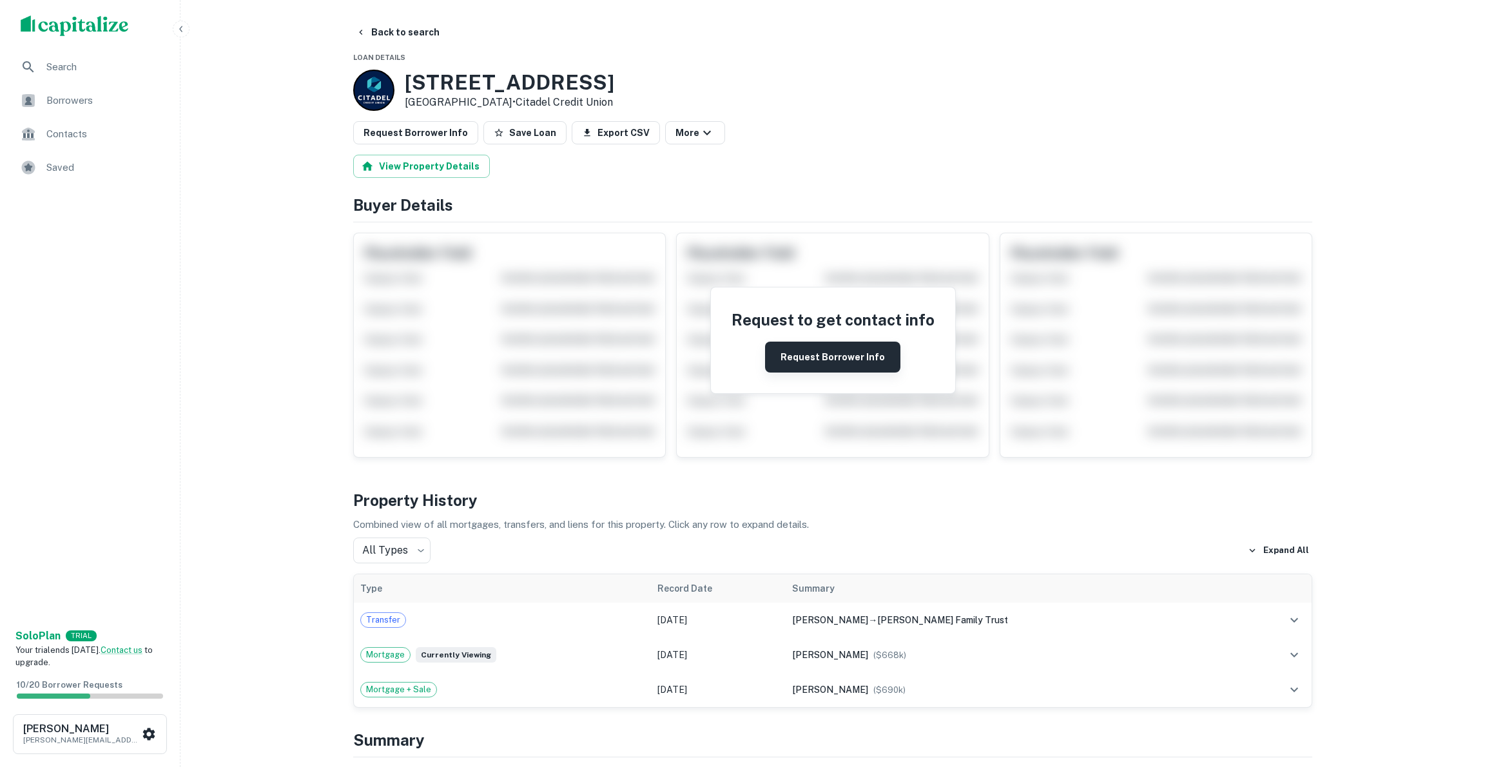
click at [824, 351] on button "Request Borrower Info" at bounding box center [832, 357] width 135 height 31
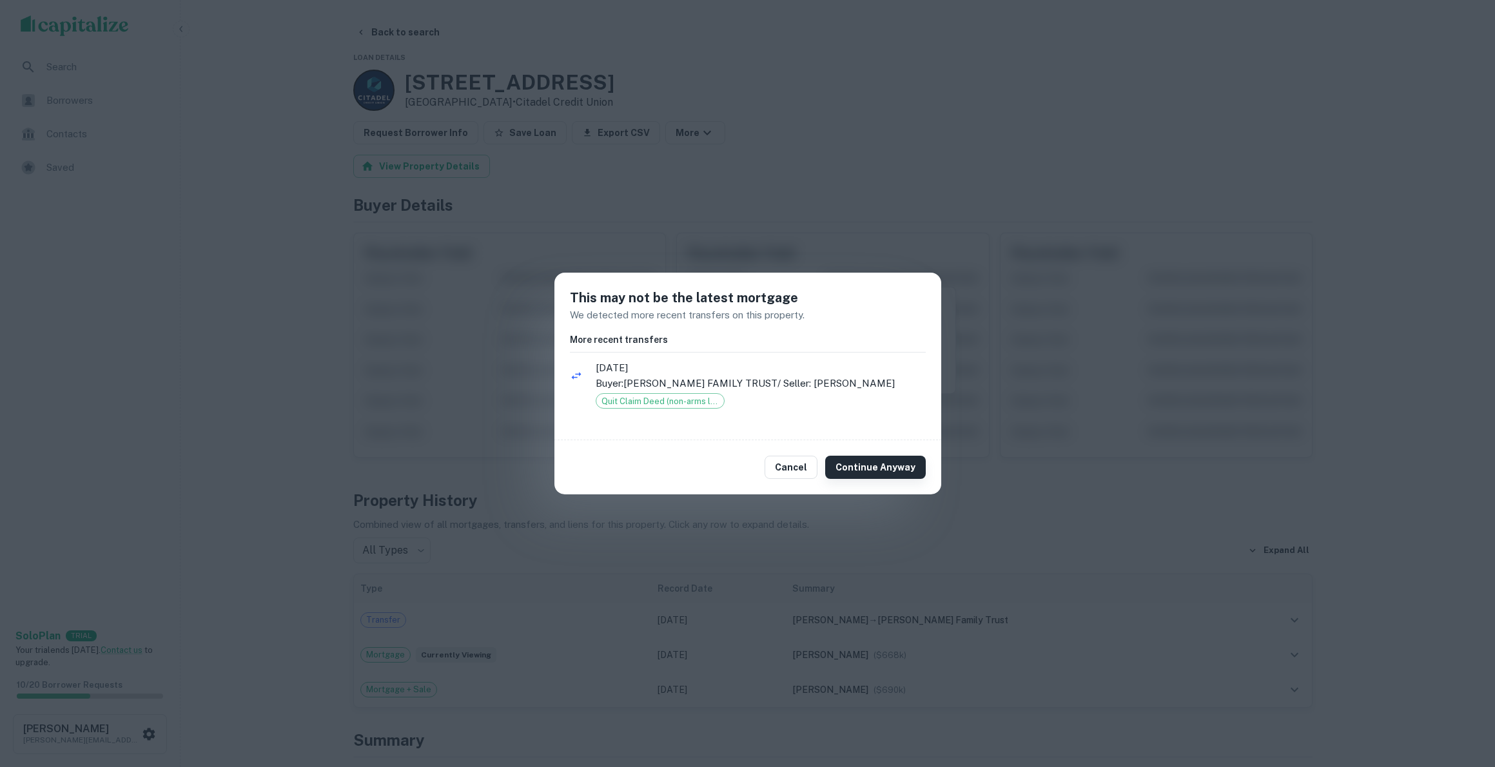
click at [877, 466] on button "Continue Anyway" at bounding box center [875, 467] width 101 height 23
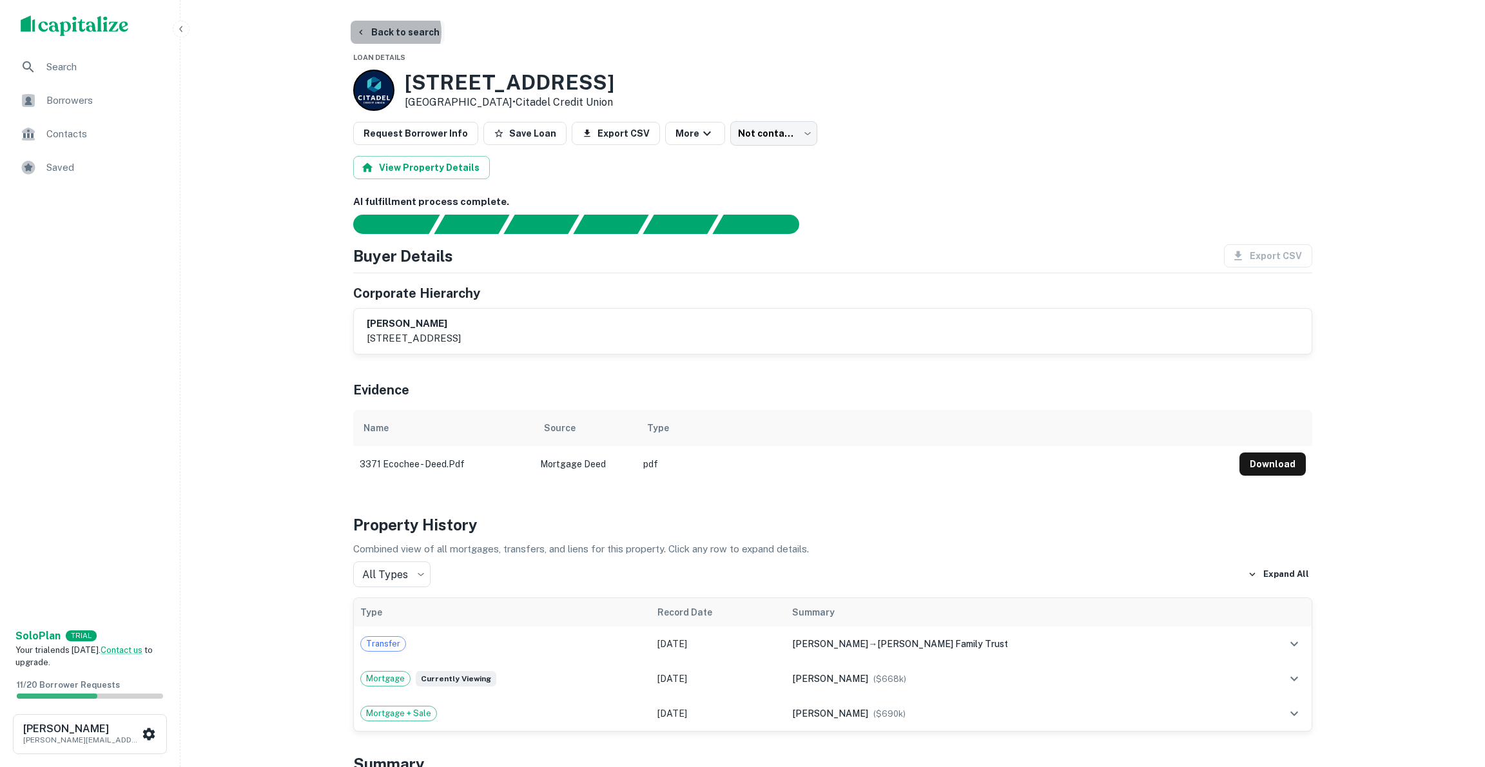
click at [389, 32] on button "Back to search" at bounding box center [398, 32] width 94 height 23
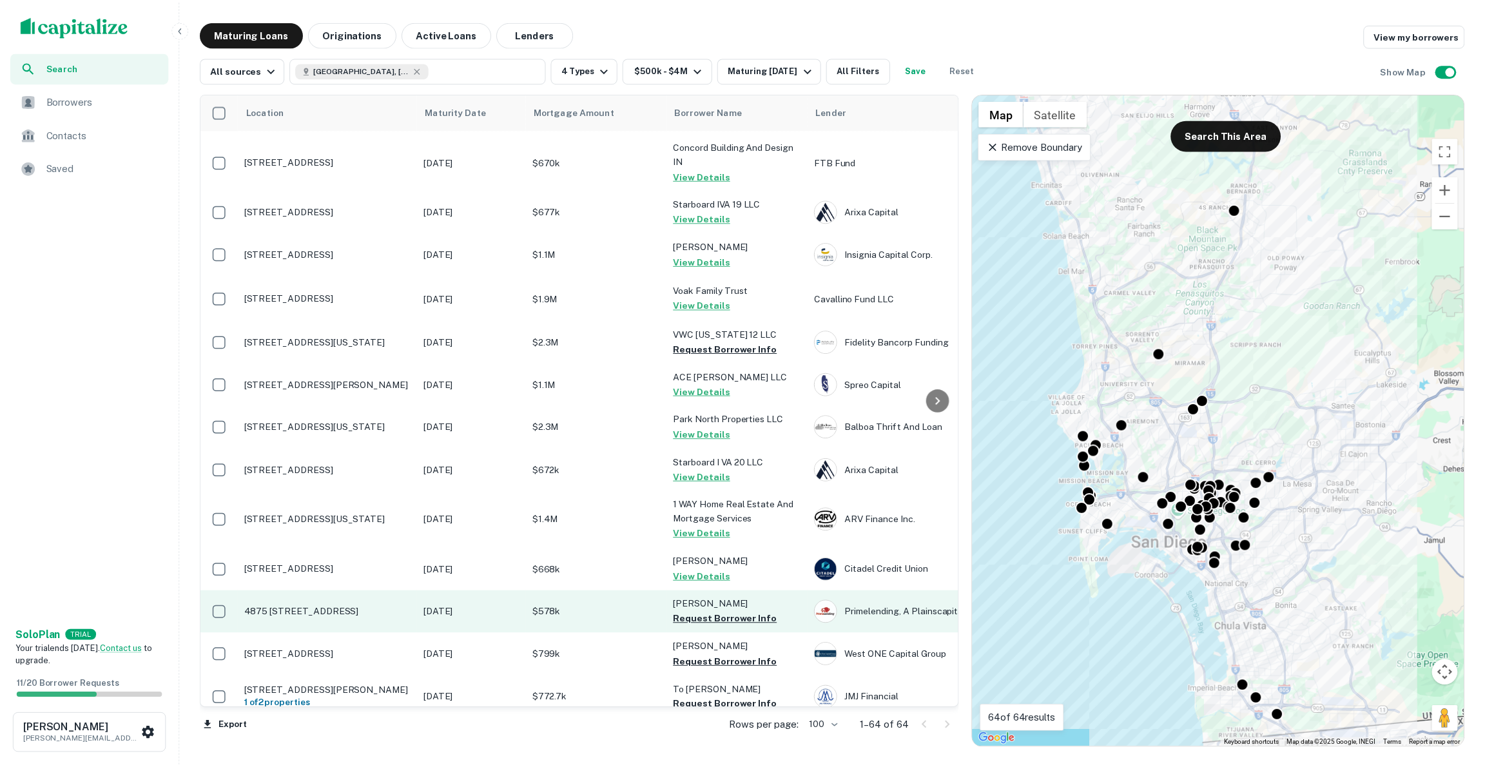
scroll to position [62, 0]
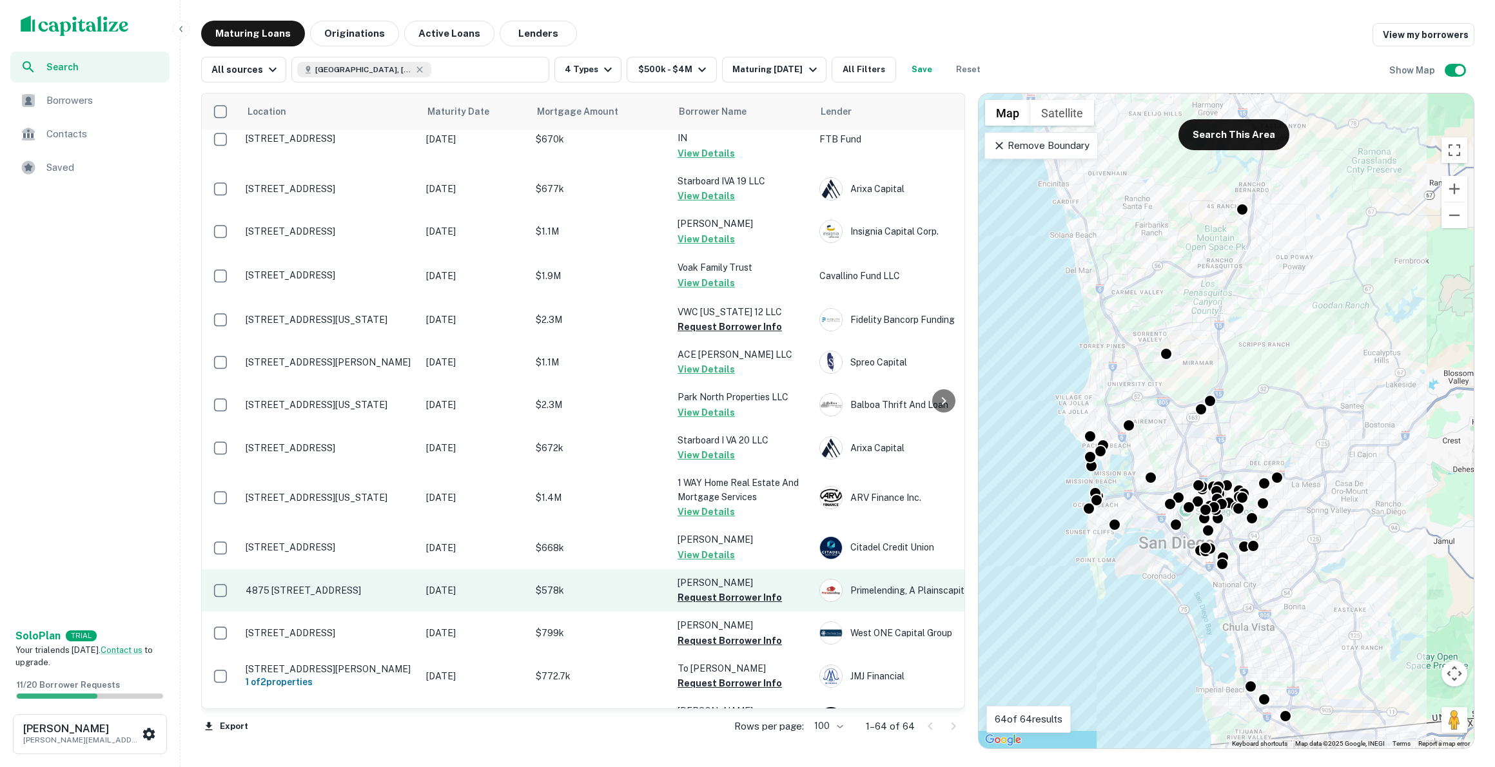
click at [336, 585] on p "4875 [STREET_ADDRESS]" at bounding box center [330, 591] width 168 height 12
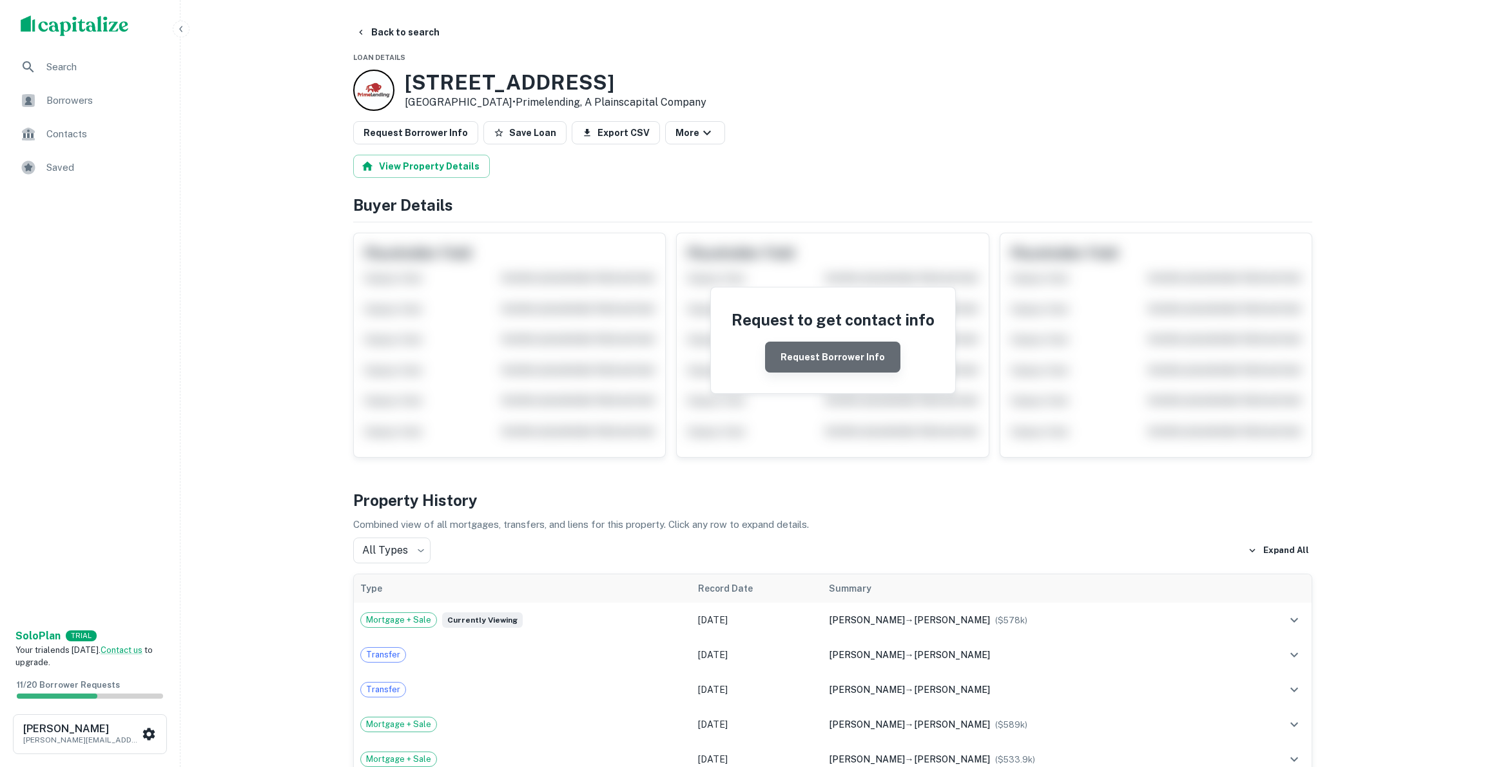
click at [851, 347] on button "Request Borrower Info" at bounding box center [832, 357] width 135 height 31
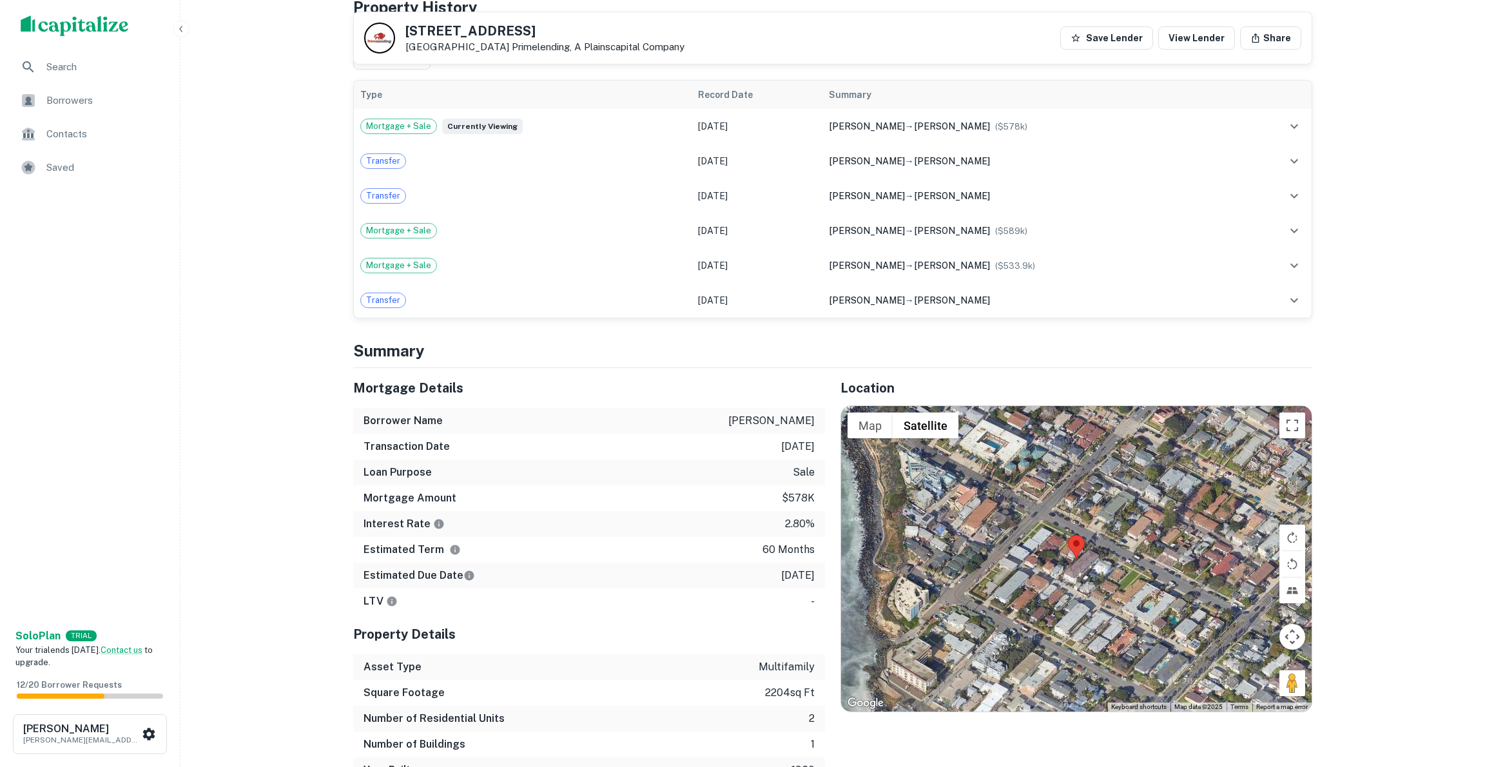
scroll to position [1236, 0]
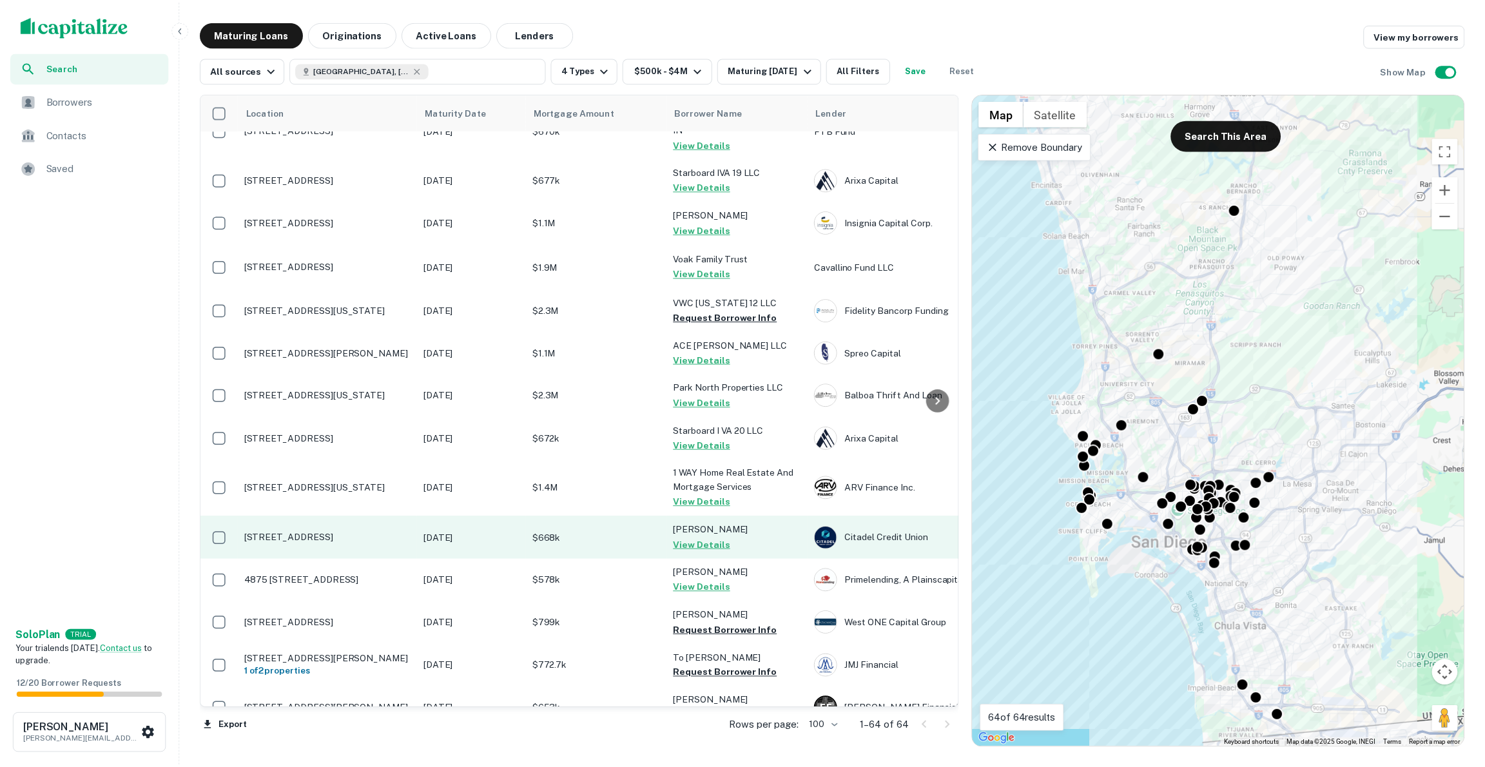
scroll to position [96, 0]
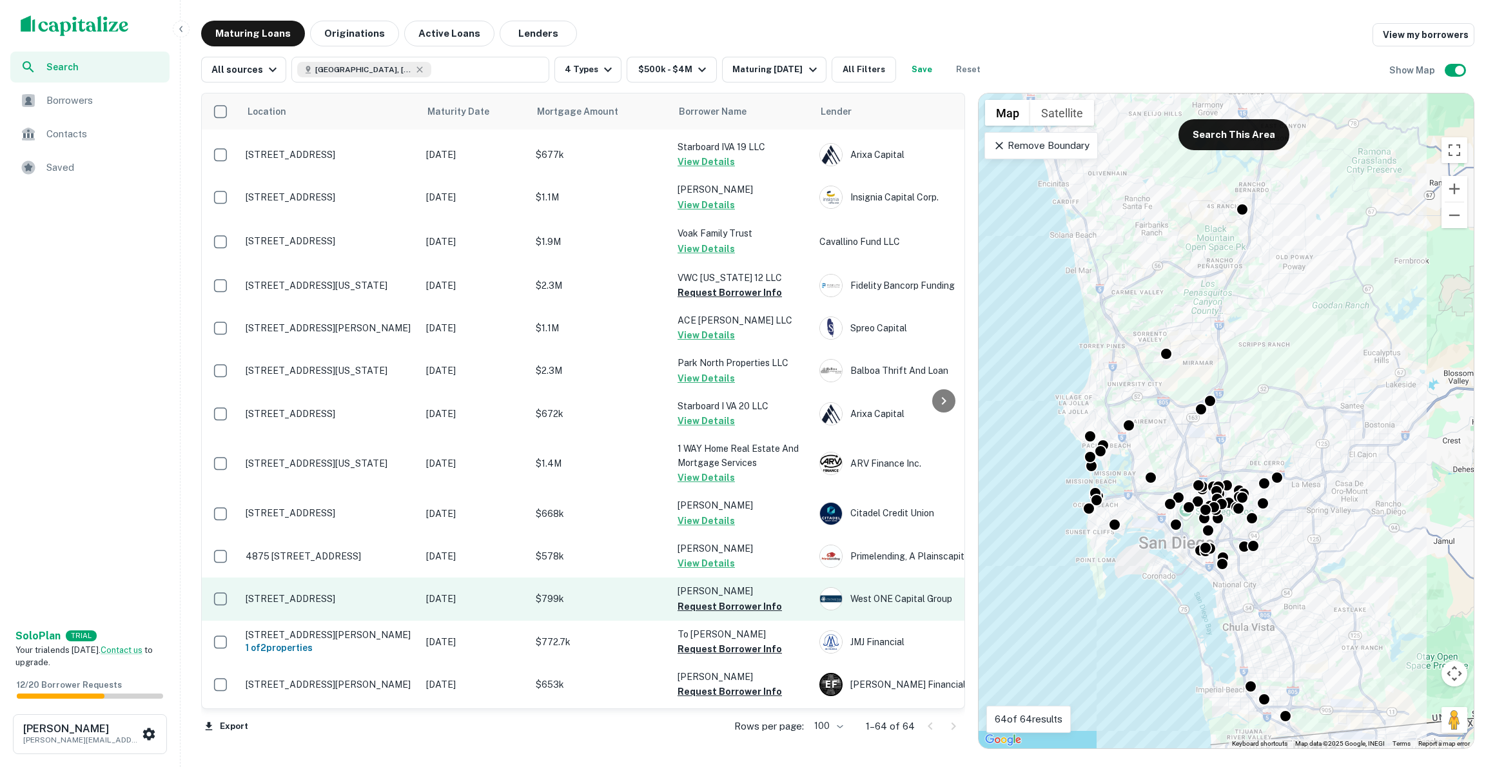
click at [359, 596] on p "[STREET_ADDRESS]" at bounding box center [330, 599] width 168 height 12
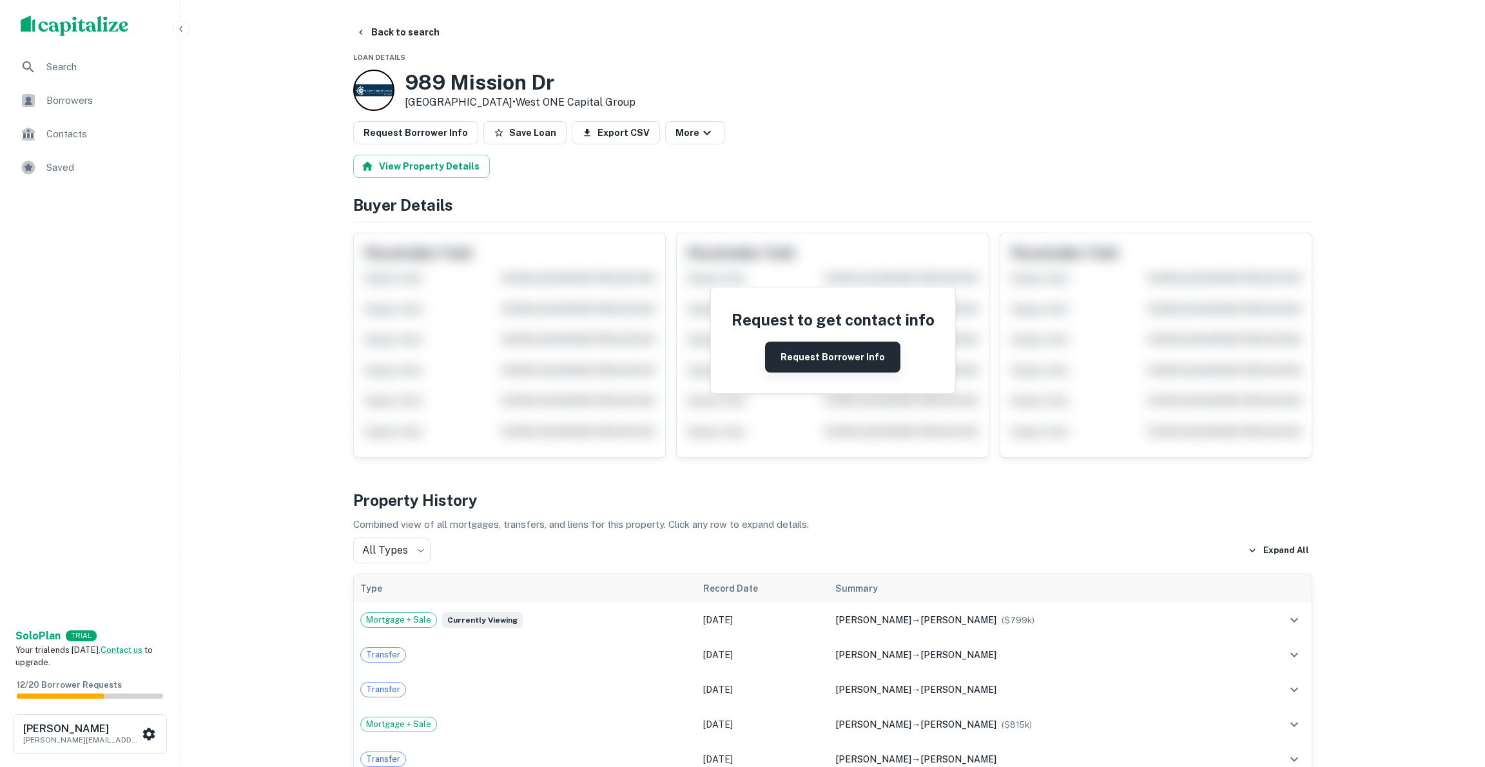
click at [830, 362] on button "Request Borrower Info" at bounding box center [832, 357] width 135 height 31
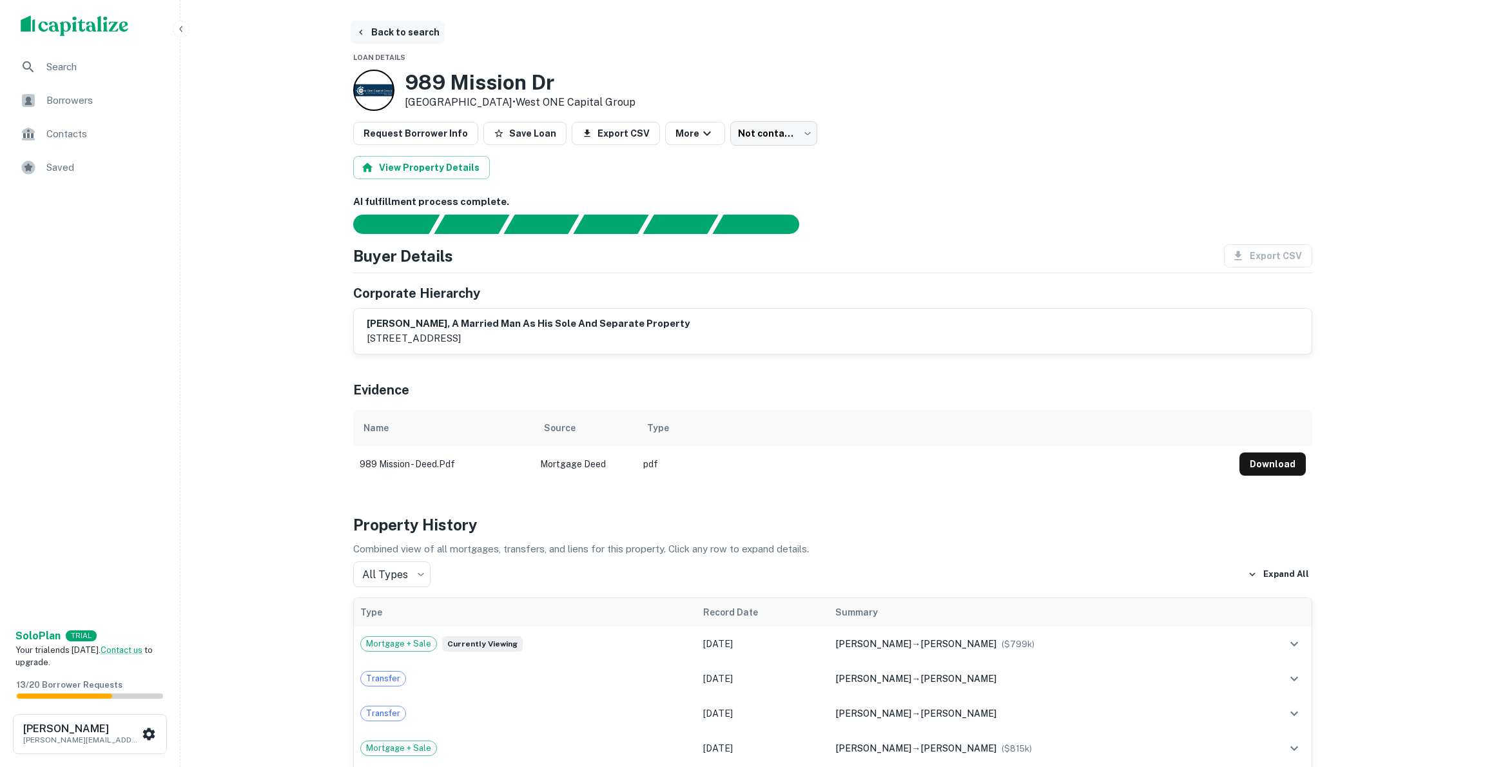
click at [376, 34] on button "Back to search" at bounding box center [398, 32] width 94 height 23
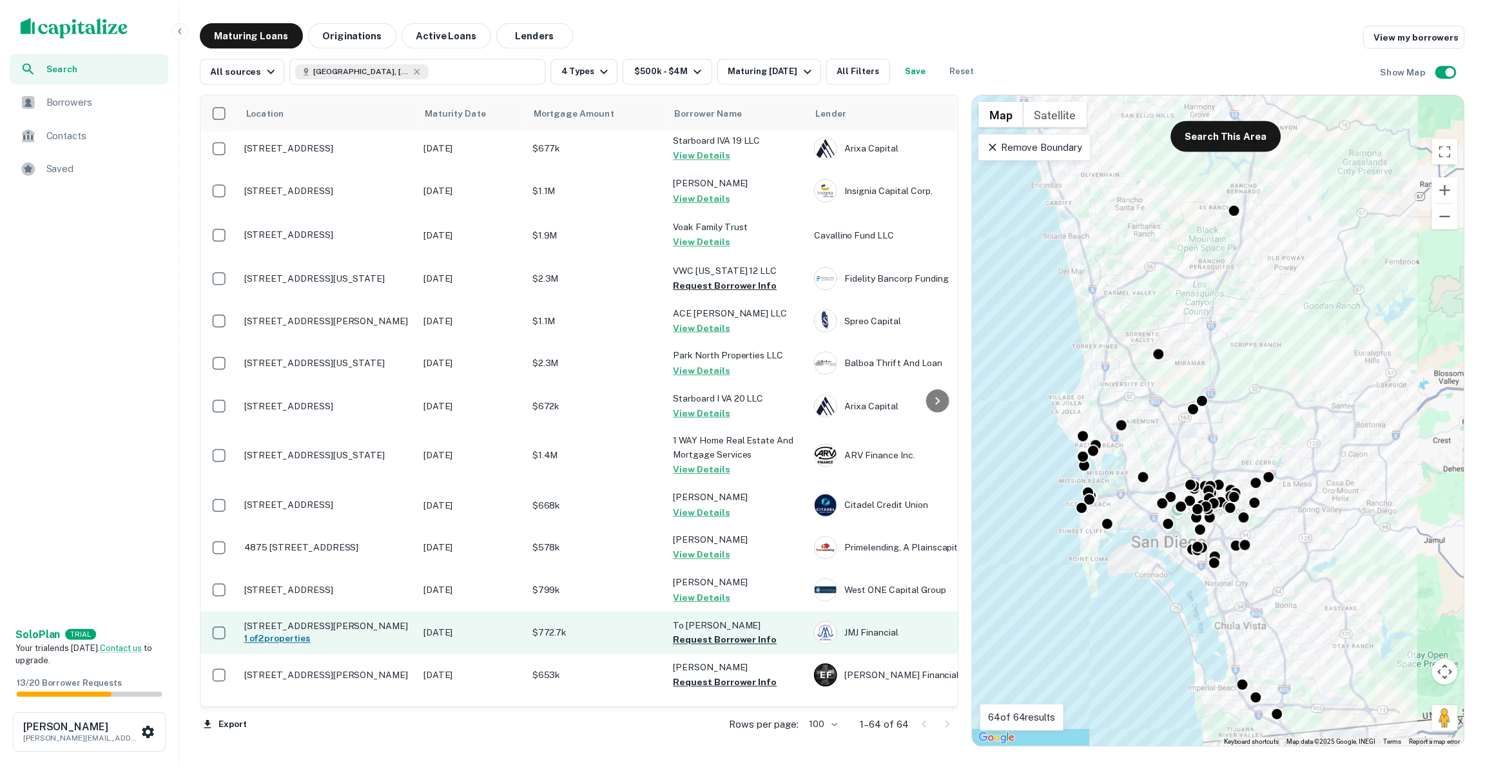
scroll to position [119, 0]
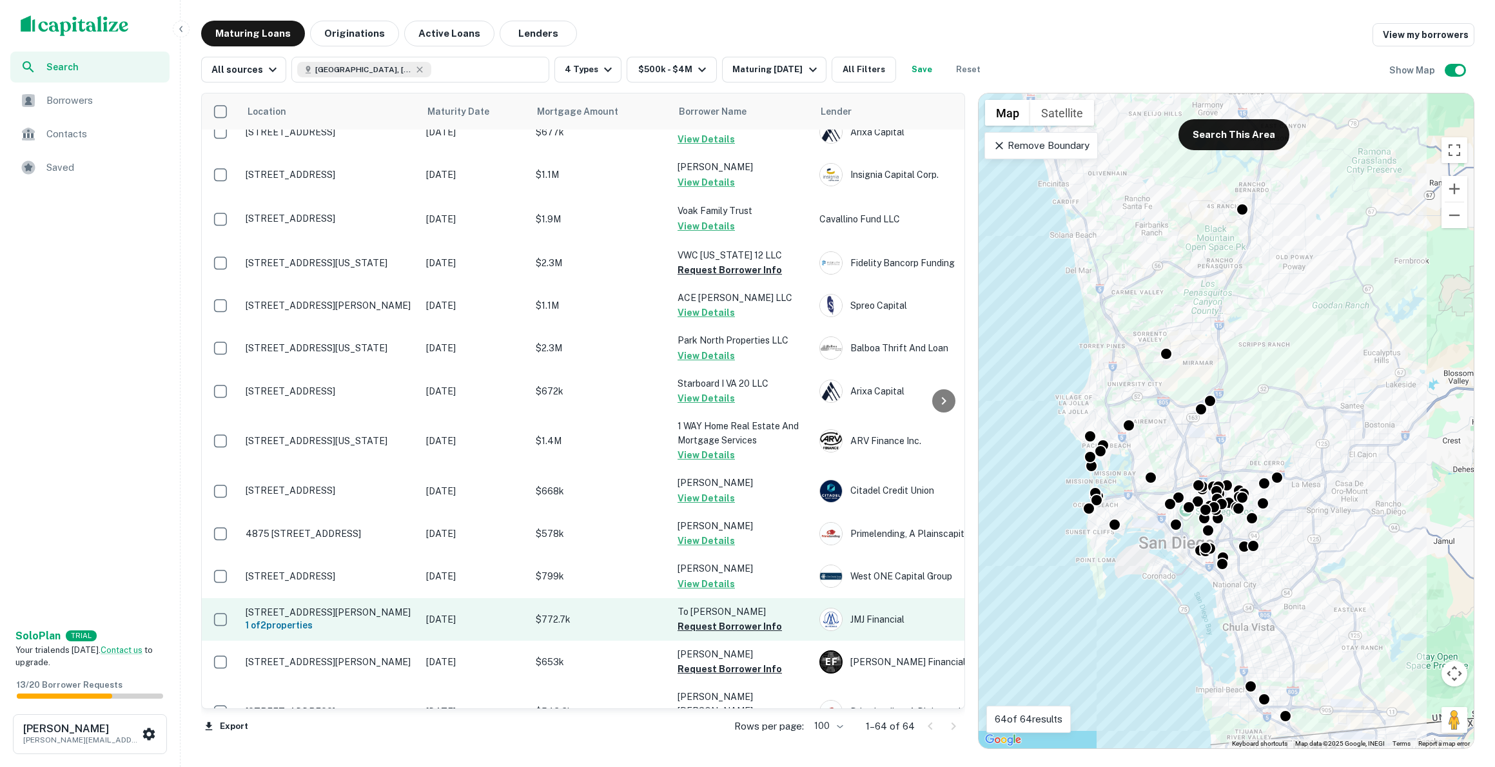
click at [341, 613] on p "[STREET_ADDRESS][PERSON_NAME]" at bounding box center [330, 613] width 168 height 12
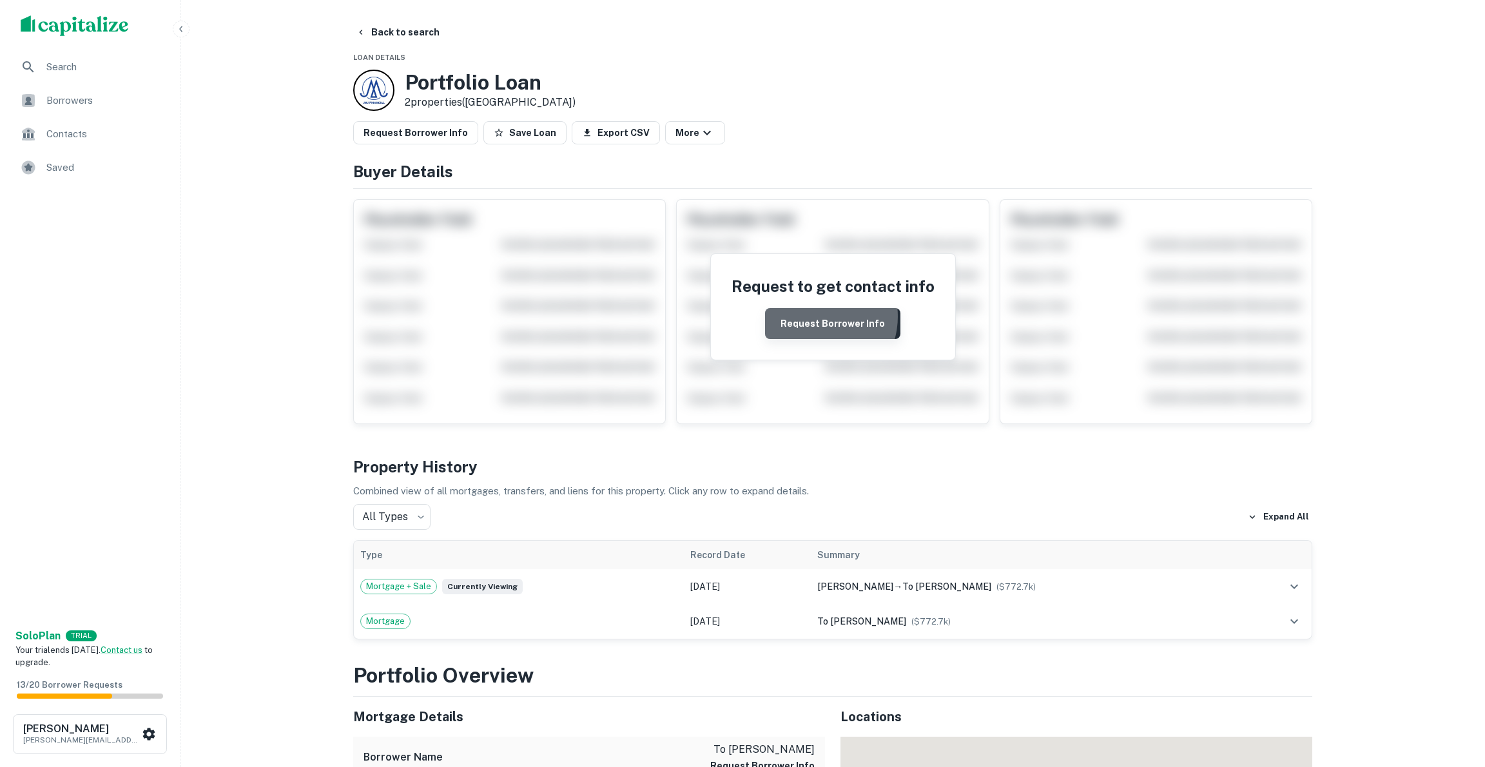
click at [818, 315] on button "Request Borrower Info" at bounding box center [832, 323] width 135 height 31
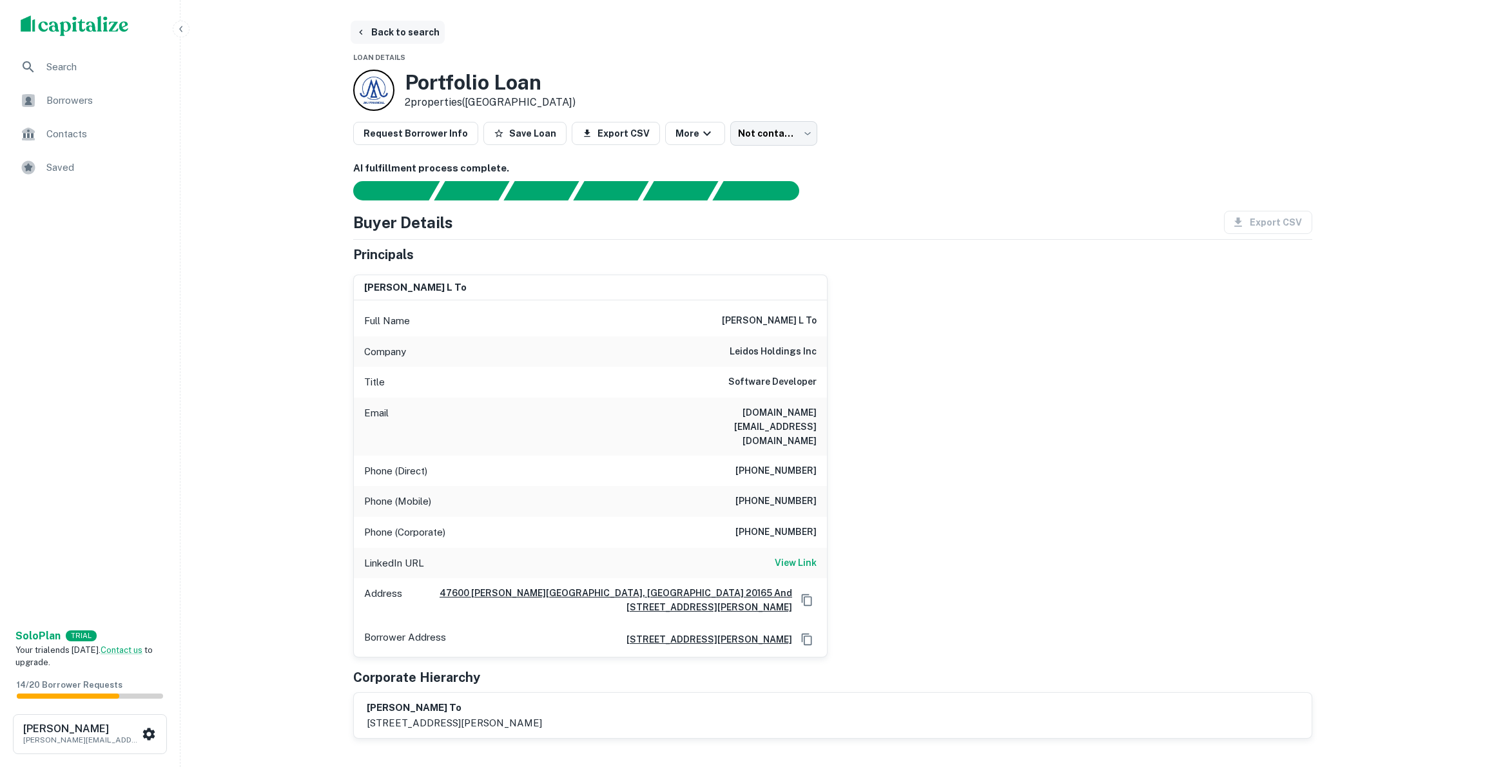
click at [380, 29] on button "Back to search" at bounding box center [398, 32] width 94 height 23
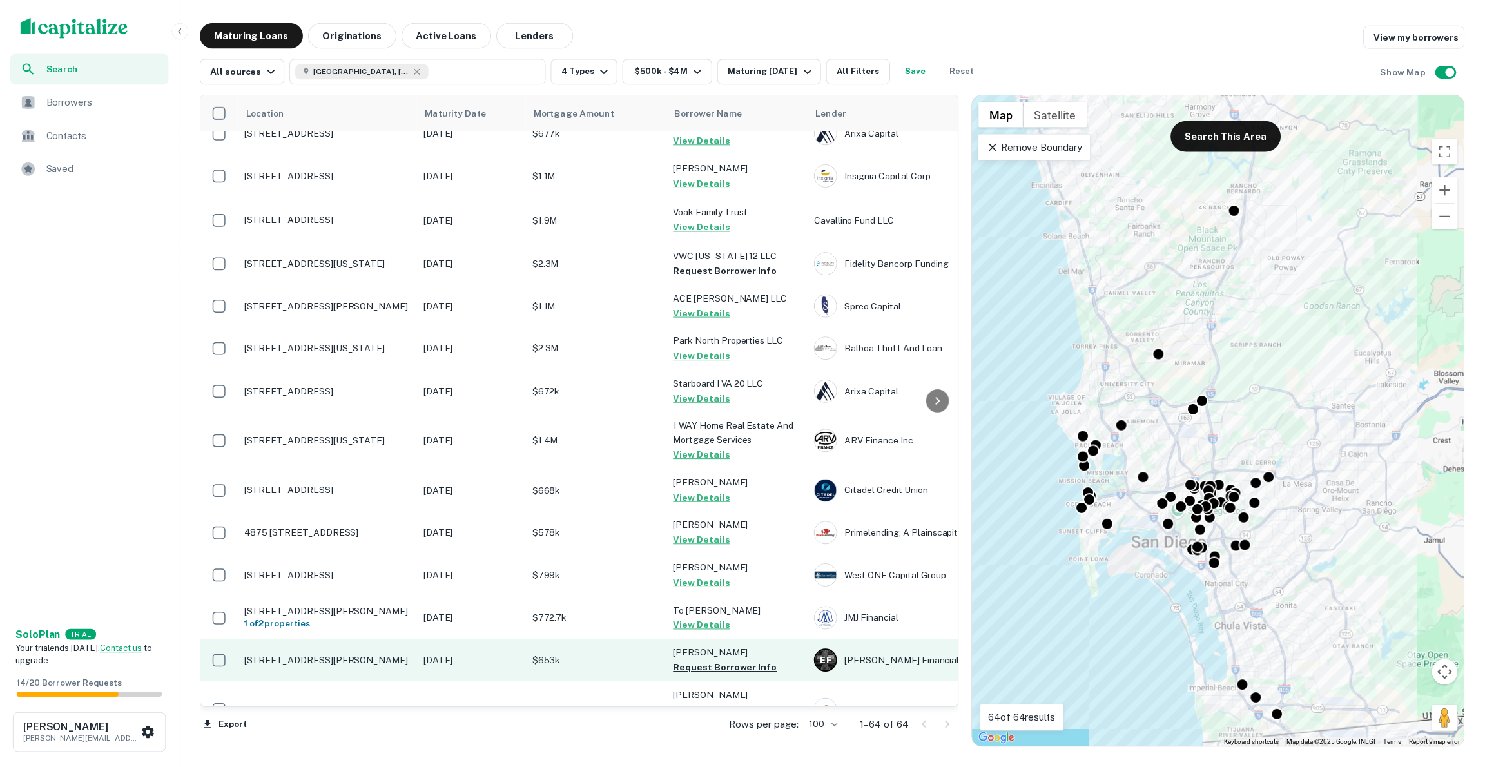
scroll to position [141, 0]
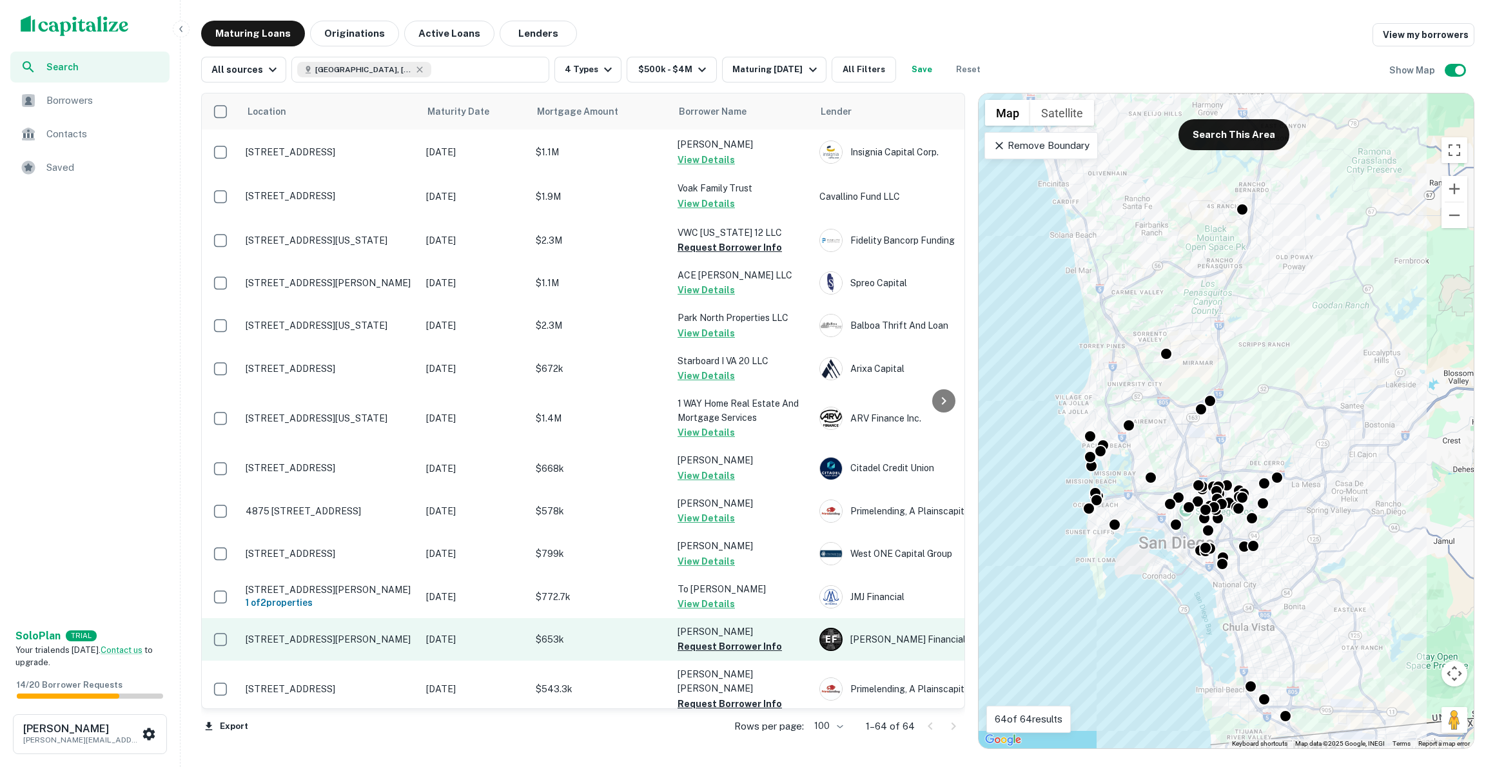
click at [324, 639] on p "[STREET_ADDRESS][PERSON_NAME]" at bounding box center [330, 640] width 168 height 12
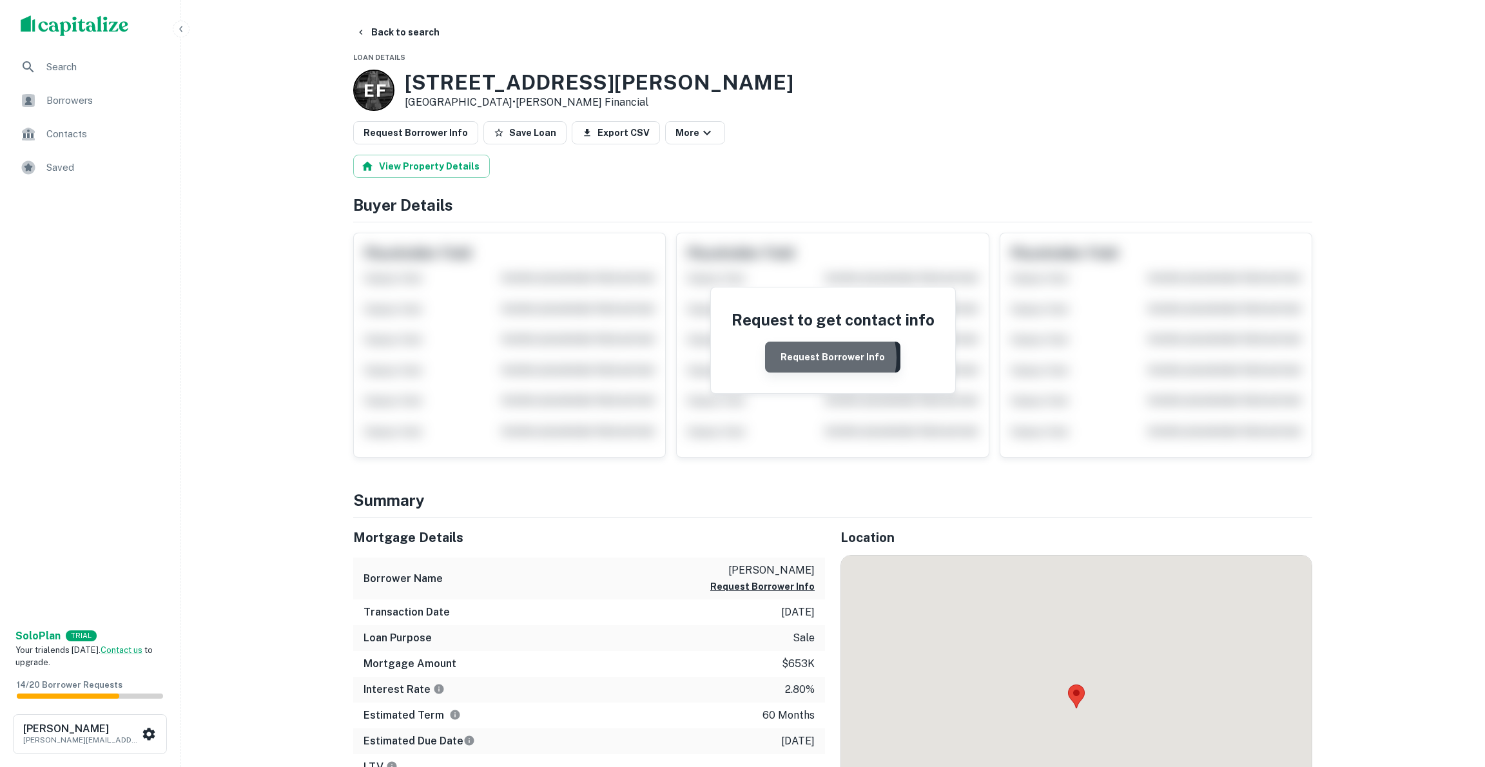
click at [823, 356] on button "Request Borrower Info" at bounding box center [832, 357] width 135 height 31
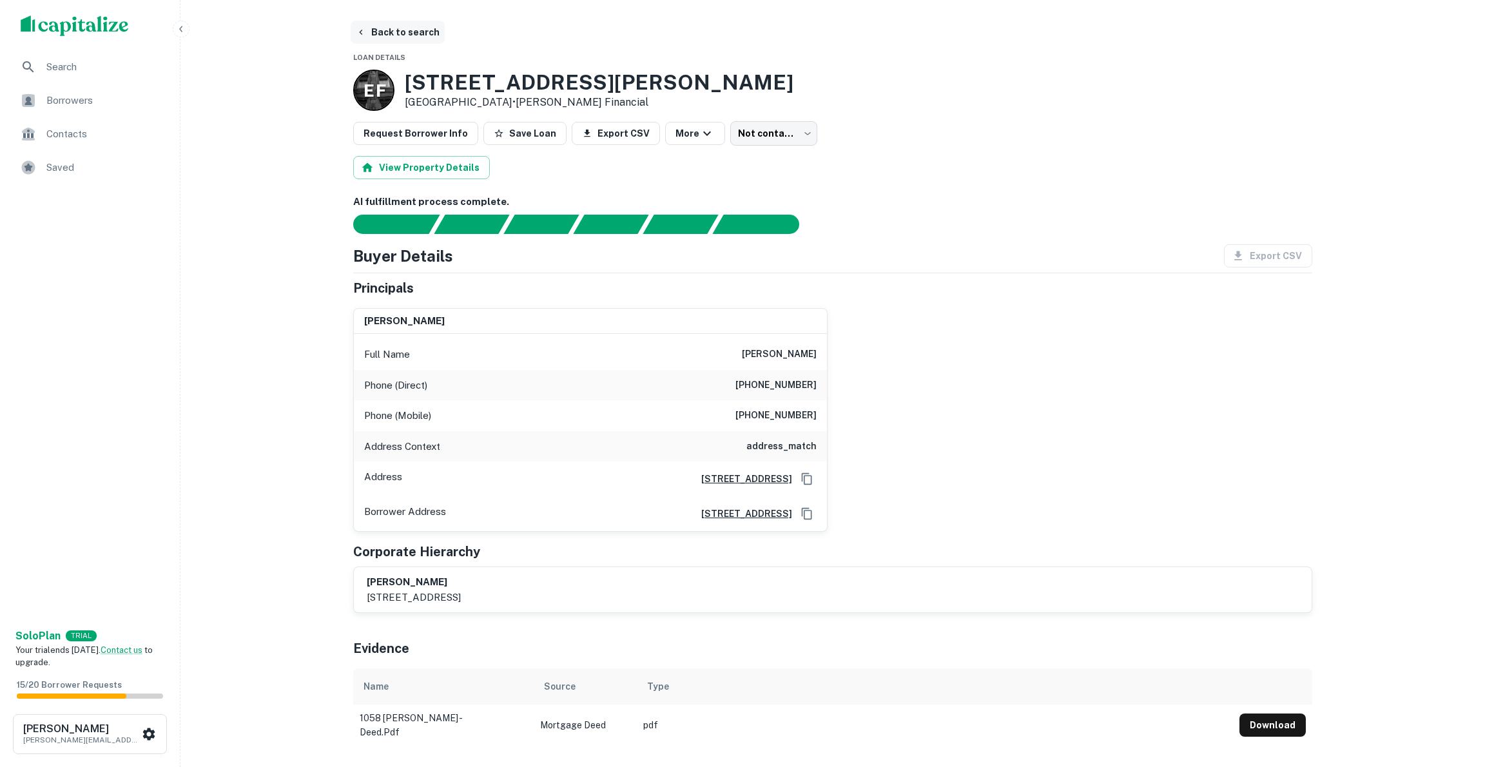
click at [376, 34] on button "Back to search" at bounding box center [398, 32] width 94 height 23
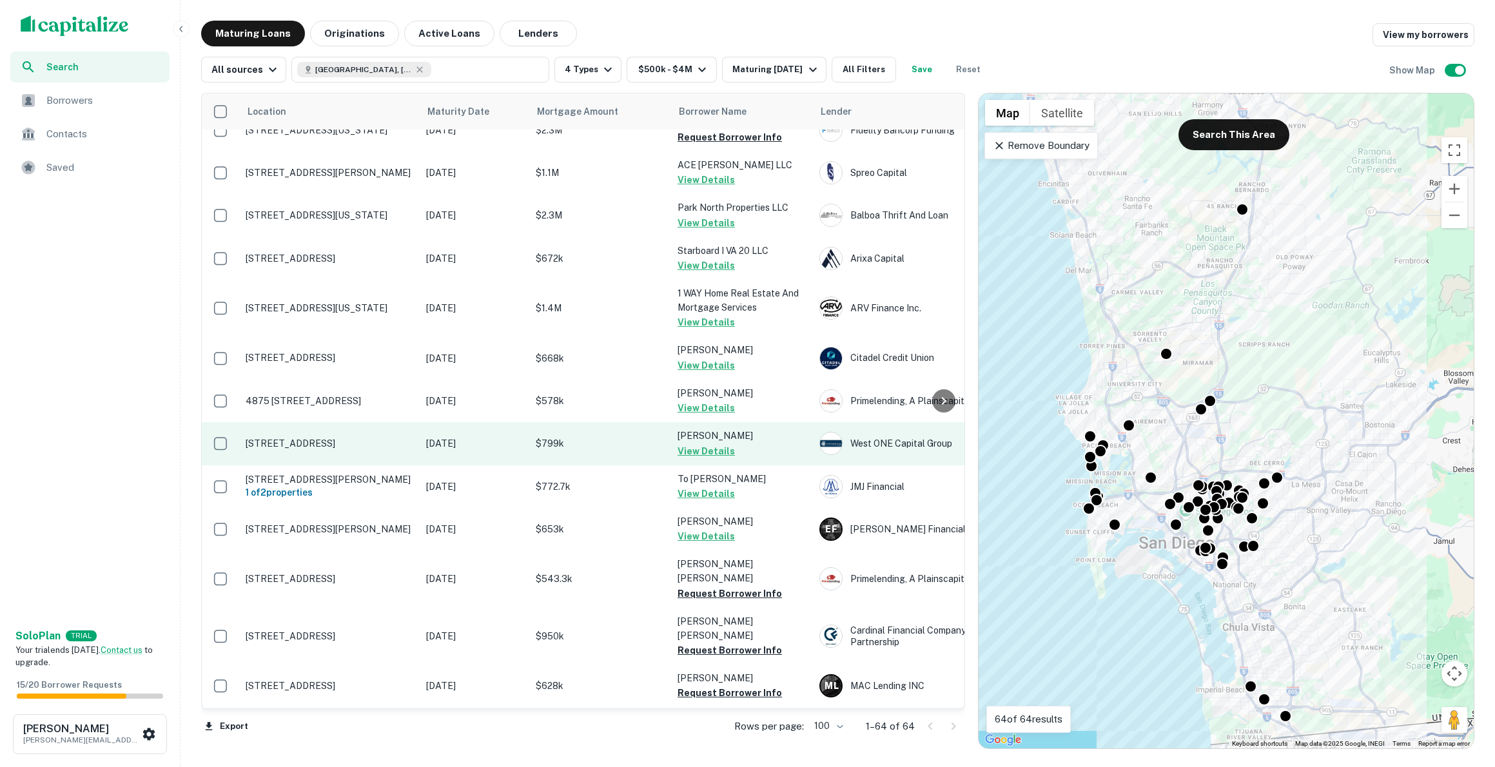
scroll to position [274, 0]
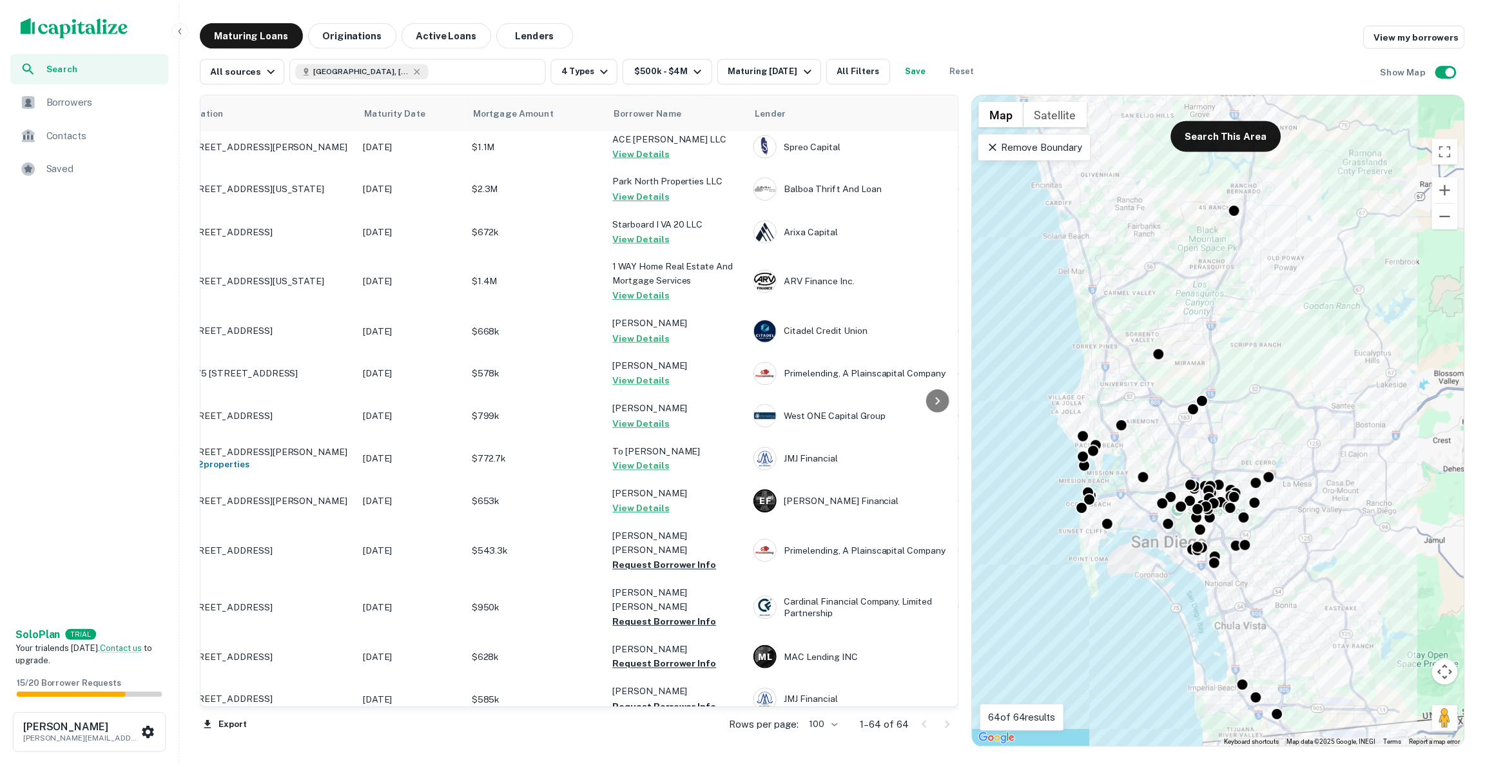
scroll to position [279, 0]
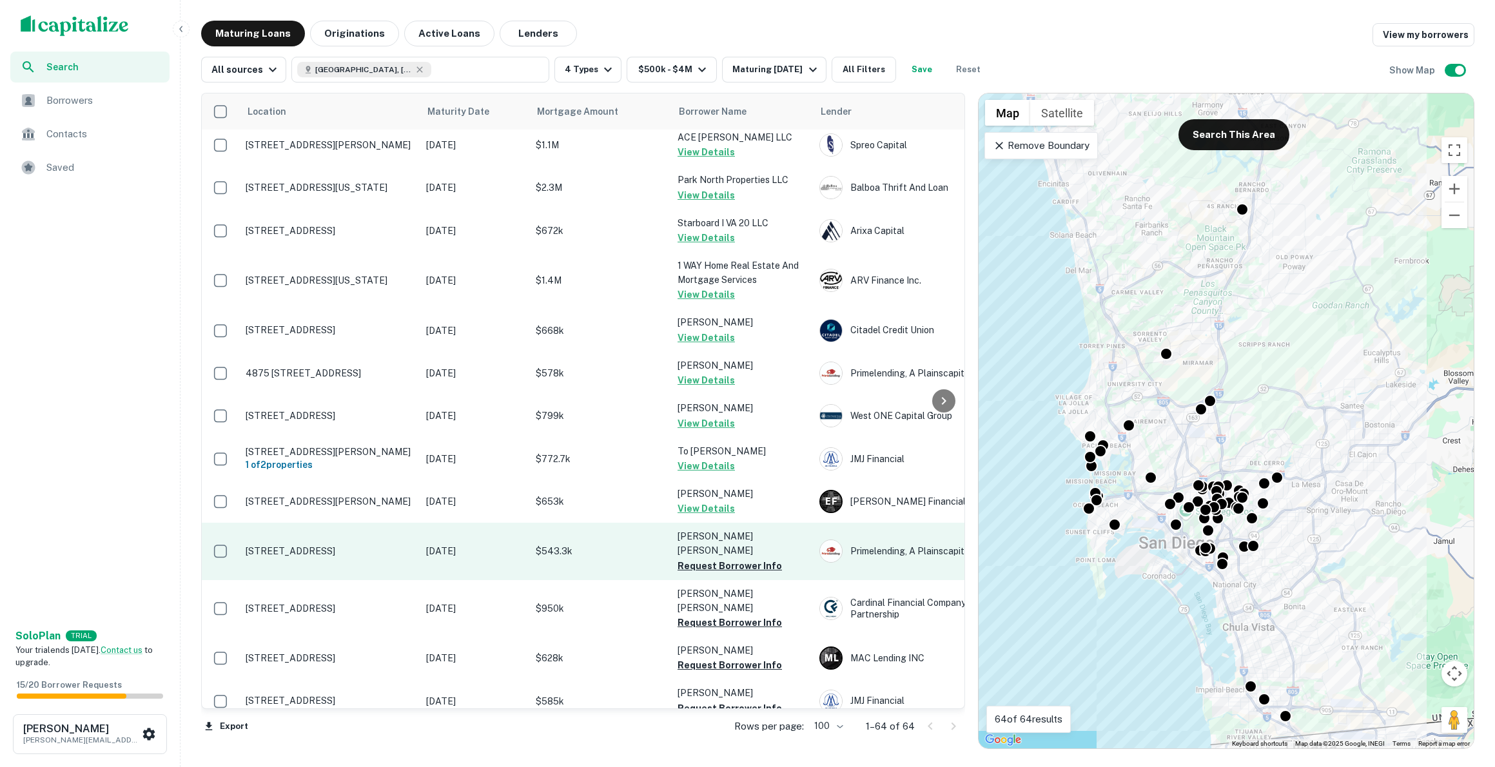
click at [322, 545] on p "[STREET_ADDRESS]" at bounding box center [330, 551] width 168 height 12
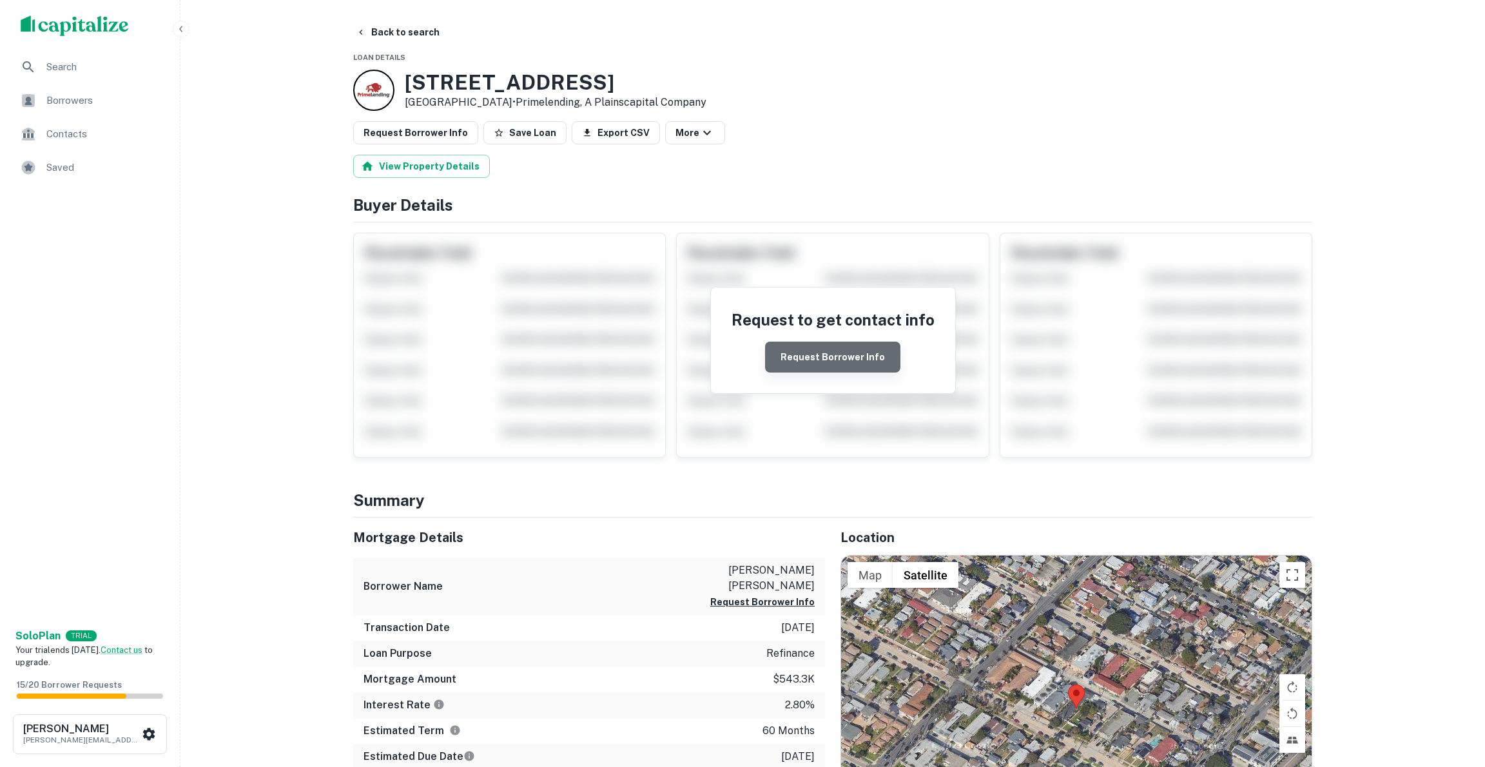
click at [857, 348] on button "Request Borrower Info" at bounding box center [832, 357] width 135 height 31
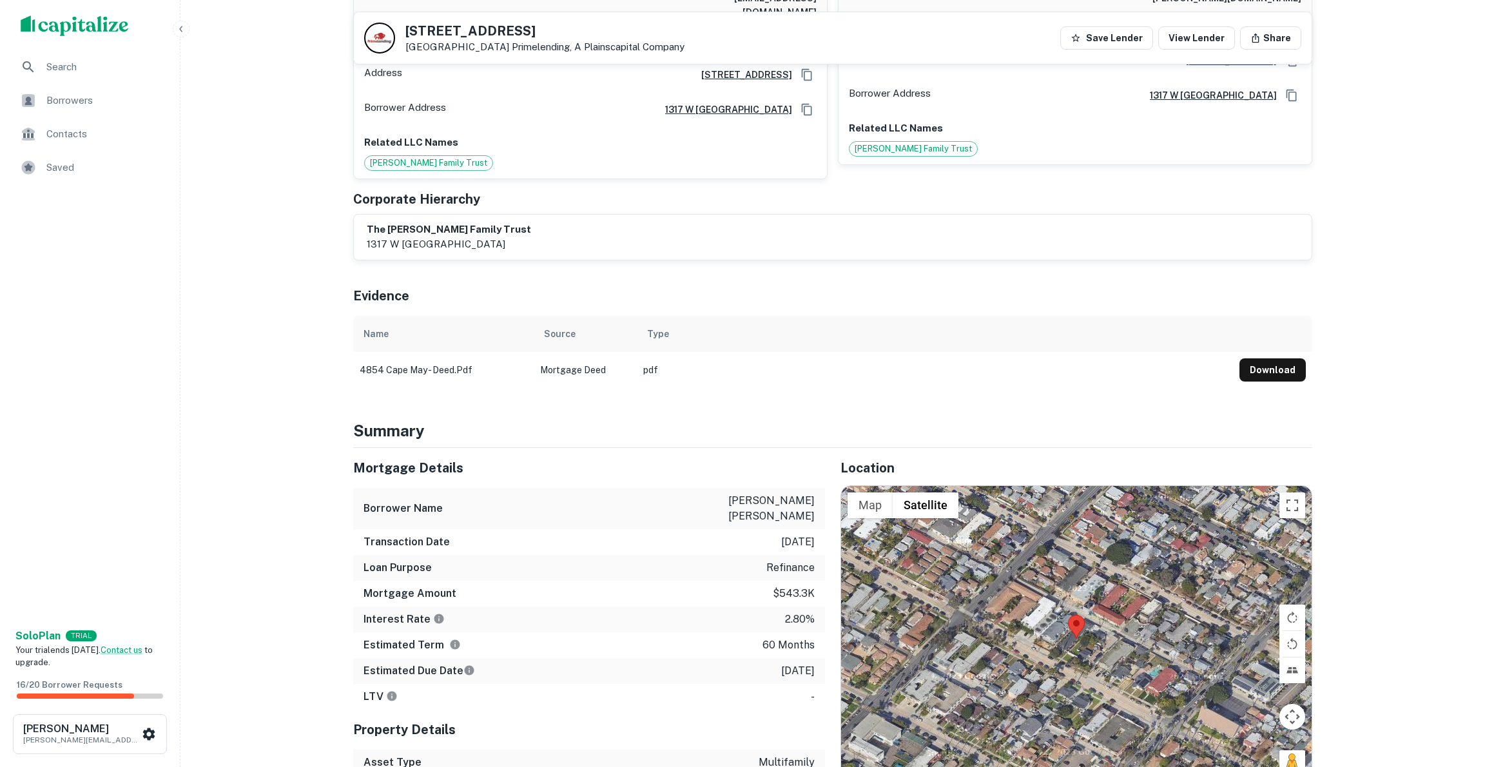
scroll to position [483, 0]
